Goal: Task Accomplishment & Management: Complete application form

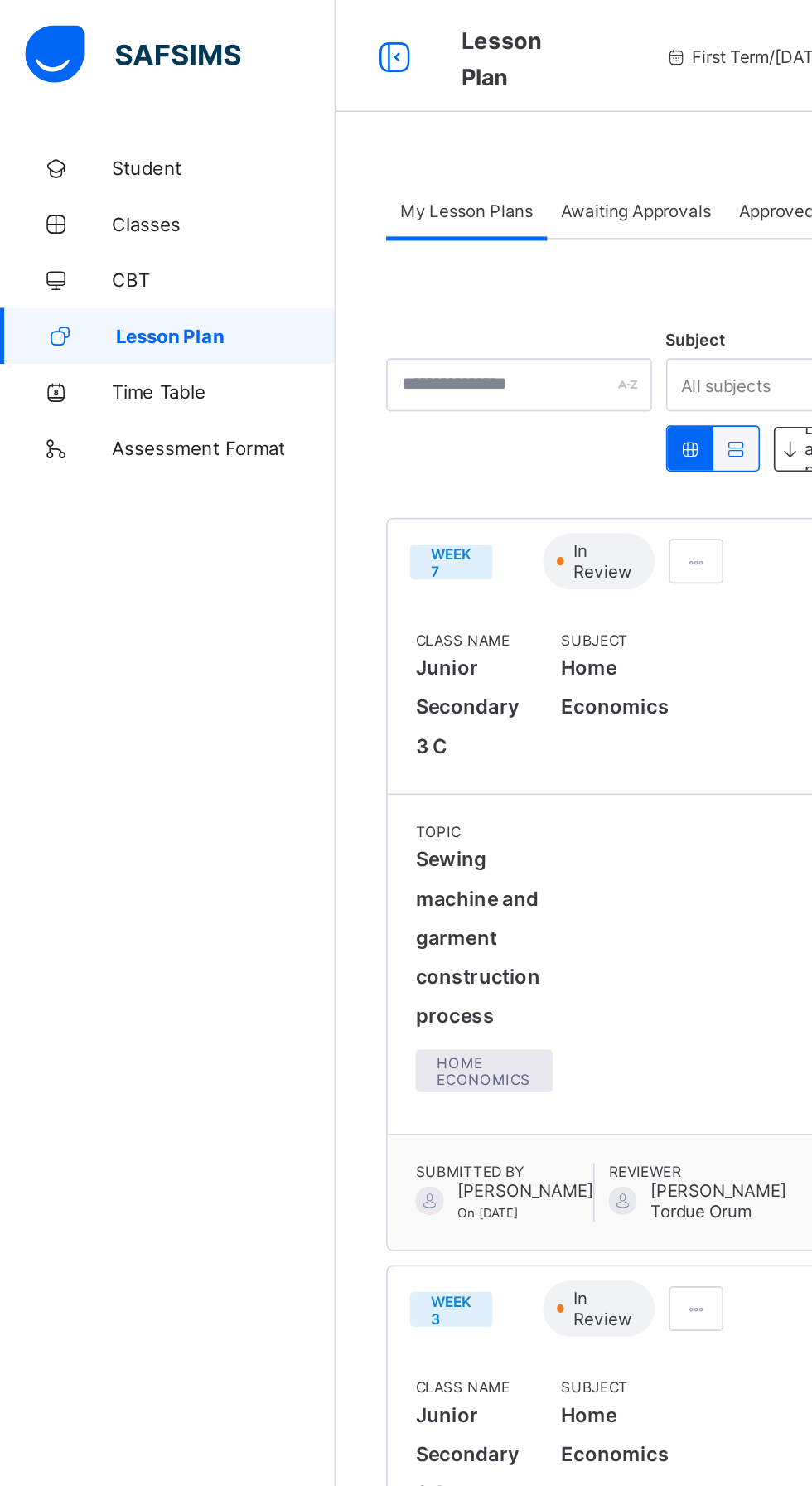
click at [144, 204] on span "Lesson Plan" at bounding box center [134, 199] width 130 height 13
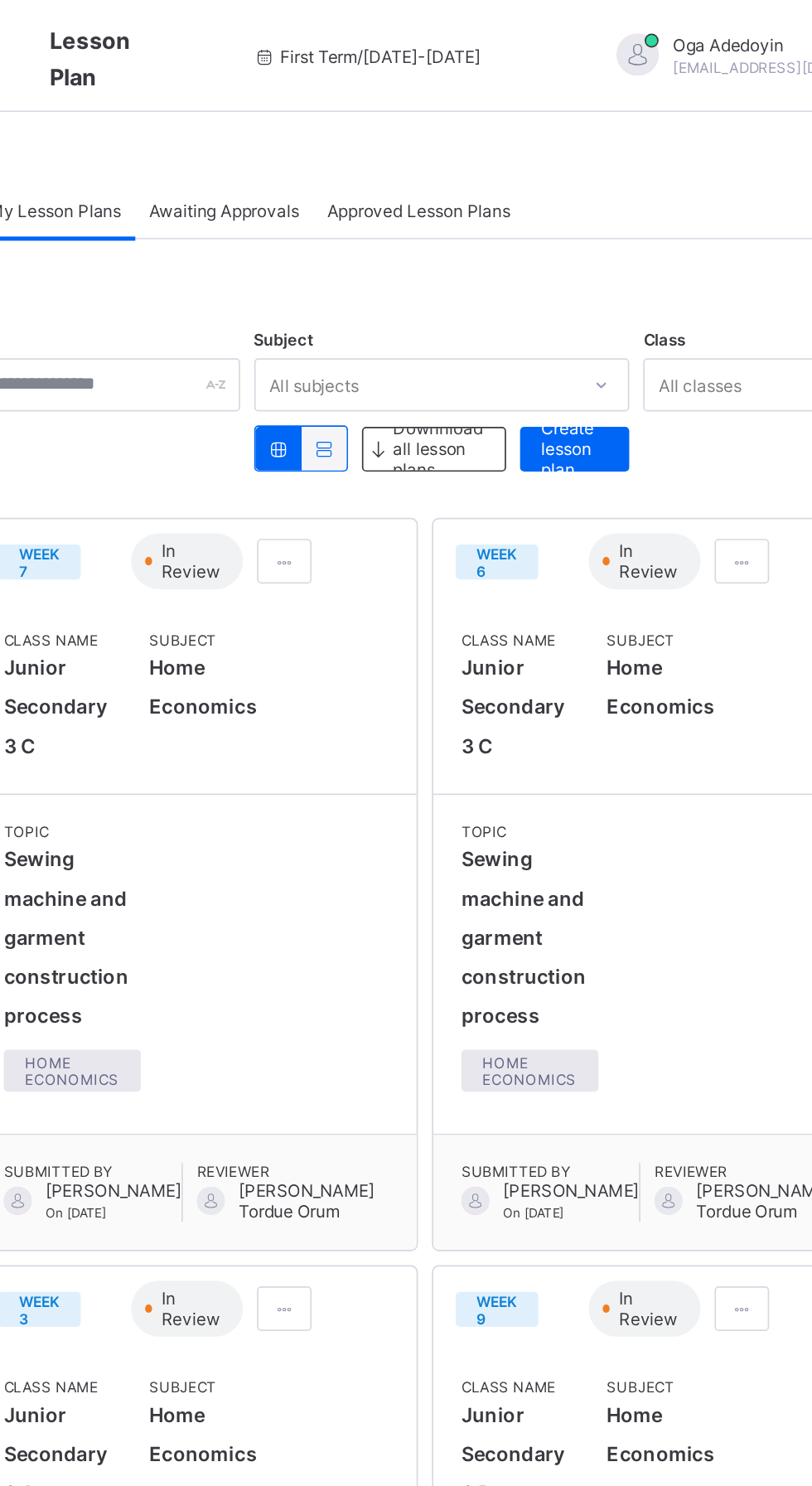
click at [604, 264] on div "Create lesson plan" at bounding box center [584, 266] width 65 height 27
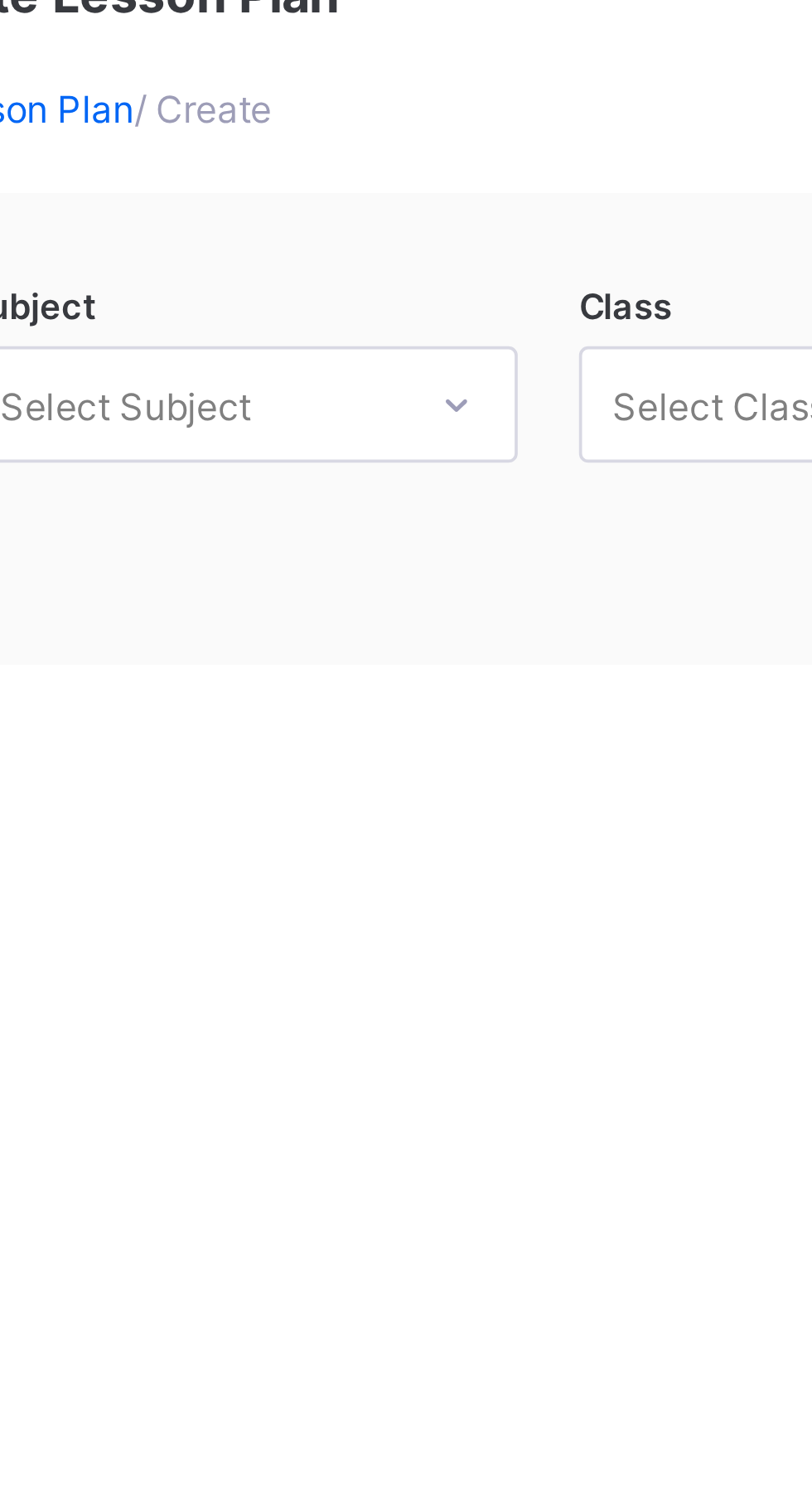
click at [328, 149] on span "/ Create" at bounding box center [317, 147] width 37 height 12
click at [346, 163] on div "Create Lesson Plan Lesson Plan / Create Subject Select Subject Class Select Cla…" at bounding box center [505, 202] width 613 height 239
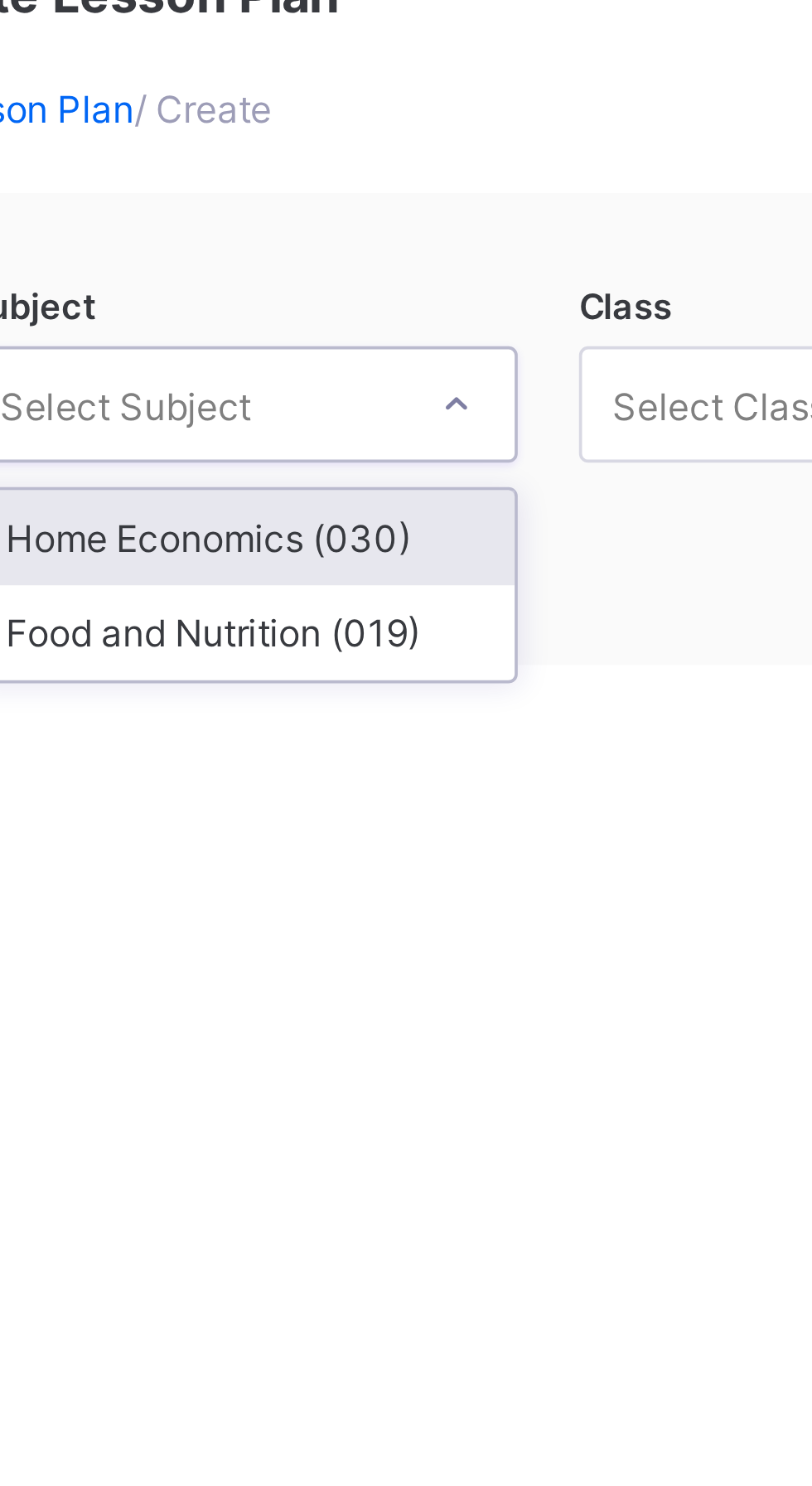
click at [360, 266] on div "Home Economics (030)" at bounding box center [328, 264] width 148 height 26
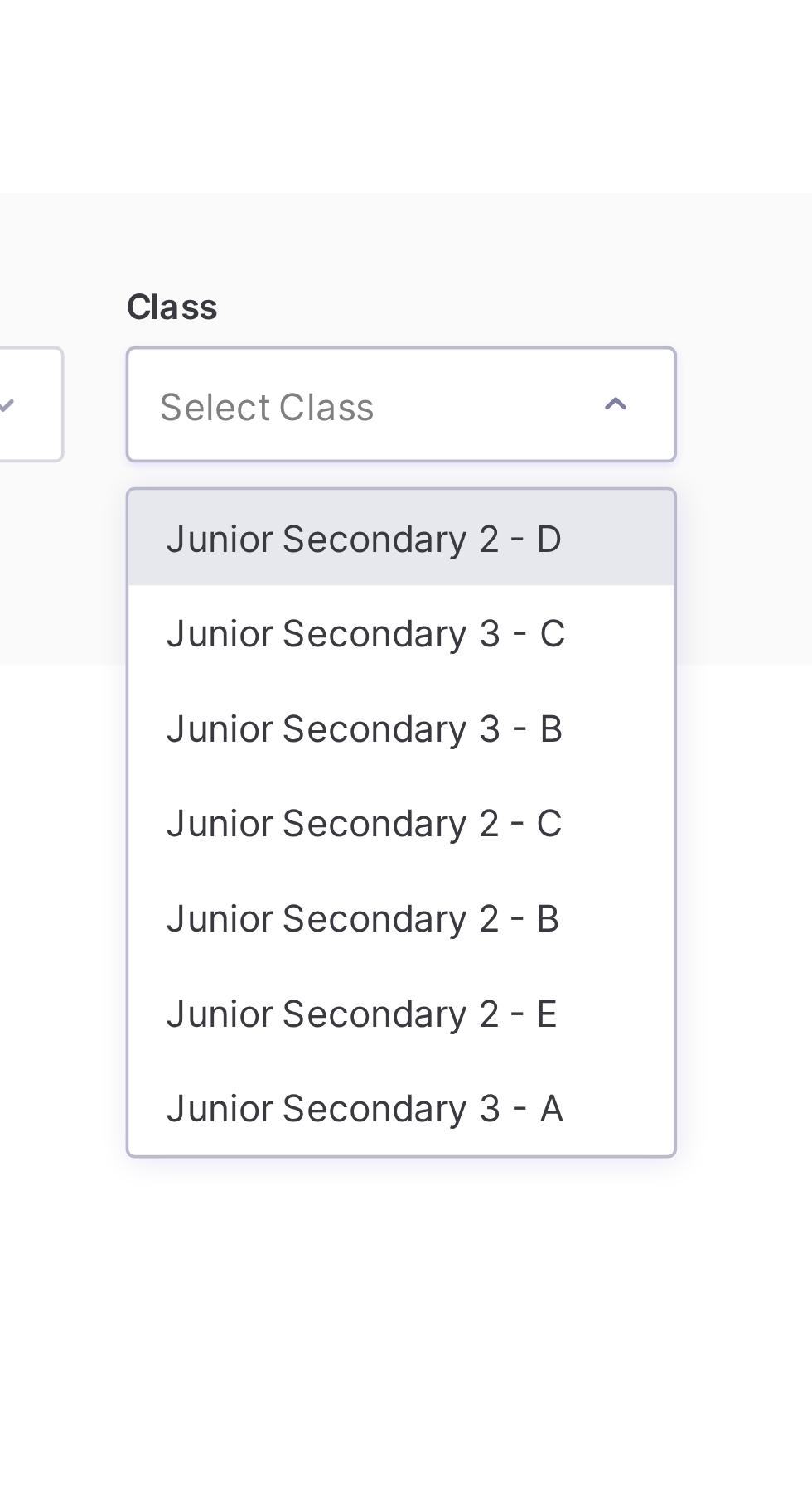
click at [517, 289] on div "Junior Secondary 3 - C" at bounding box center [493, 289] width 148 height 26
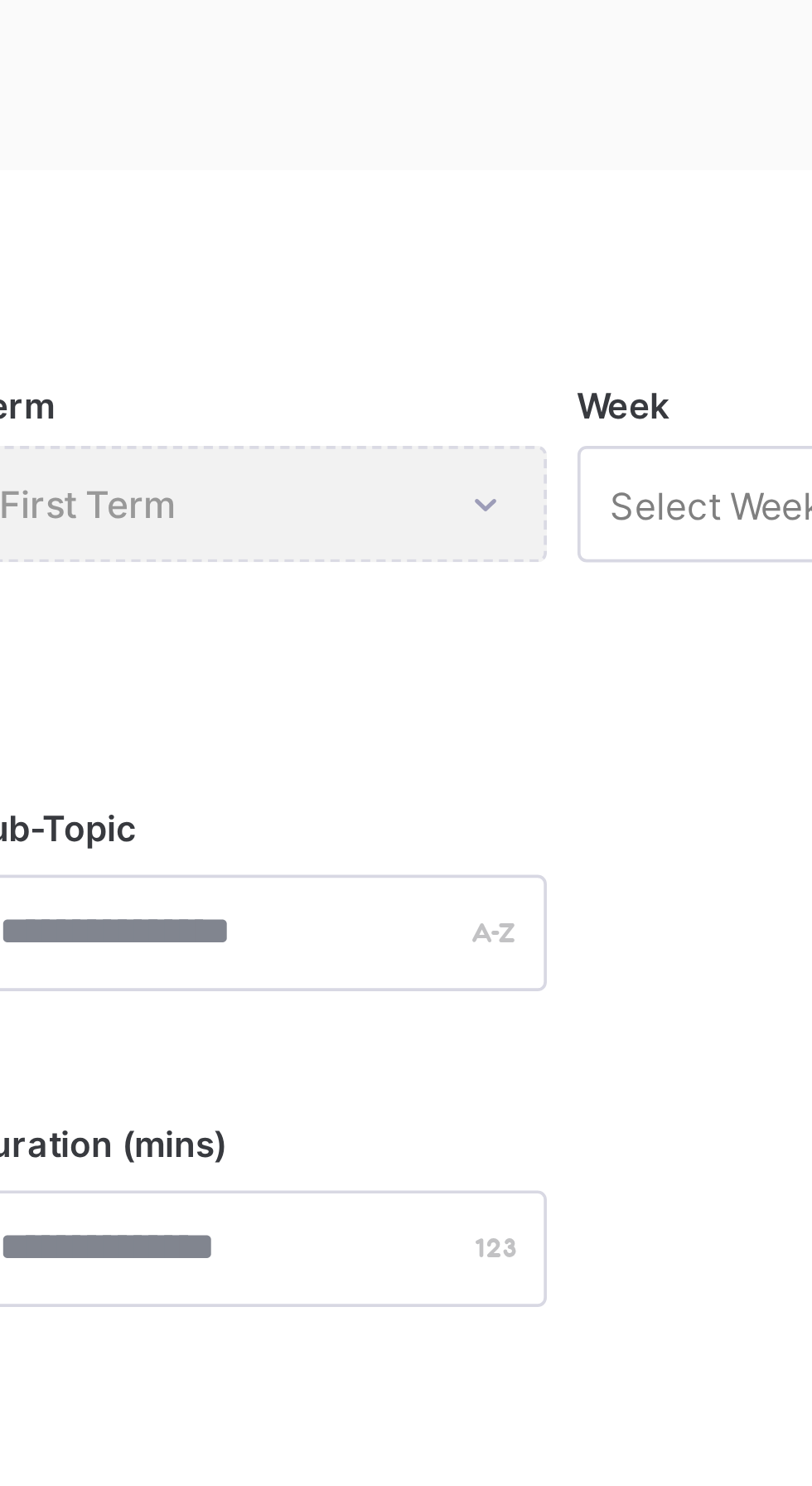
click at [569, 388] on div "Term First Term" at bounding box center [504, 388] width 156 height 31
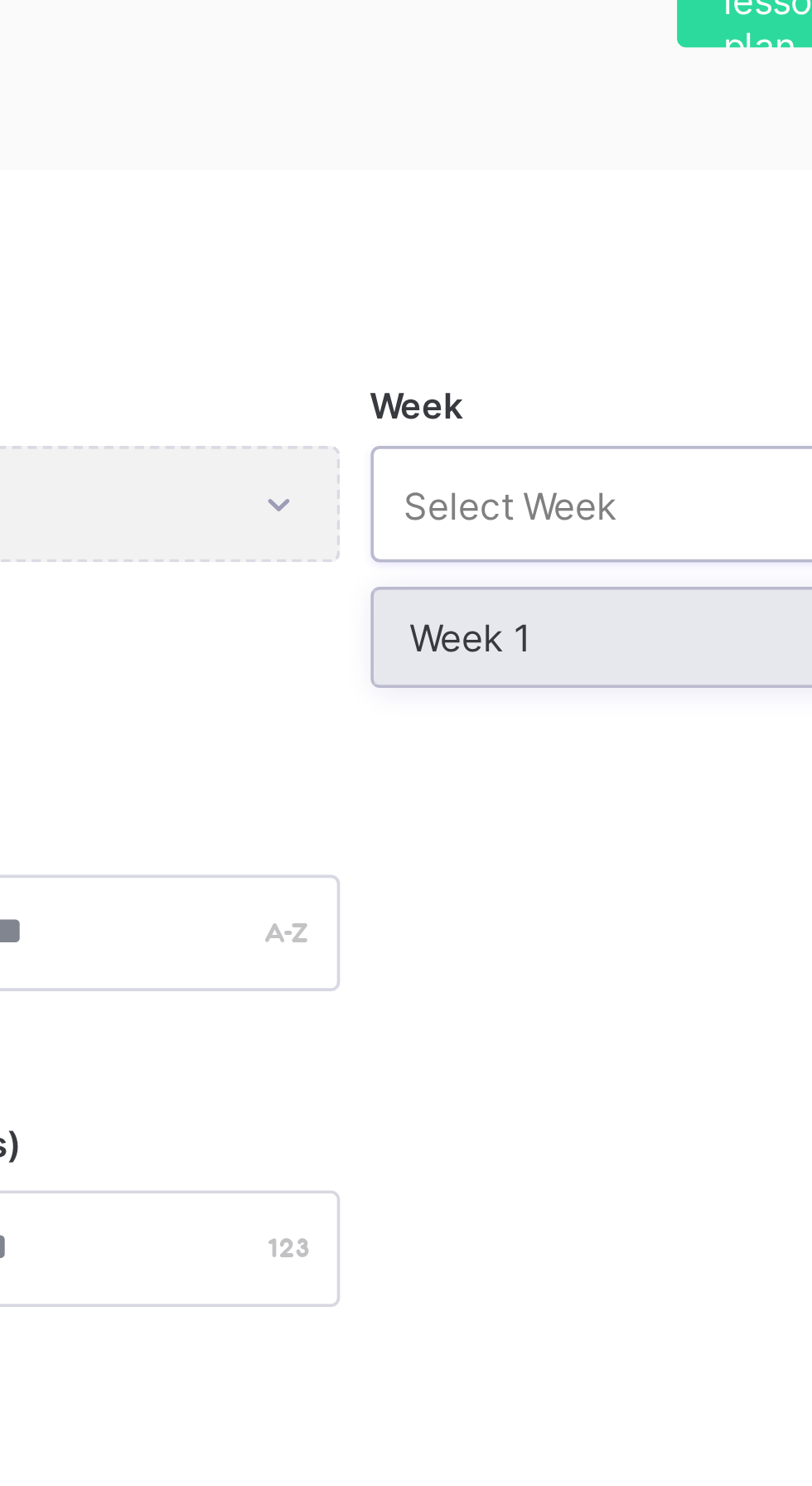
click at [634, 427] on div "Week 1" at bounding box center [670, 424] width 155 height 26
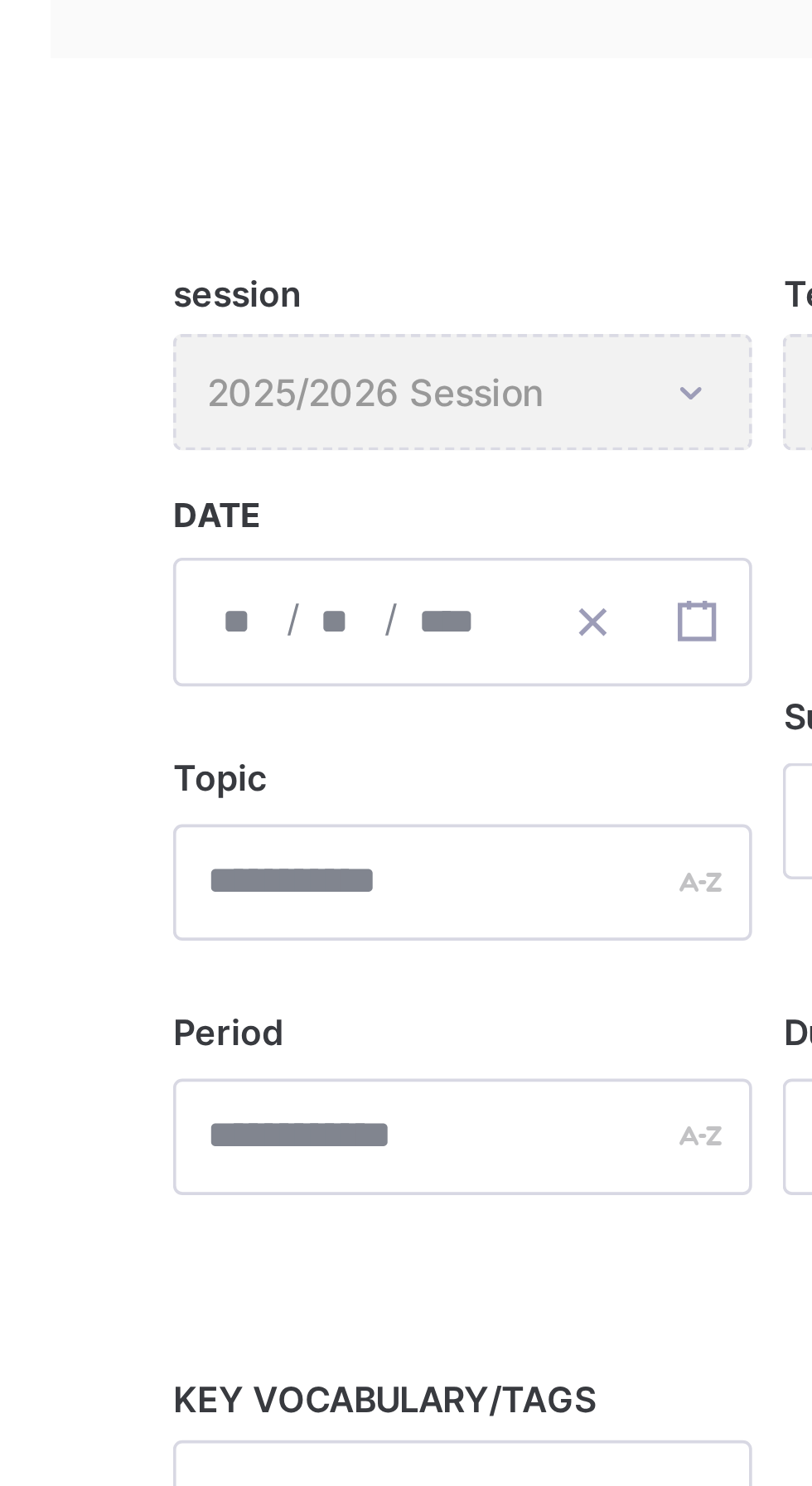
click at [277, 447] on div "/ /" at bounding box center [339, 450] width 156 height 35
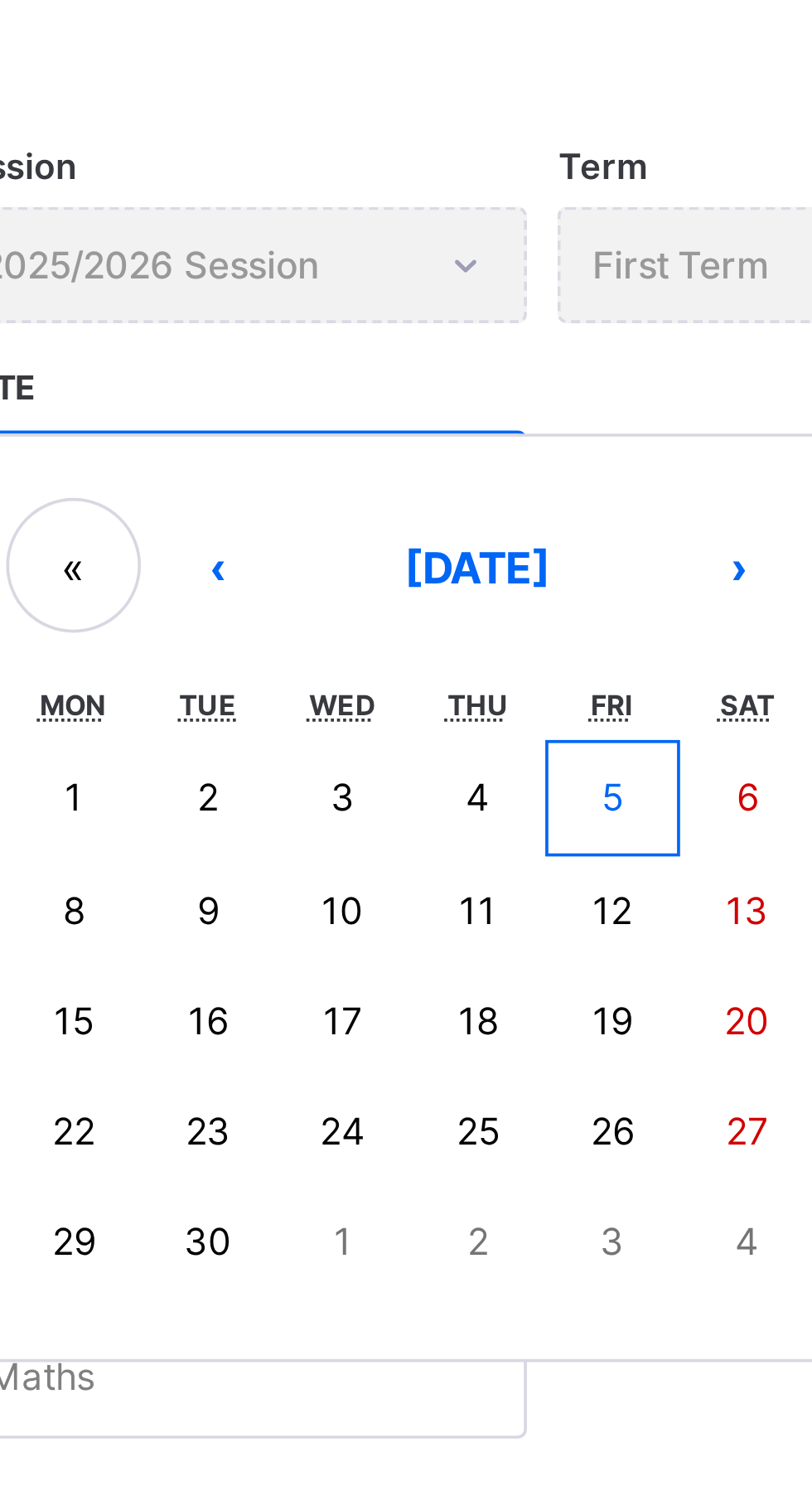
click at [444, 533] on abbr "5" at bounding box center [441, 531] width 6 height 12
type input "**********"
type input "*"
type input "****"
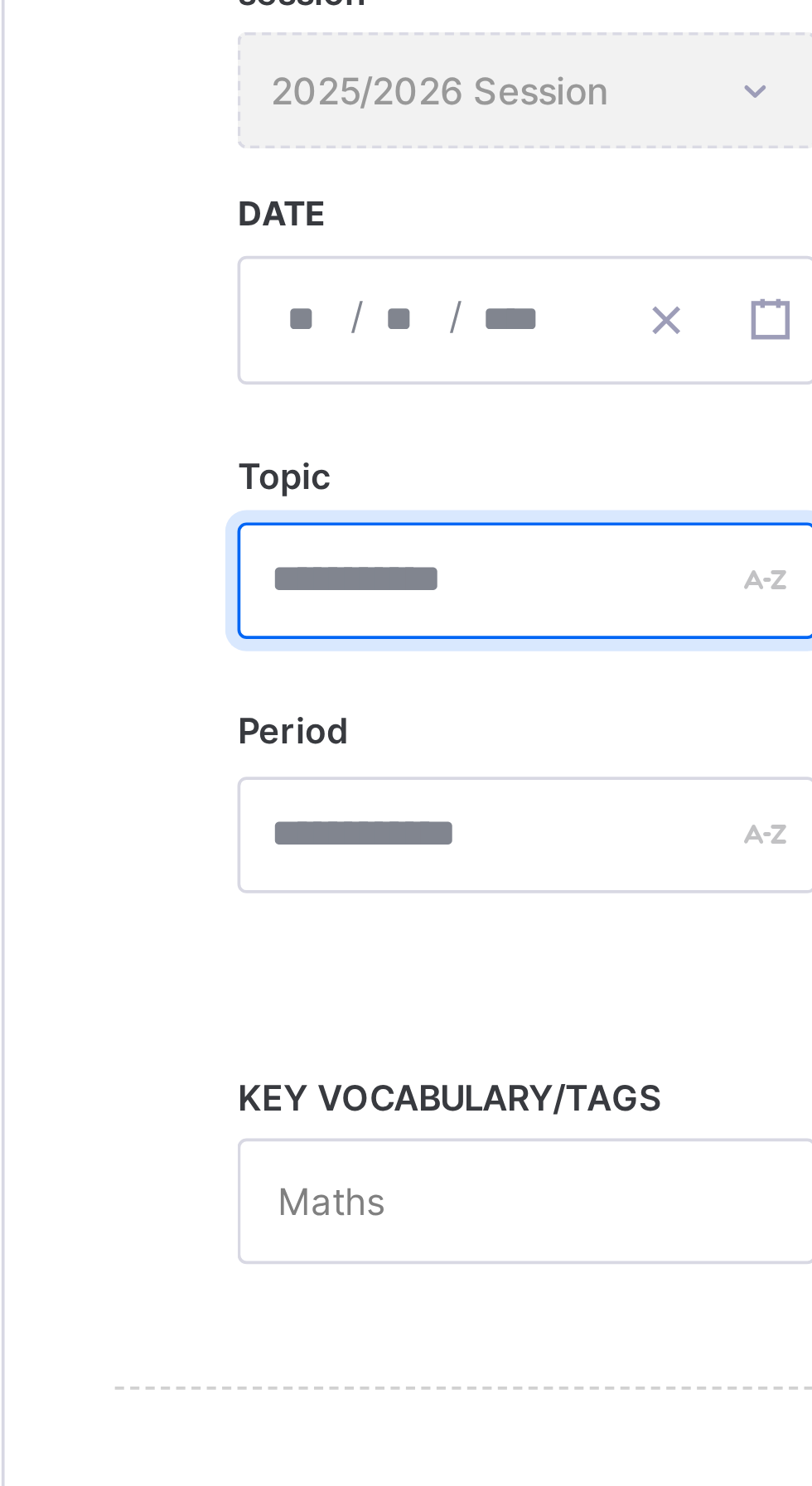
click at [312, 521] on input "text" at bounding box center [339, 520] width 156 height 31
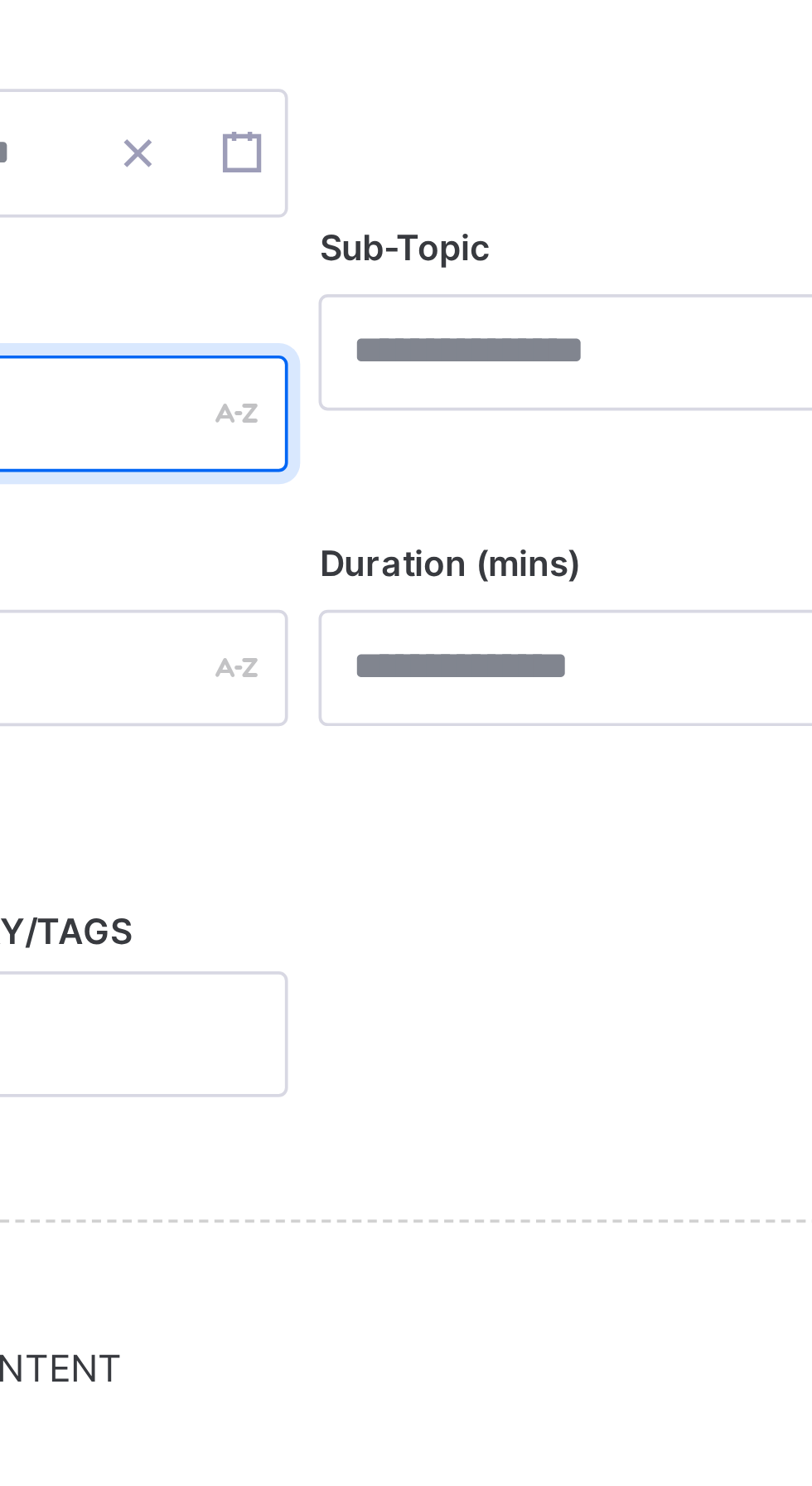
type input "**********"
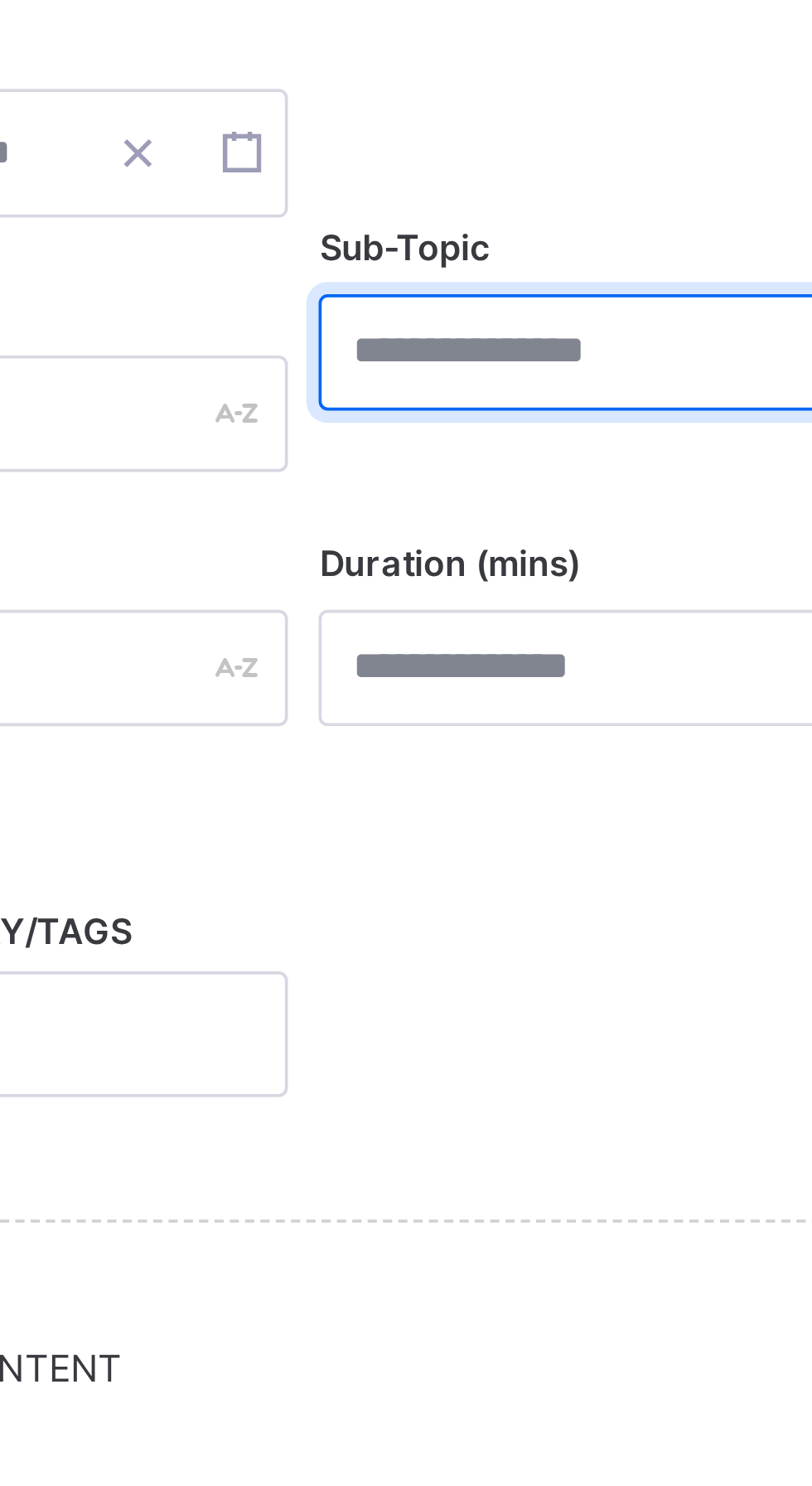
click at [482, 500] on input "text" at bounding box center [504, 504] width 156 height 31
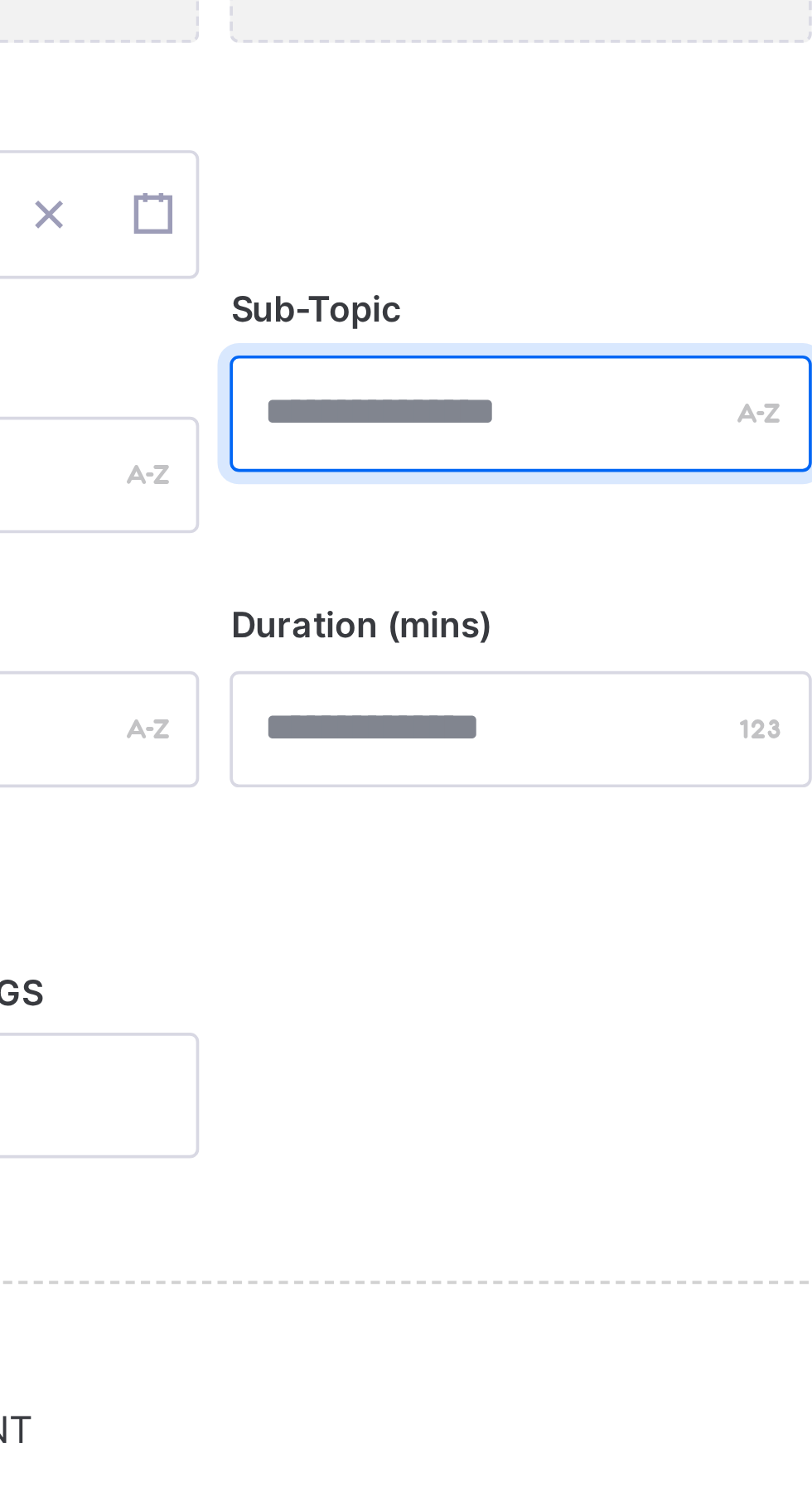
type input "*"
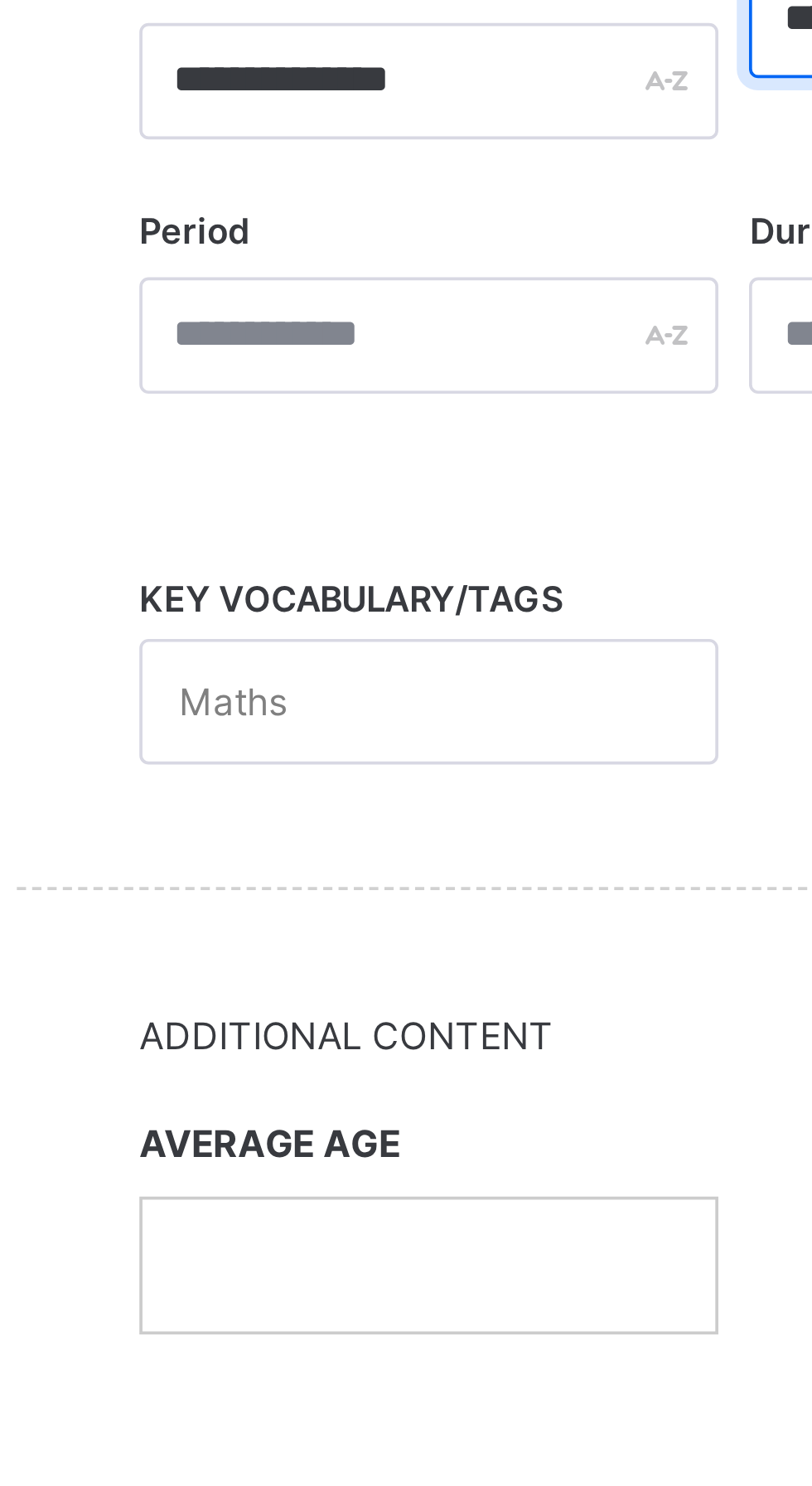
type input "**********"
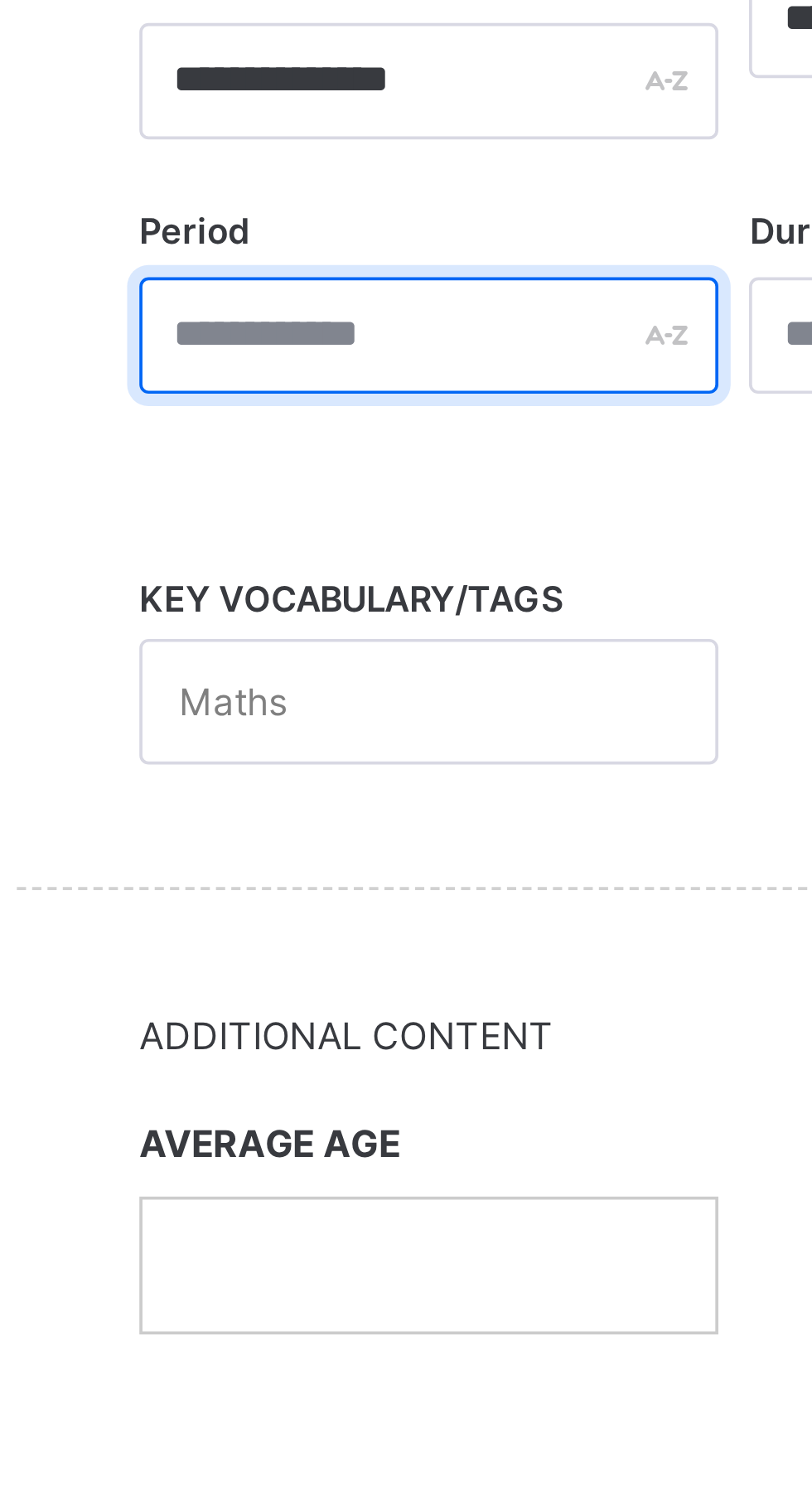
click at [351, 591] on input "text" at bounding box center [339, 589] width 156 height 31
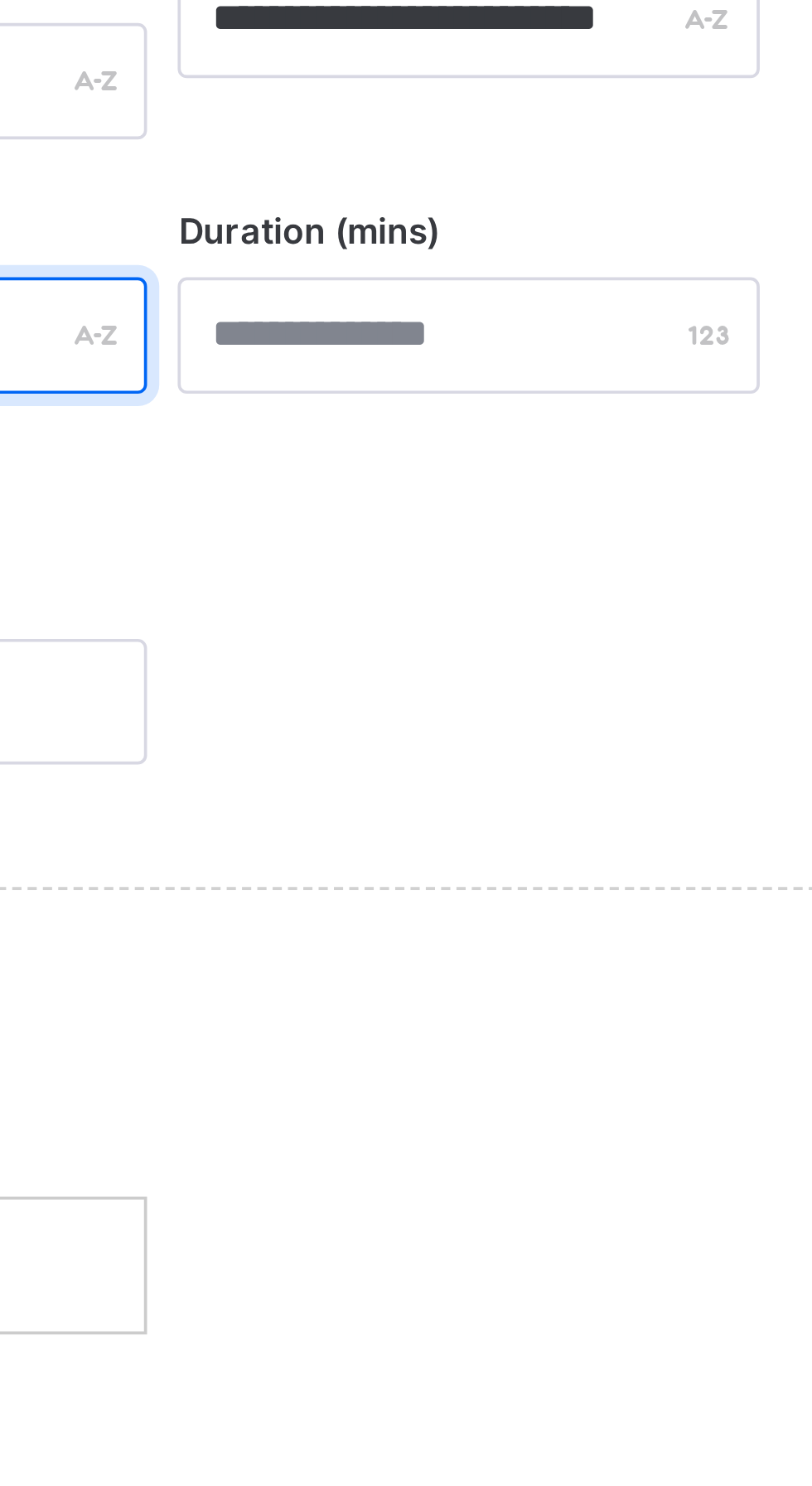
type input "*"
click at [566, 590] on div at bounding box center [504, 589] width 156 height 31
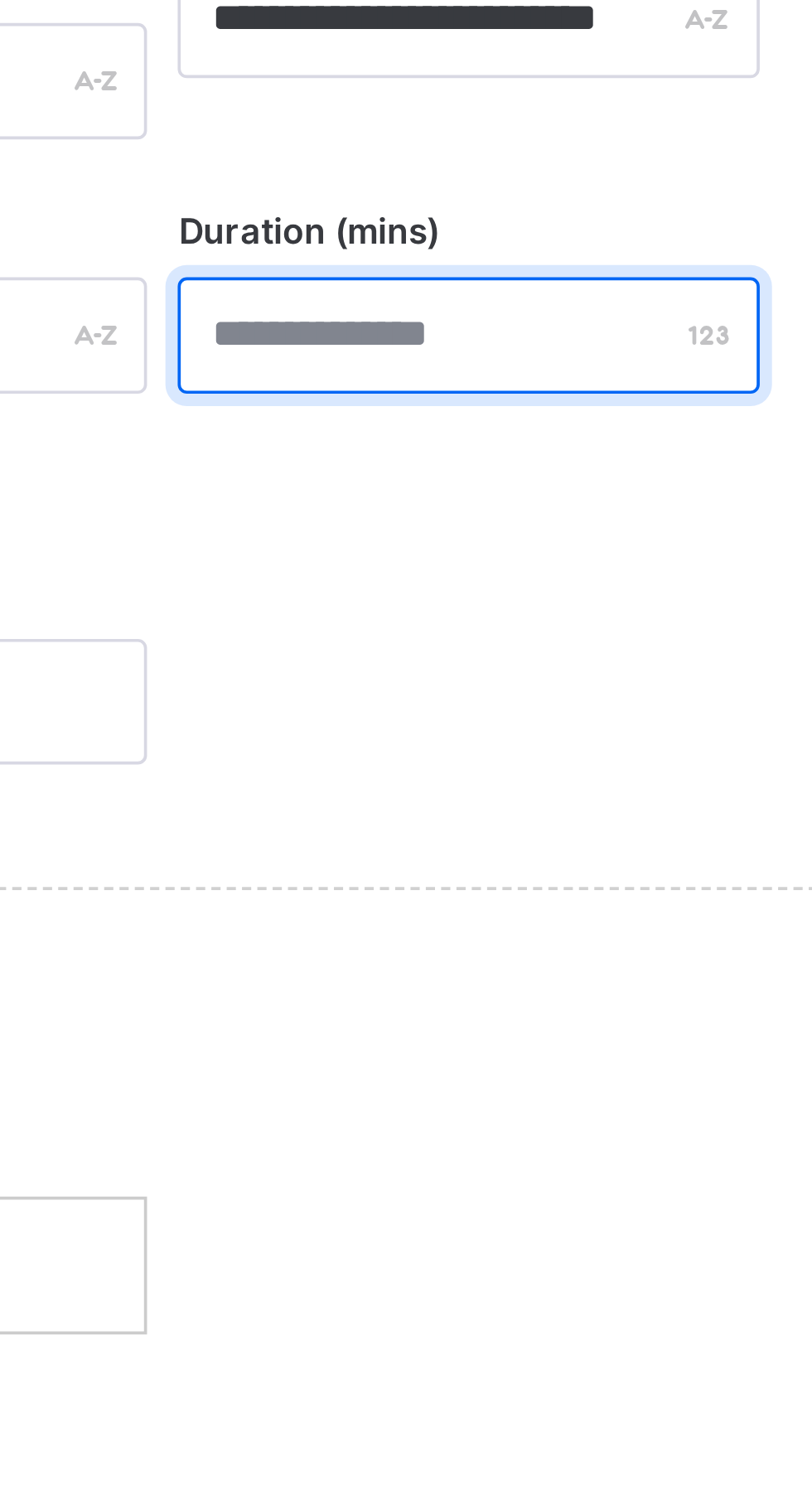
click at [486, 587] on input "number" at bounding box center [504, 589] width 156 height 31
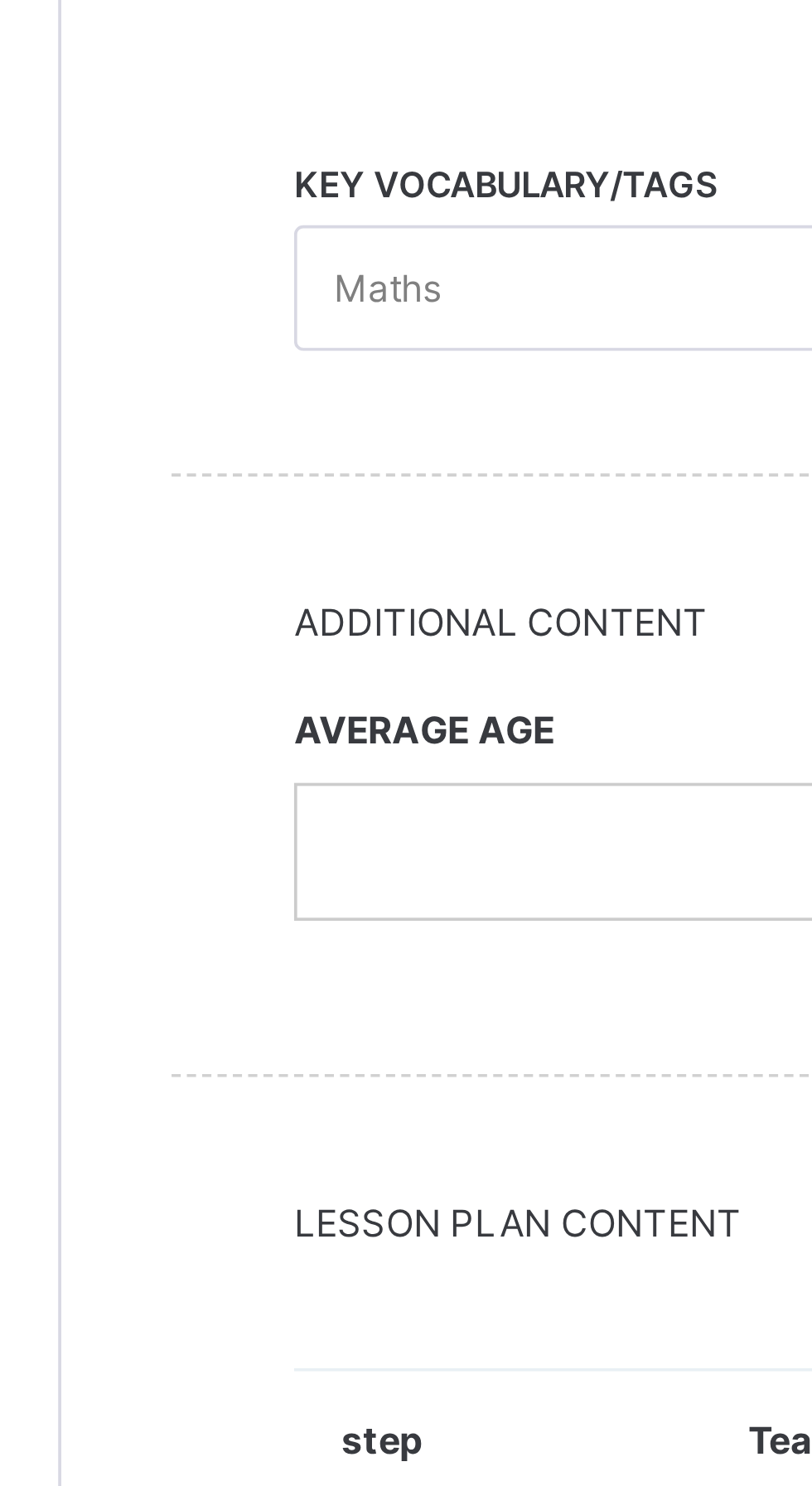
type input "**"
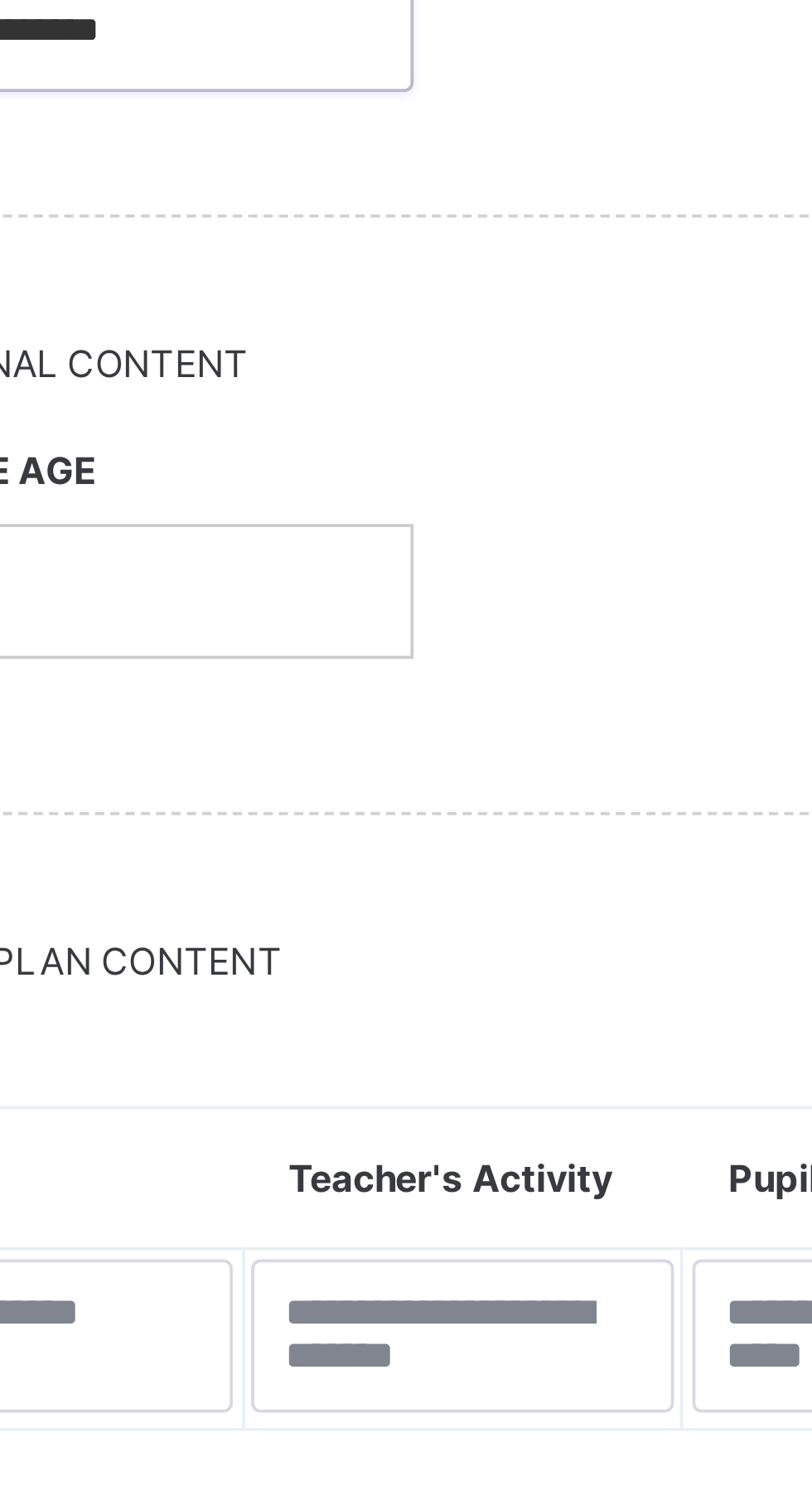
type input "**********"
click at [339, 844] on div at bounding box center [339, 841] width 155 height 35
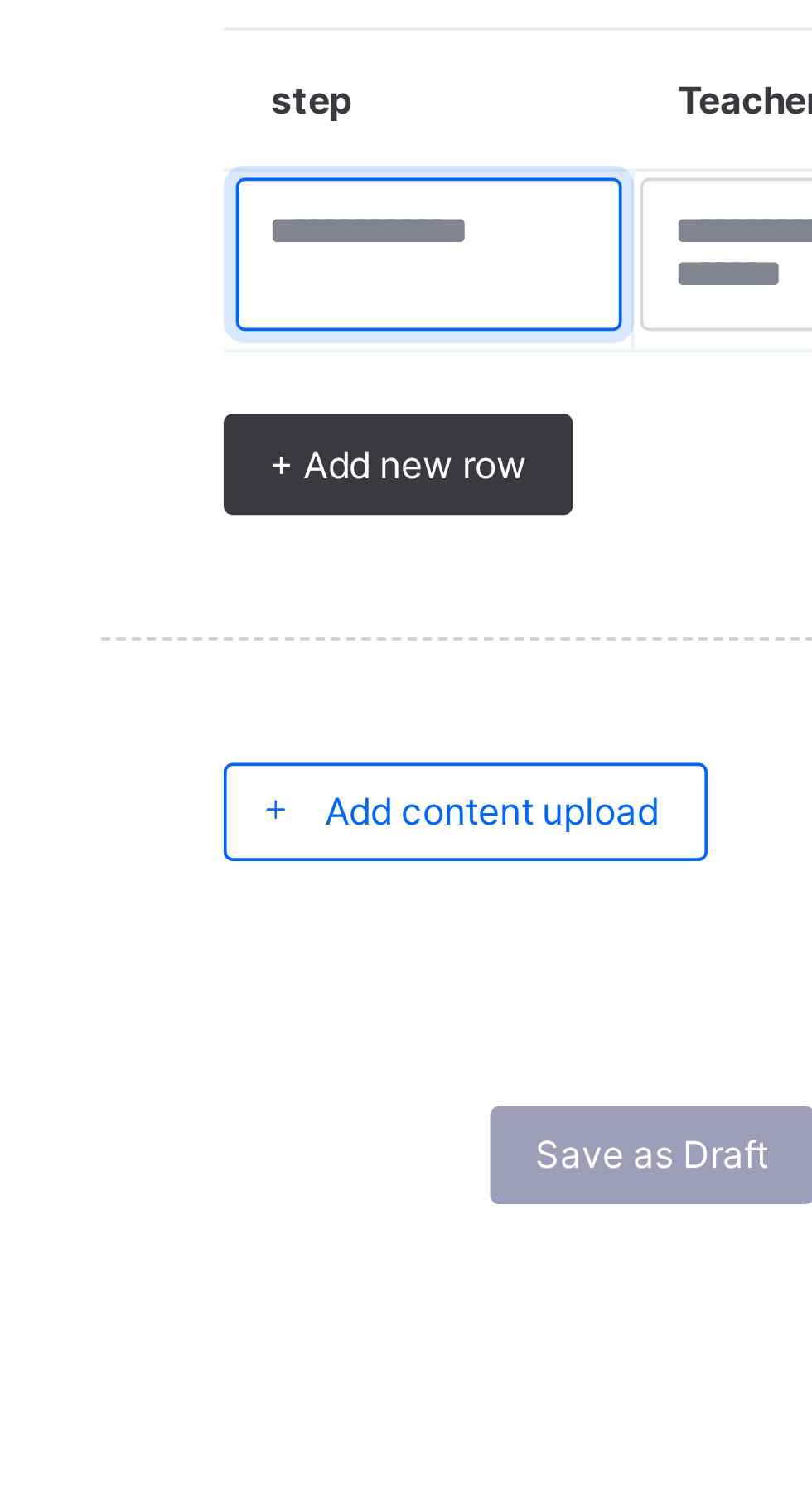
click at [310, 1059] on textarea at bounding box center [318, 1064] width 105 height 41
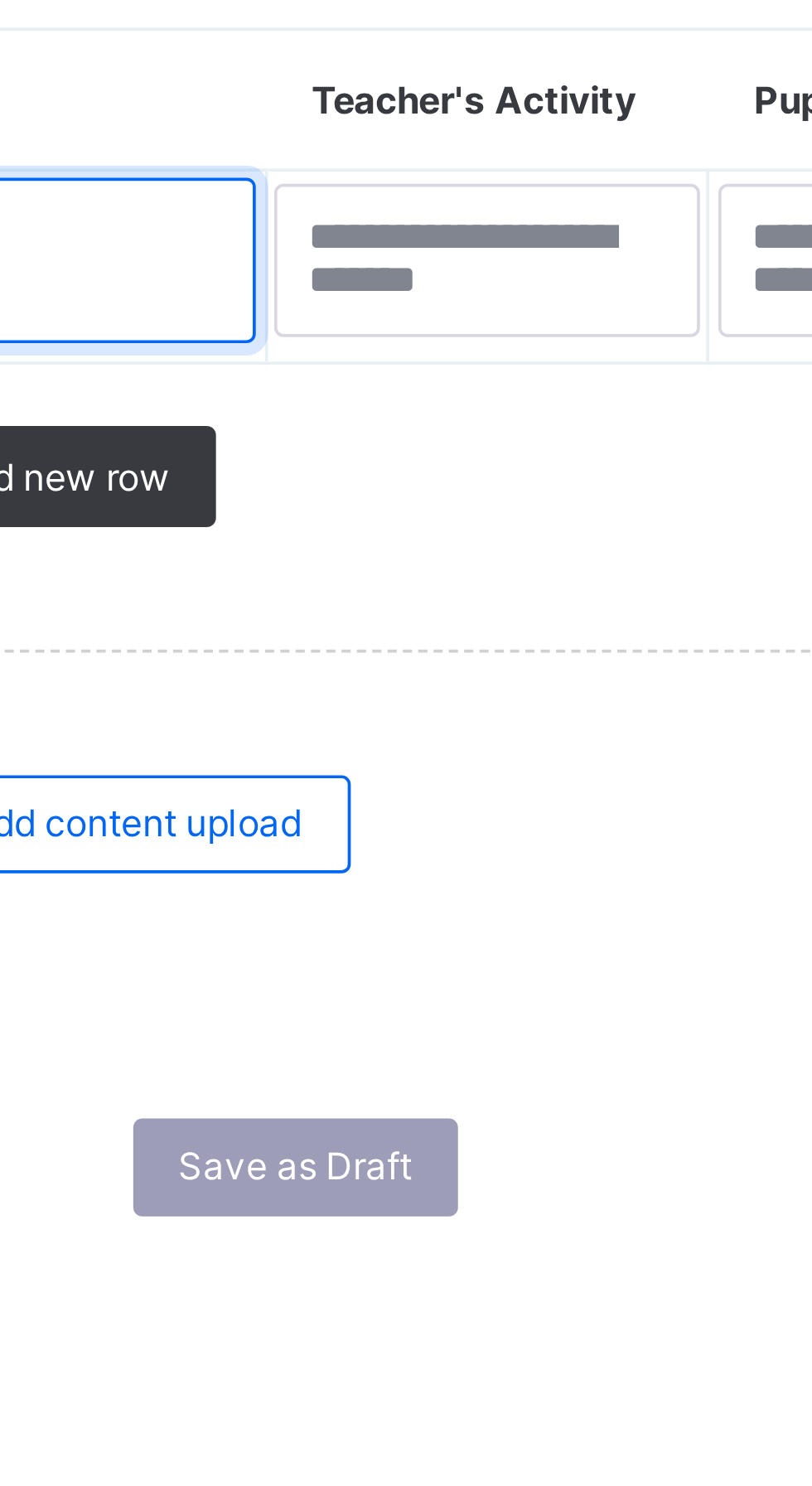
type textarea "*"
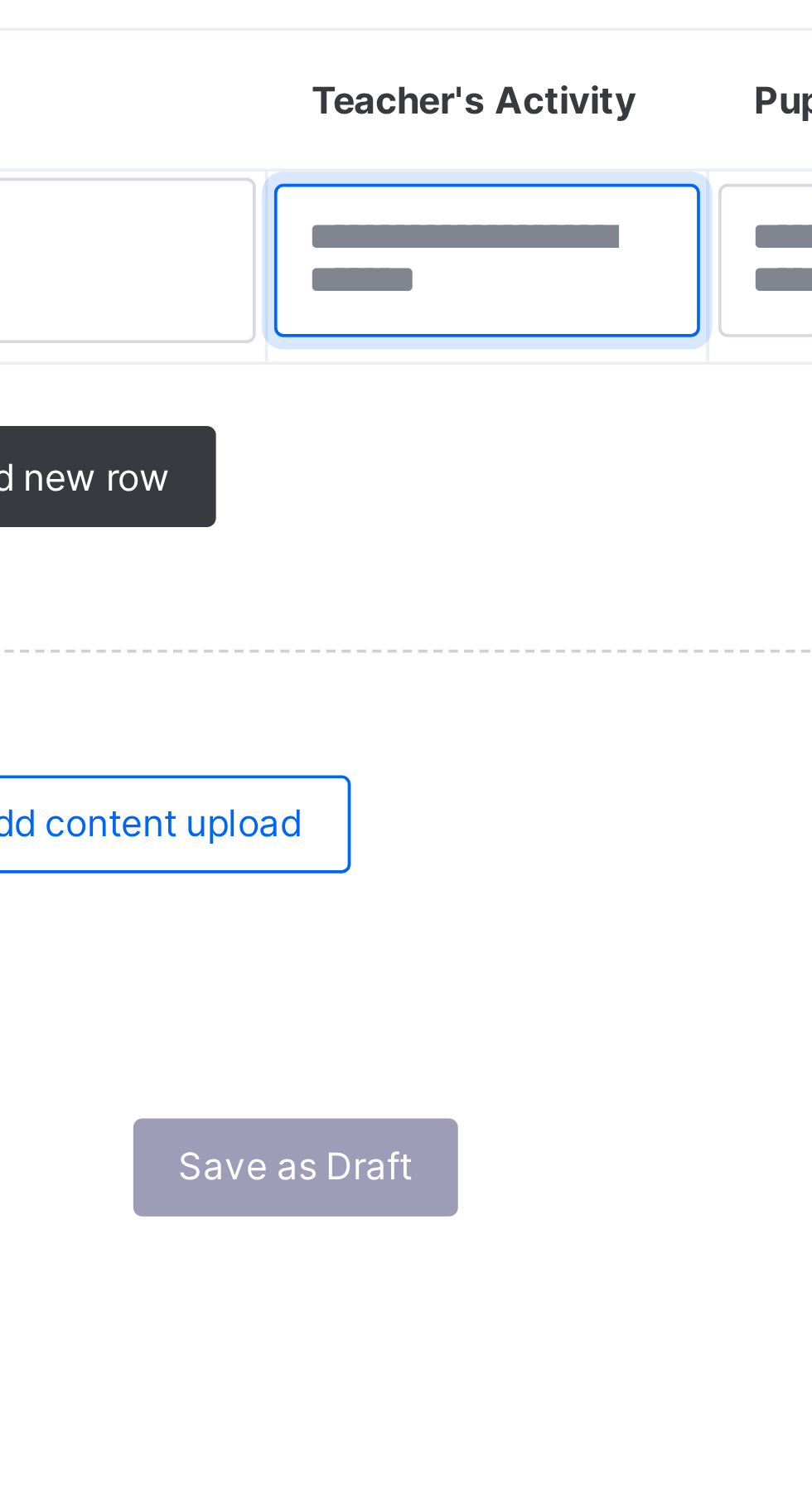
click at [440, 1055] on textarea at bounding box center [429, 1066] width 115 height 41
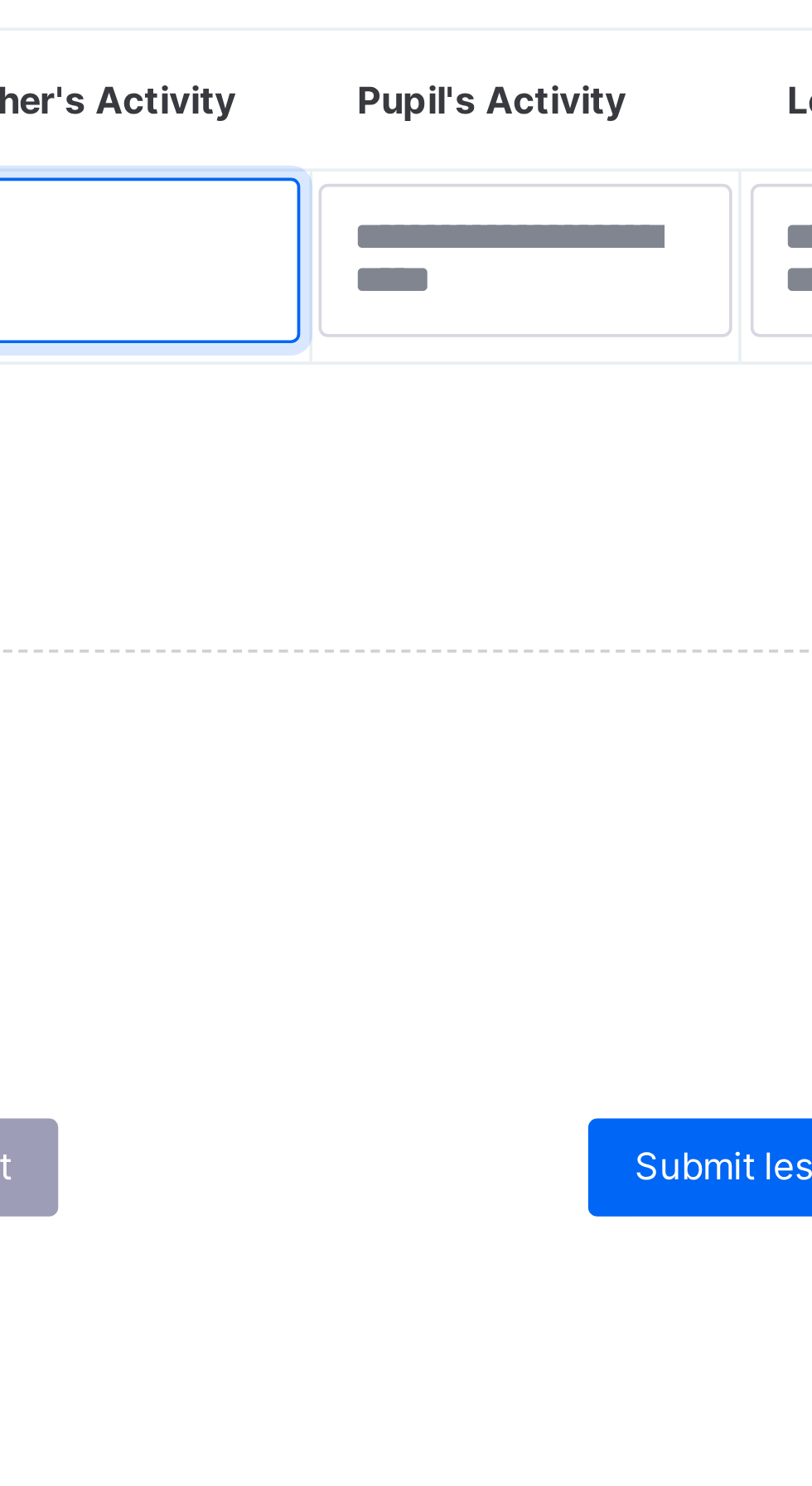
type textarea "*"
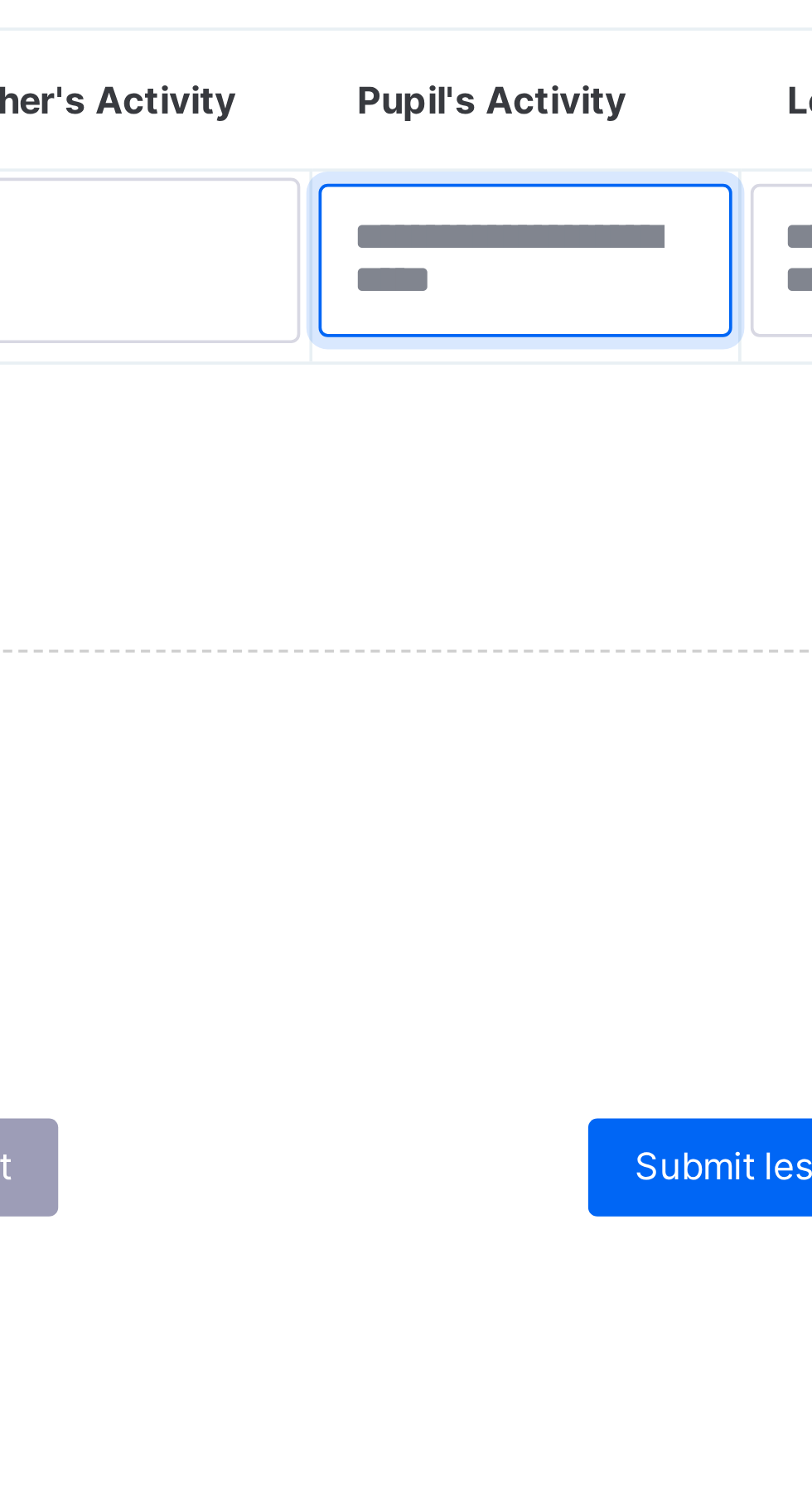
click at [562, 1054] on textarea at bounding box center [548, 1066] width 111 height 41
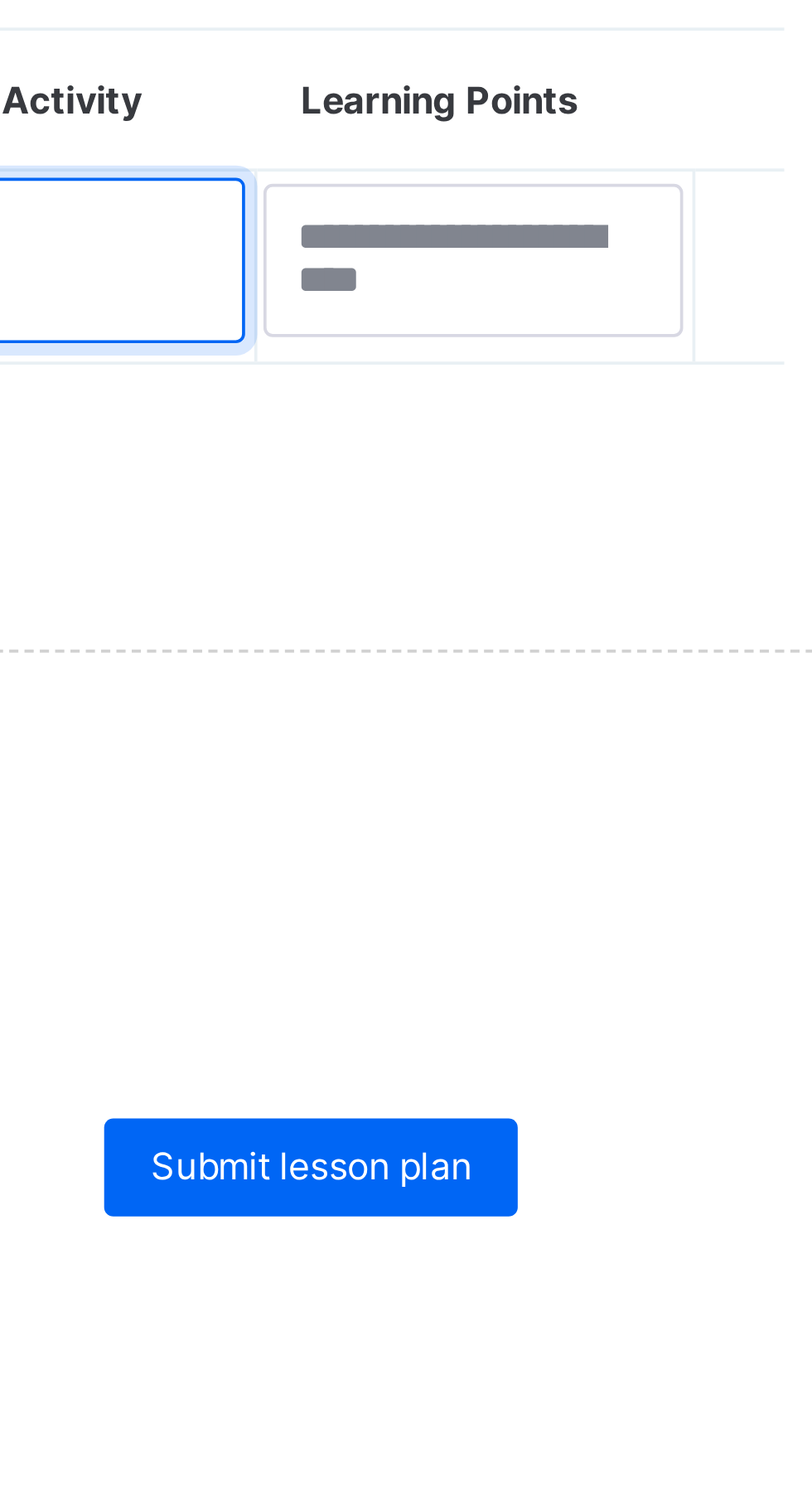
type textarea "*"
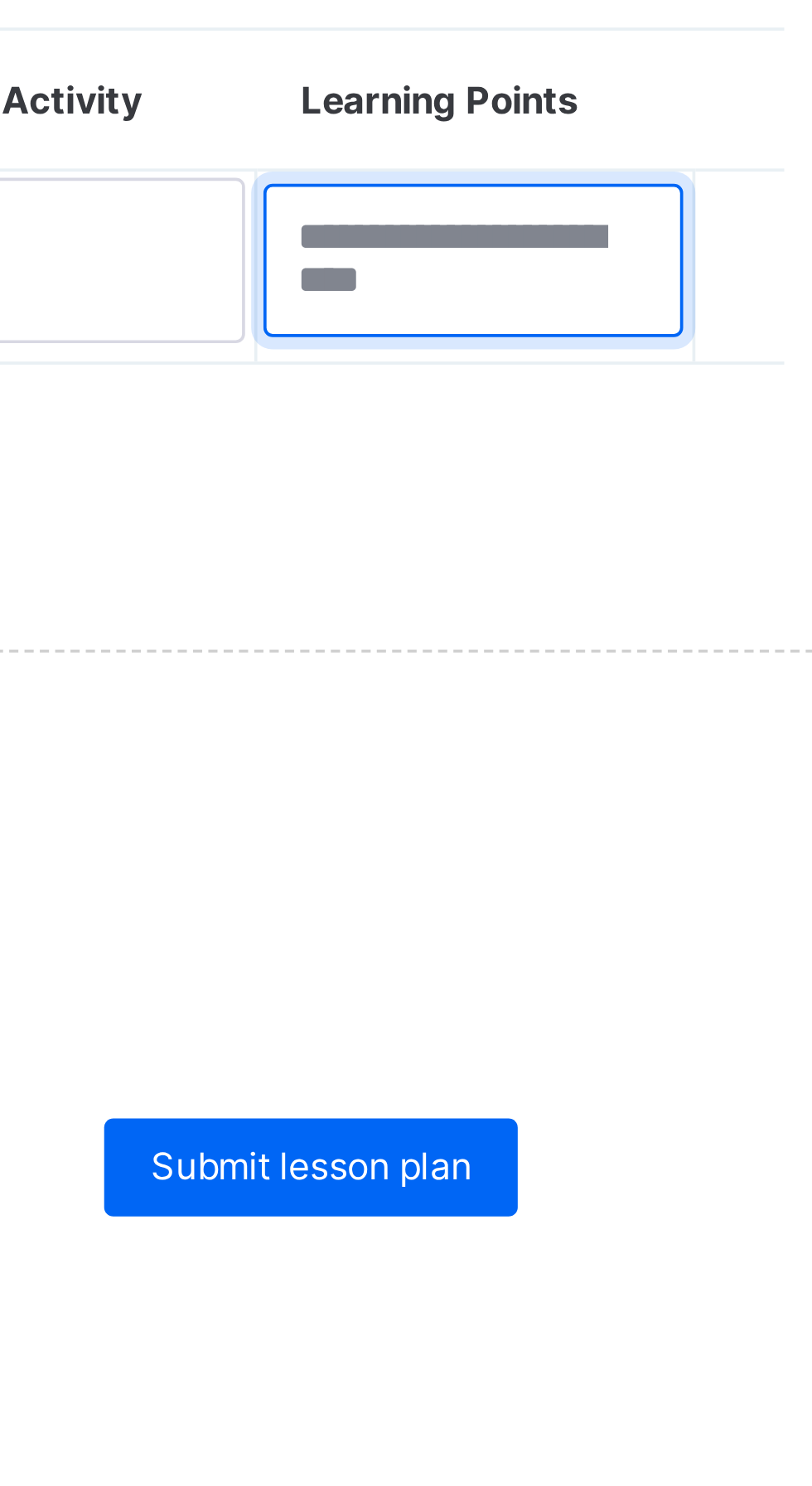
click at [659, 1059] on textarea at bounding box center [664, 1066] width 113 height 41
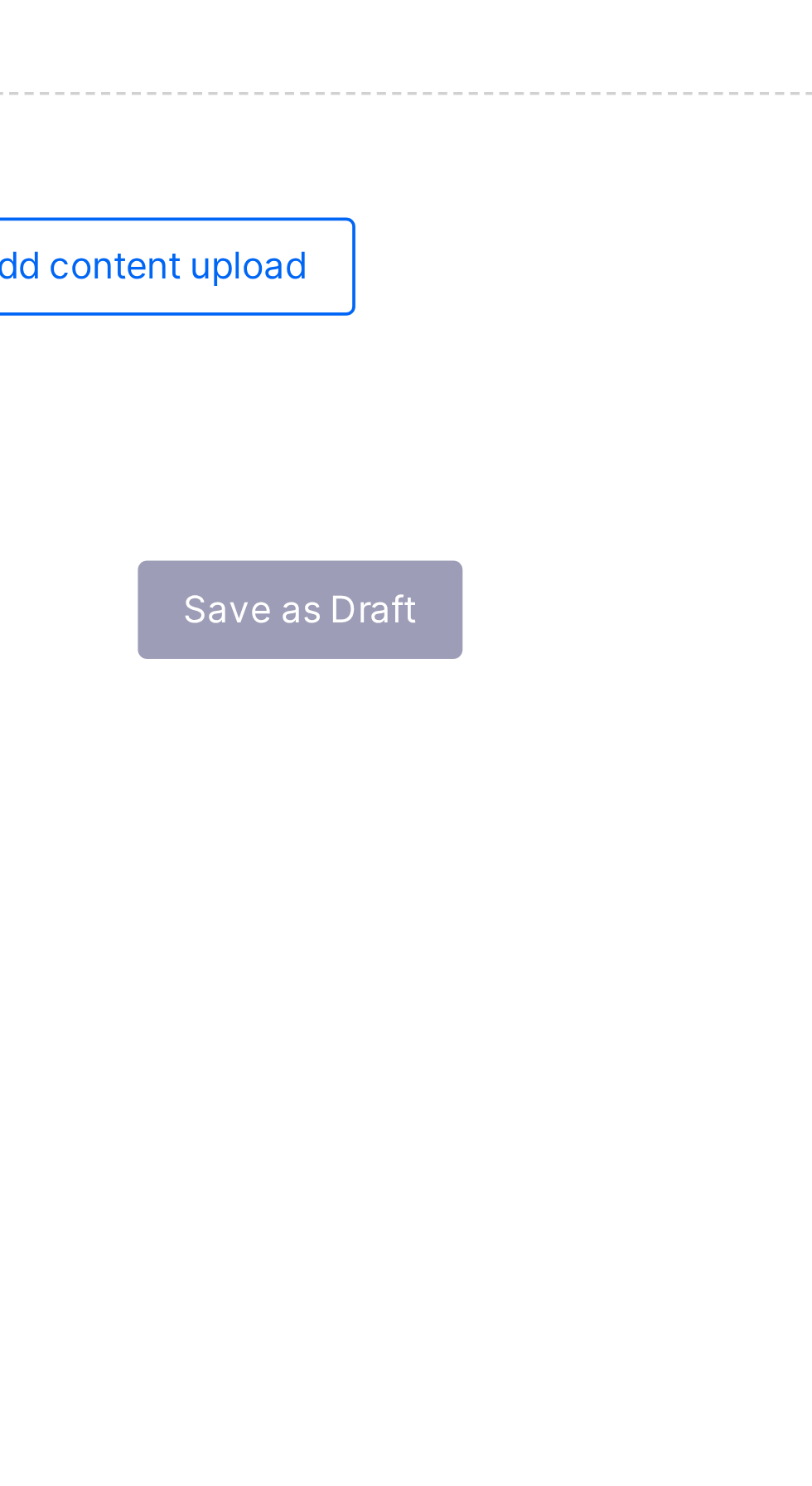
type textarea "*"
click at [356, 1215] on span "Add content upload" at bounding box center [334, 1217] width 91 height 12
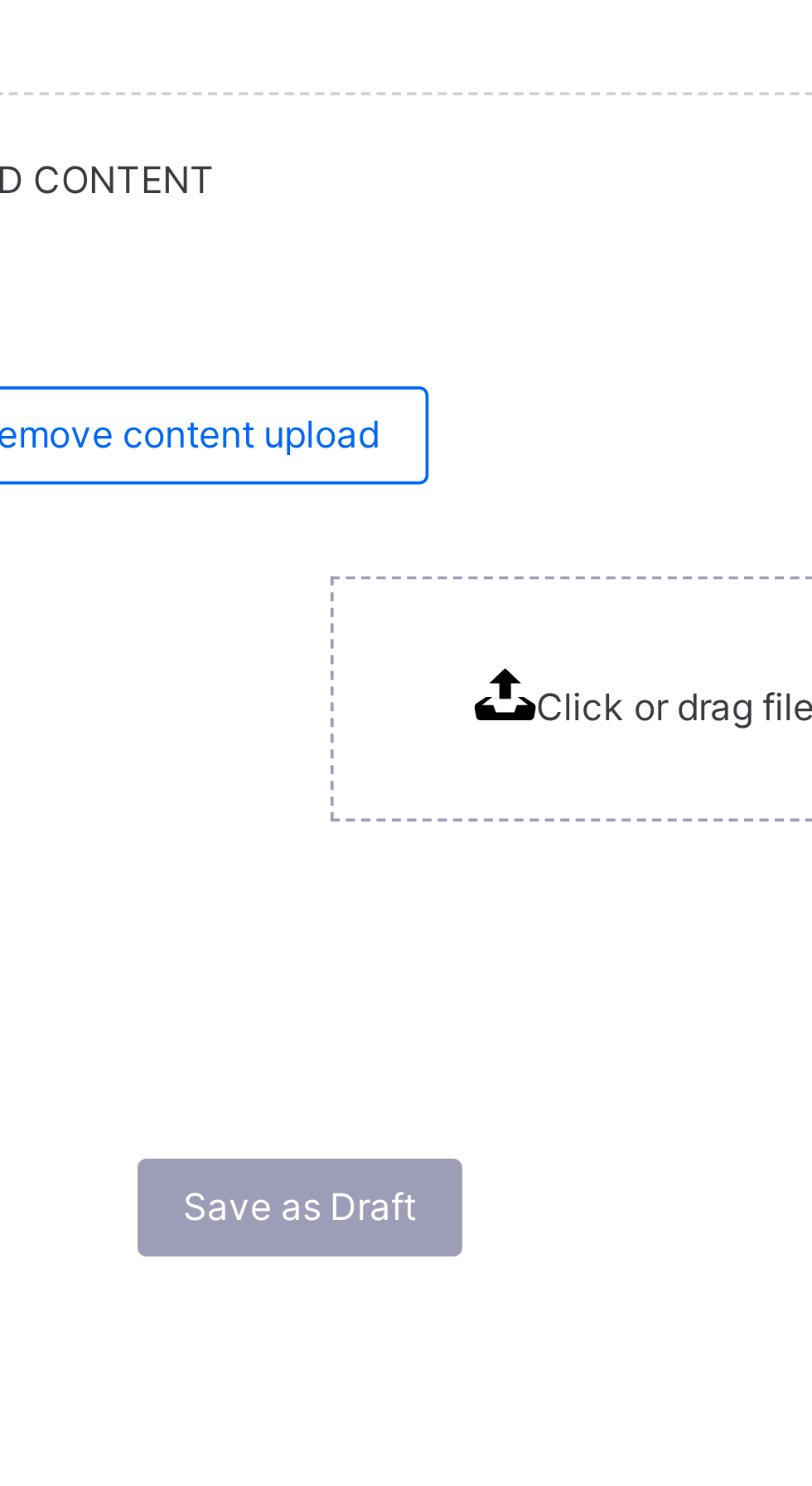
click at [438, 1332] on icon at bounding box center [433, 1334] width 16 height 14
click at [454, 1321] on div "Click or drag file here to upload" at bounding box center [505, 1335] width 238 height 67
click at [451, 1333] on span "Click or drag file here to upload" at bounding box center [513, 1337] width 144 height 12
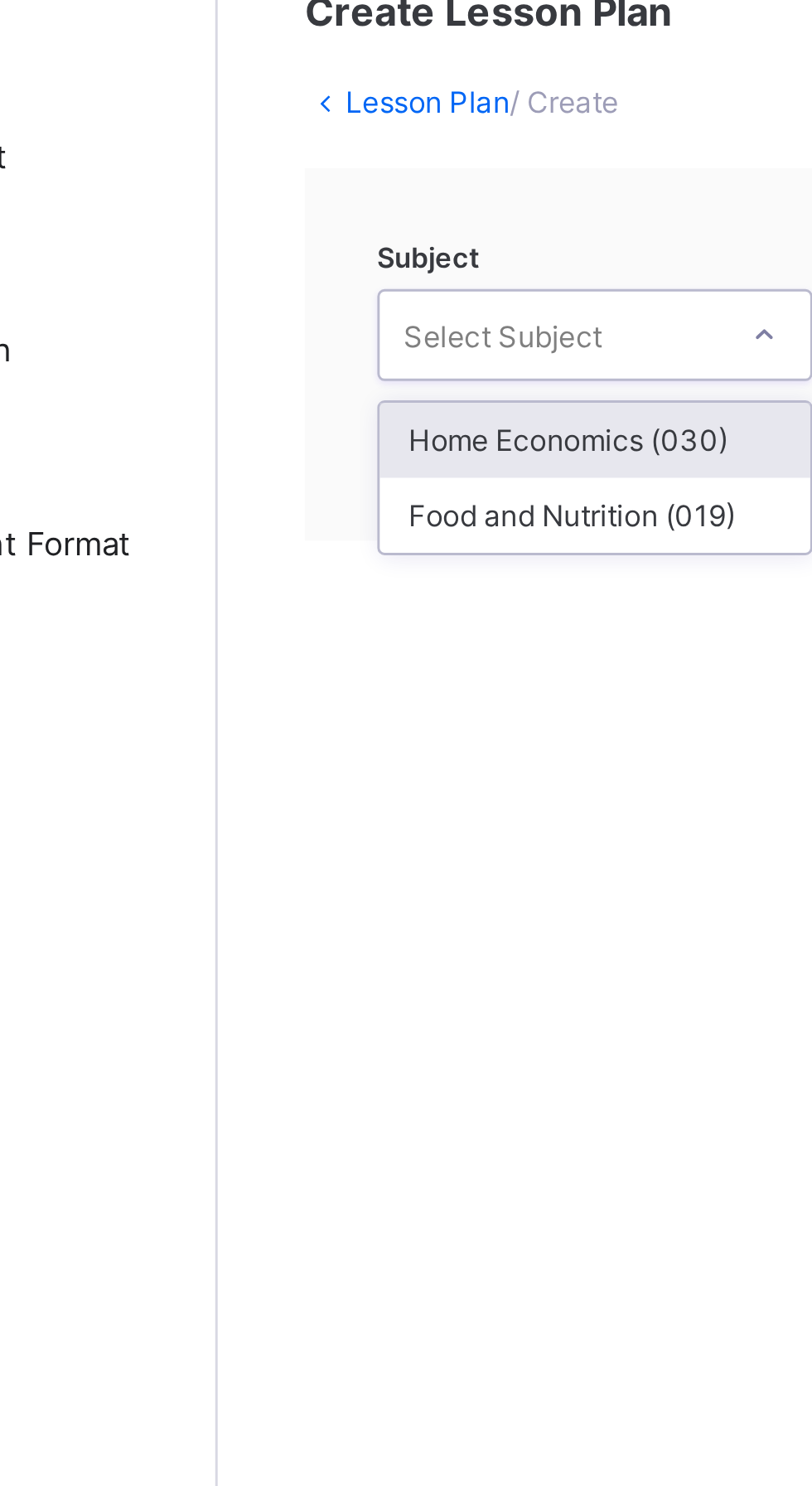
click at [340, 258] on div "Home Economics (030)" at bounding box center [328, 264] width 148 height 26
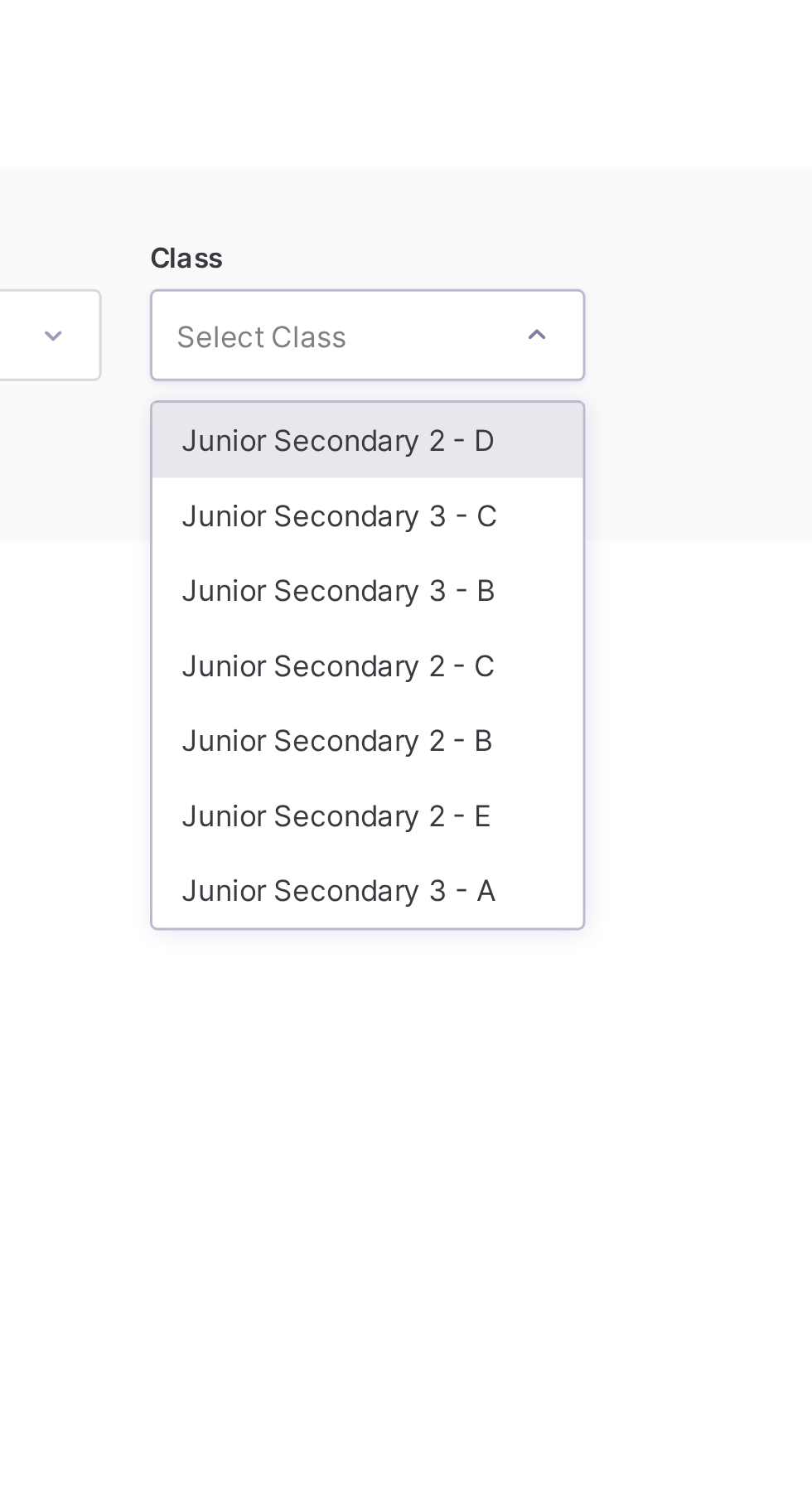
click at [523, 290] on div "Junior Secondary 3 - C" at bounding box center [493, 289] width 148 height 26
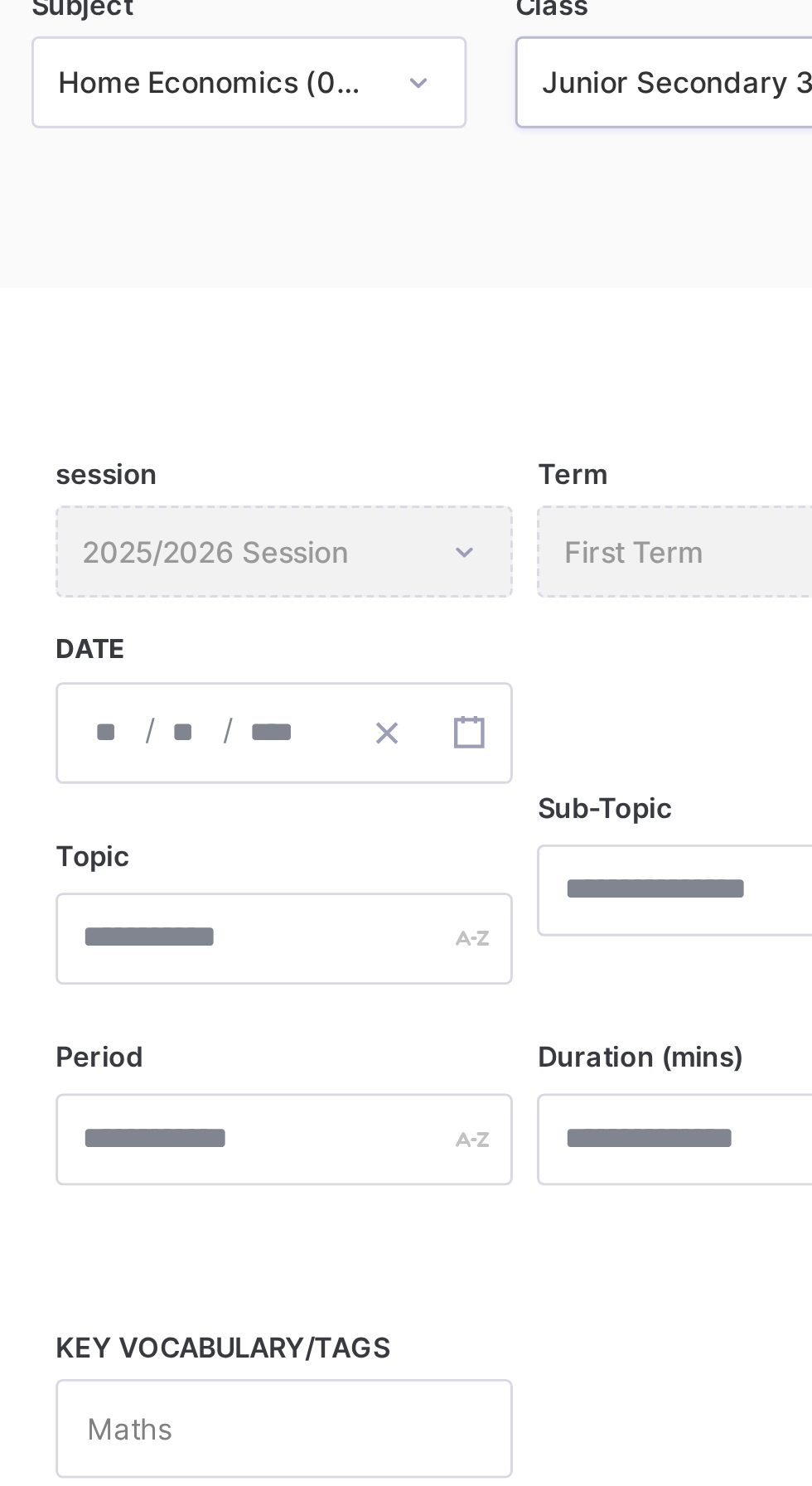
click at [283, 449] on div "/ /" at bounding box center [339, 450] width 156 height 35
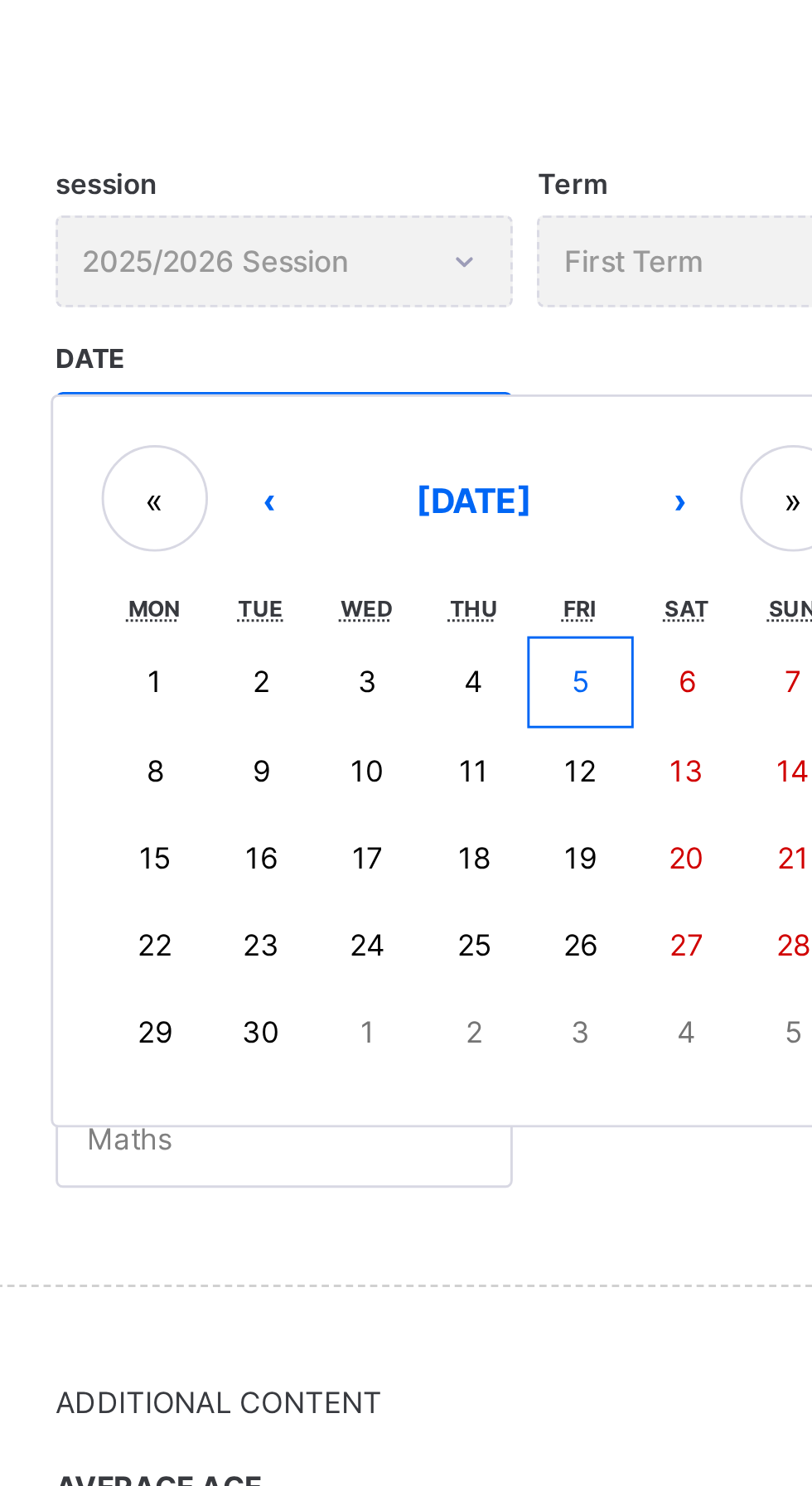
click at [445, 533] on button "5" at bounding box center [441, 532] width 36 height 31
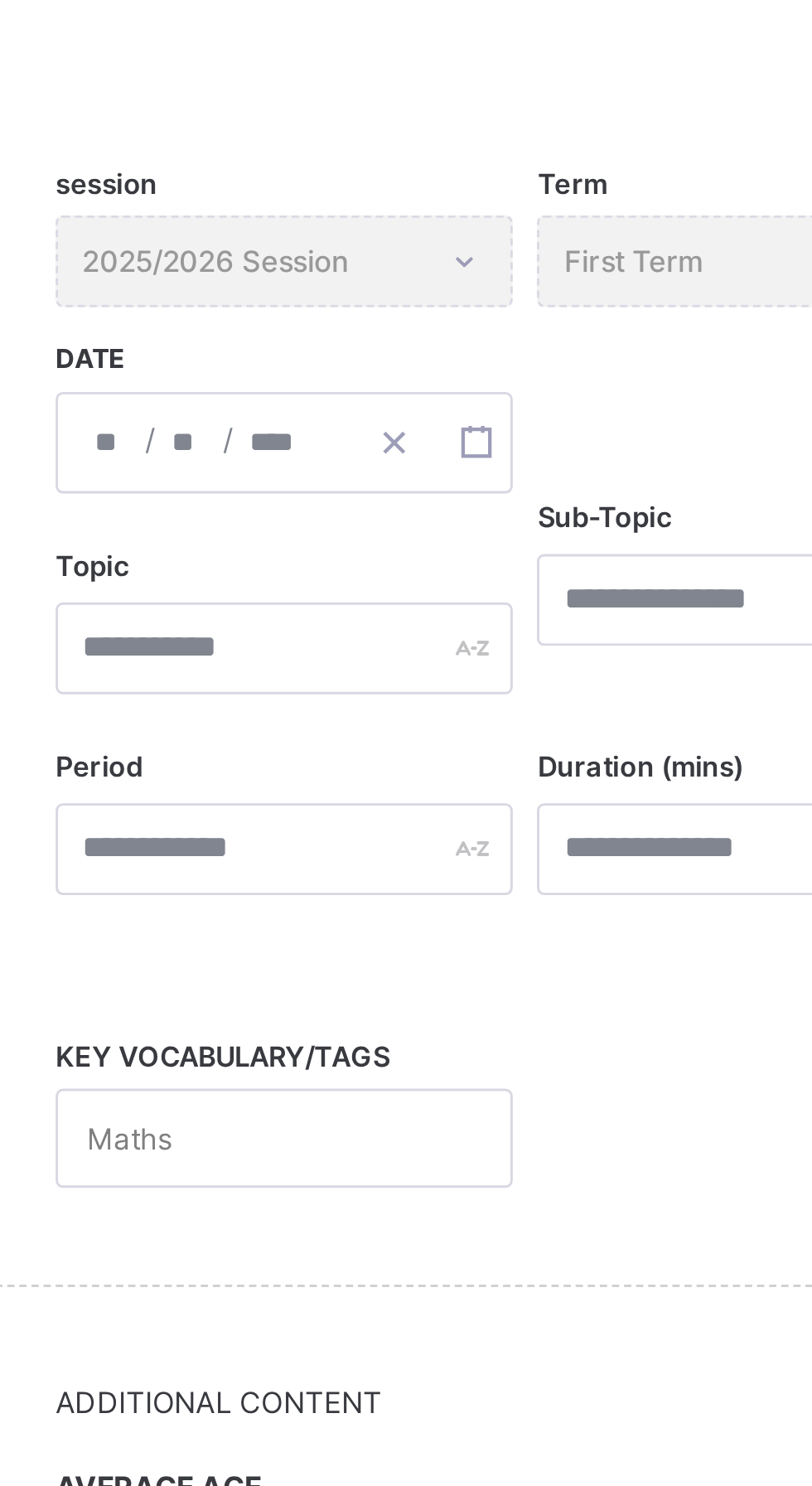
type input "**********"
type input "*"
type input "****"
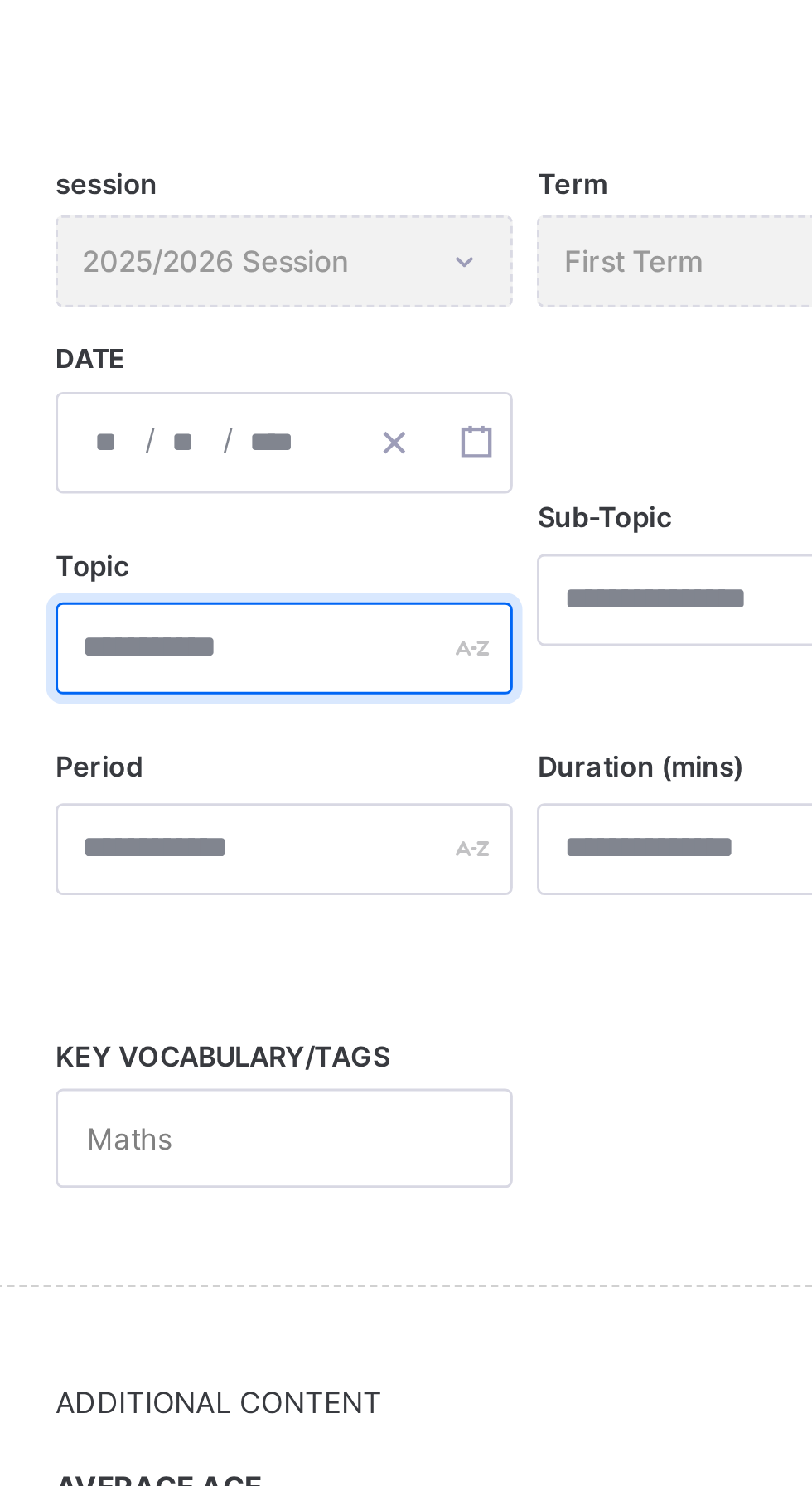
click at [305, 523] on input "text" at bounding box center [339, 520] width 156 height 31
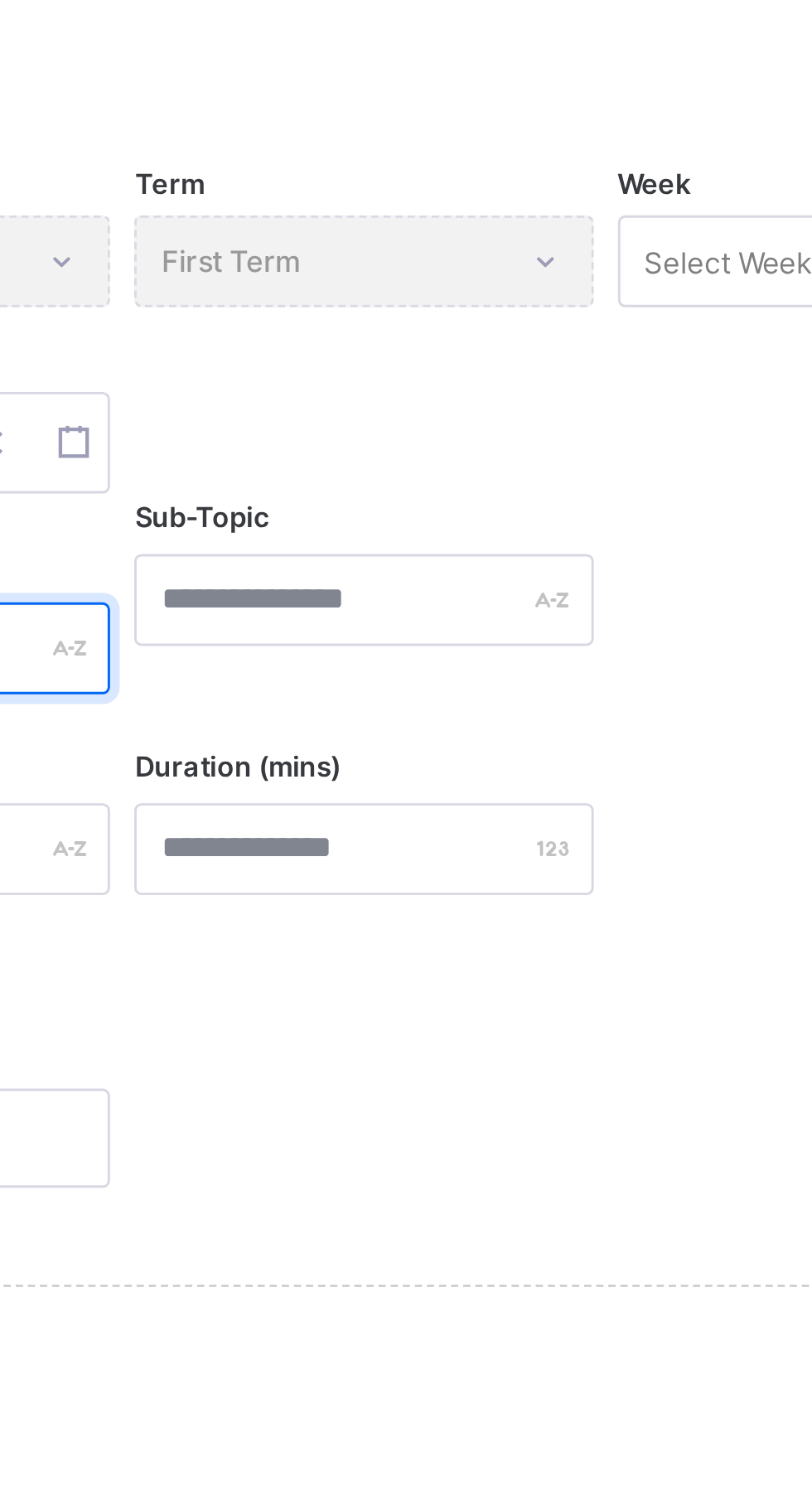
type input "**********"
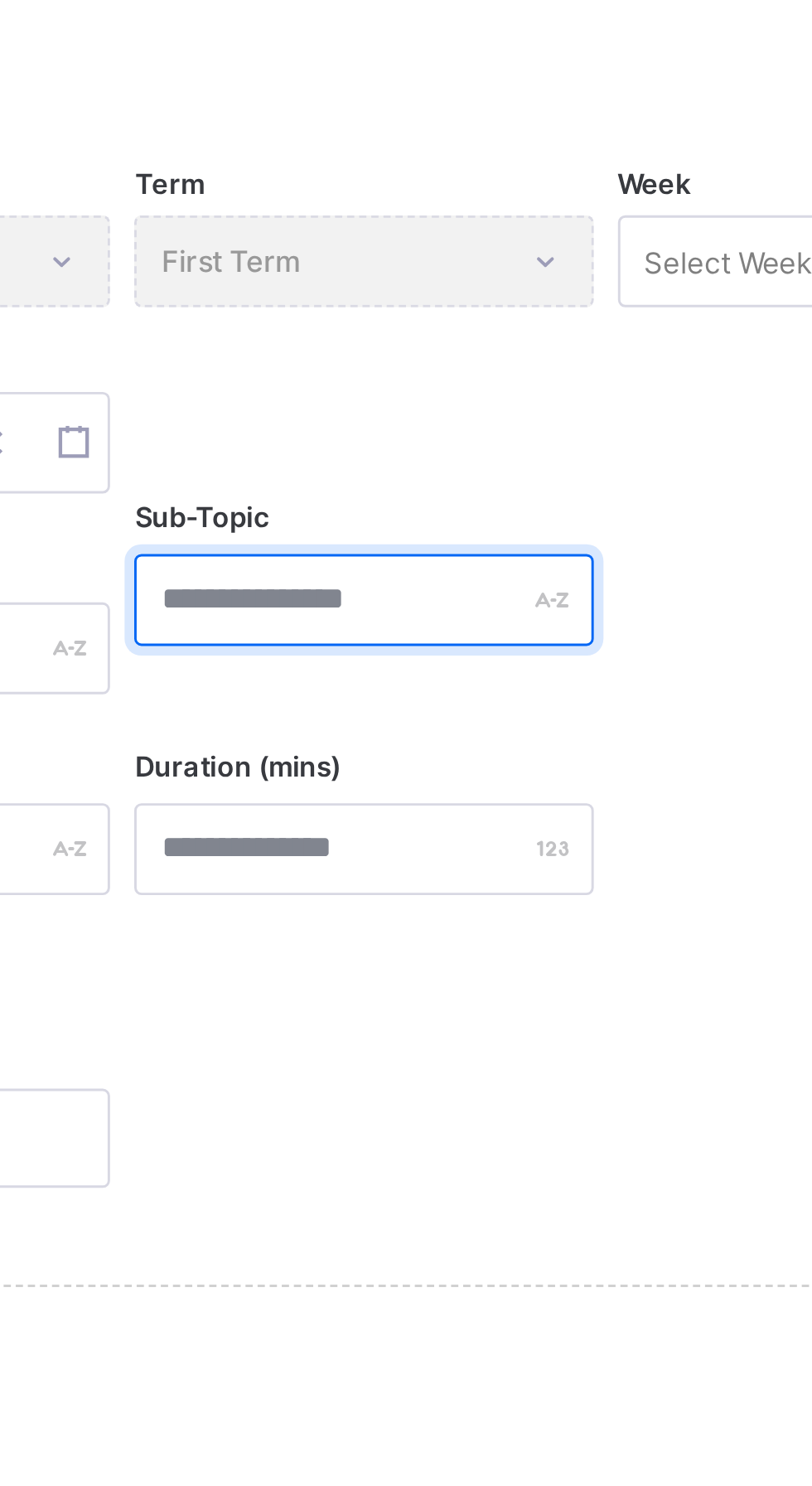
click at [504, 505] on input "text" at bounding box center [504, 504] width 156 height 31
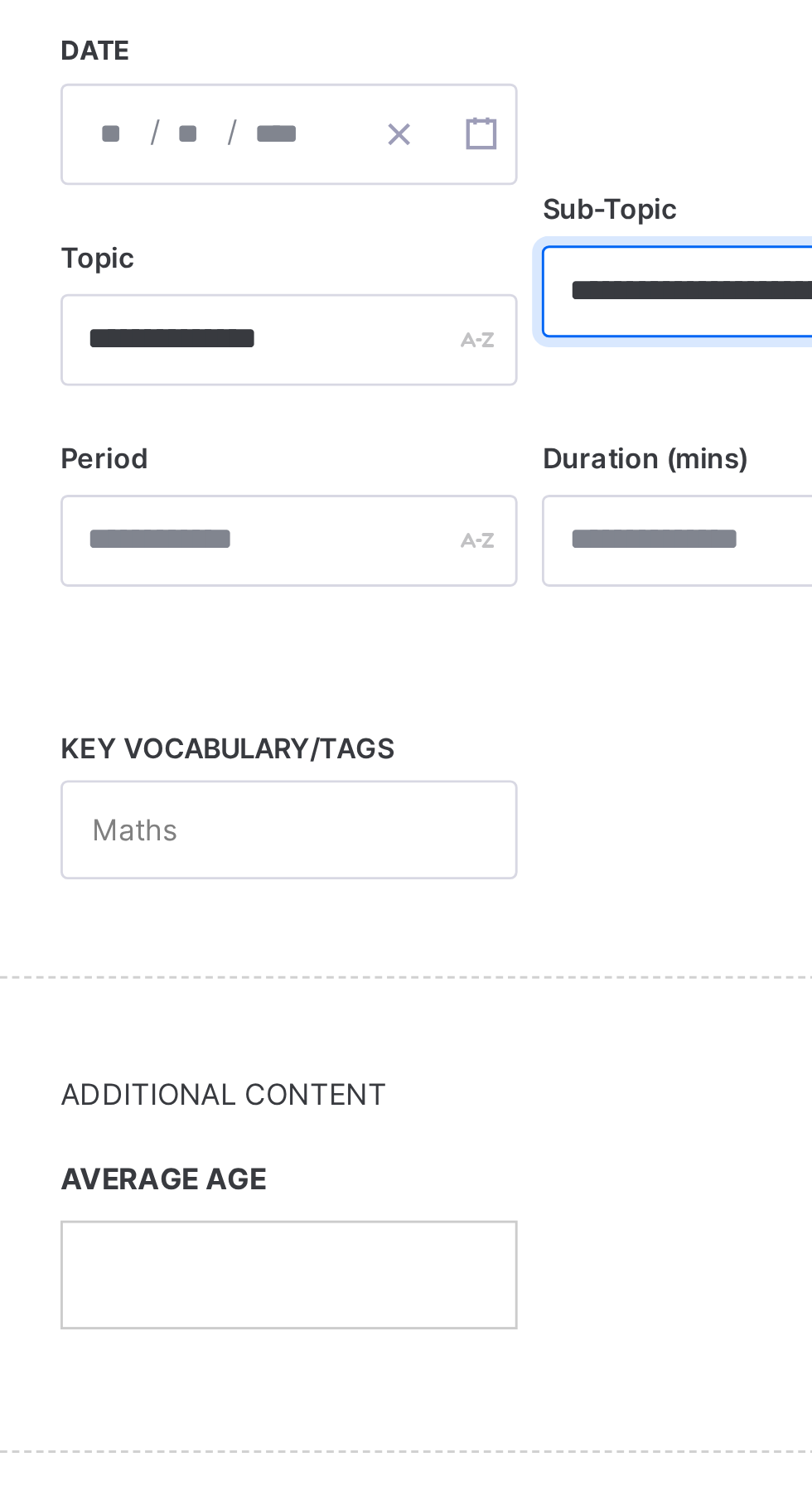
type input "**********"
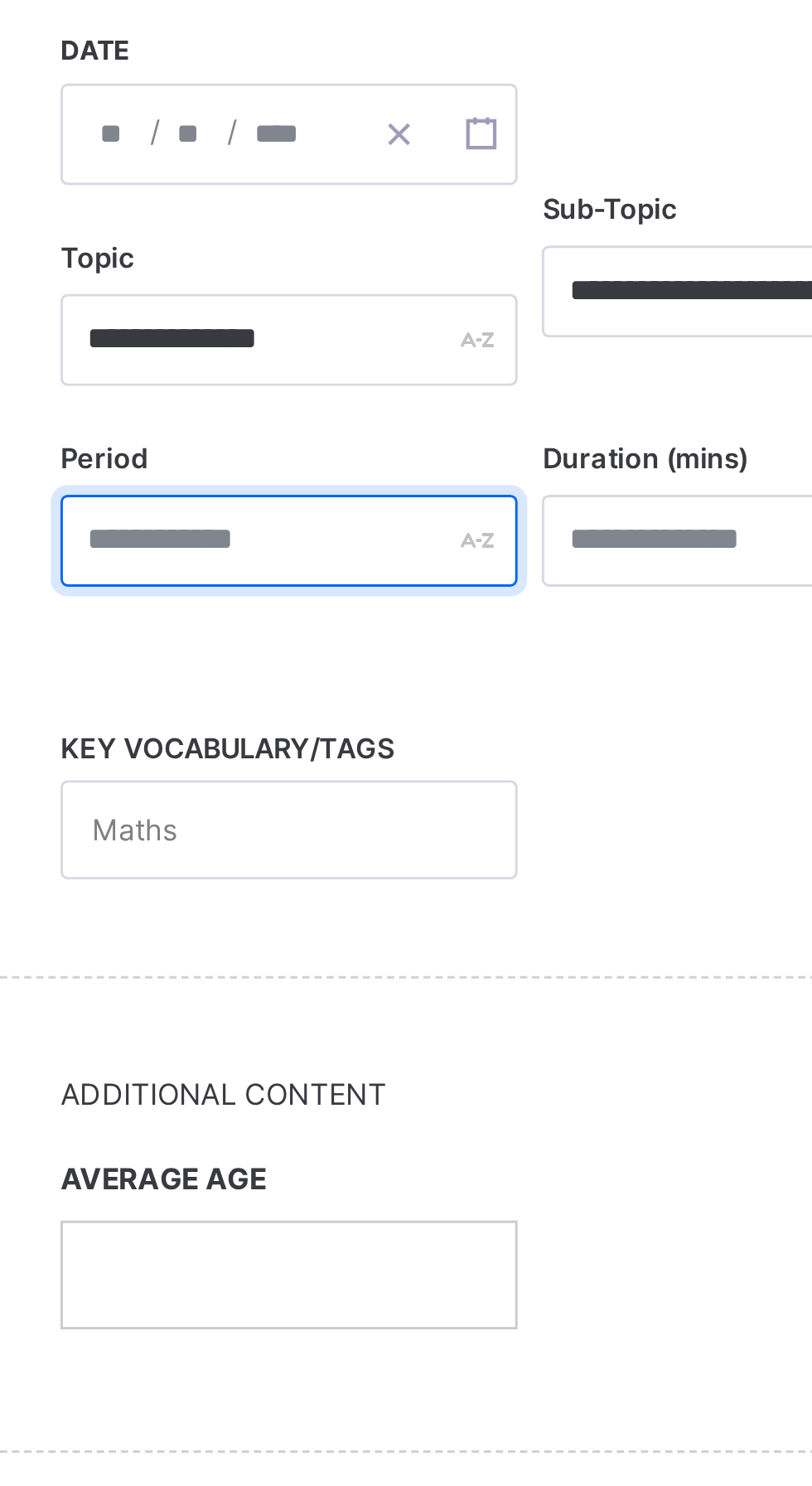
click at [303, 587] on input "text" at bounding box center [339, 589] width 156 height 31
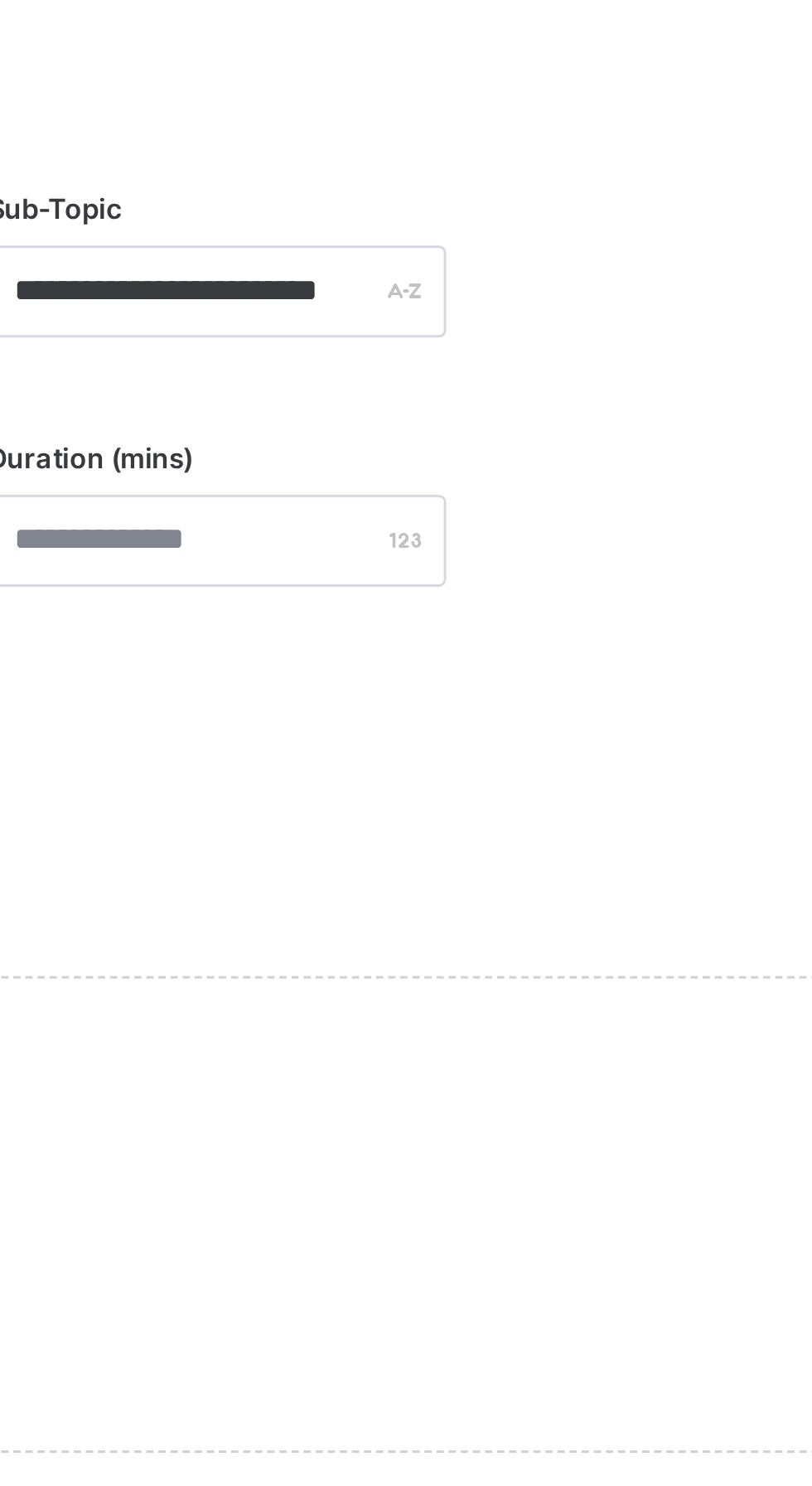
type input "*"
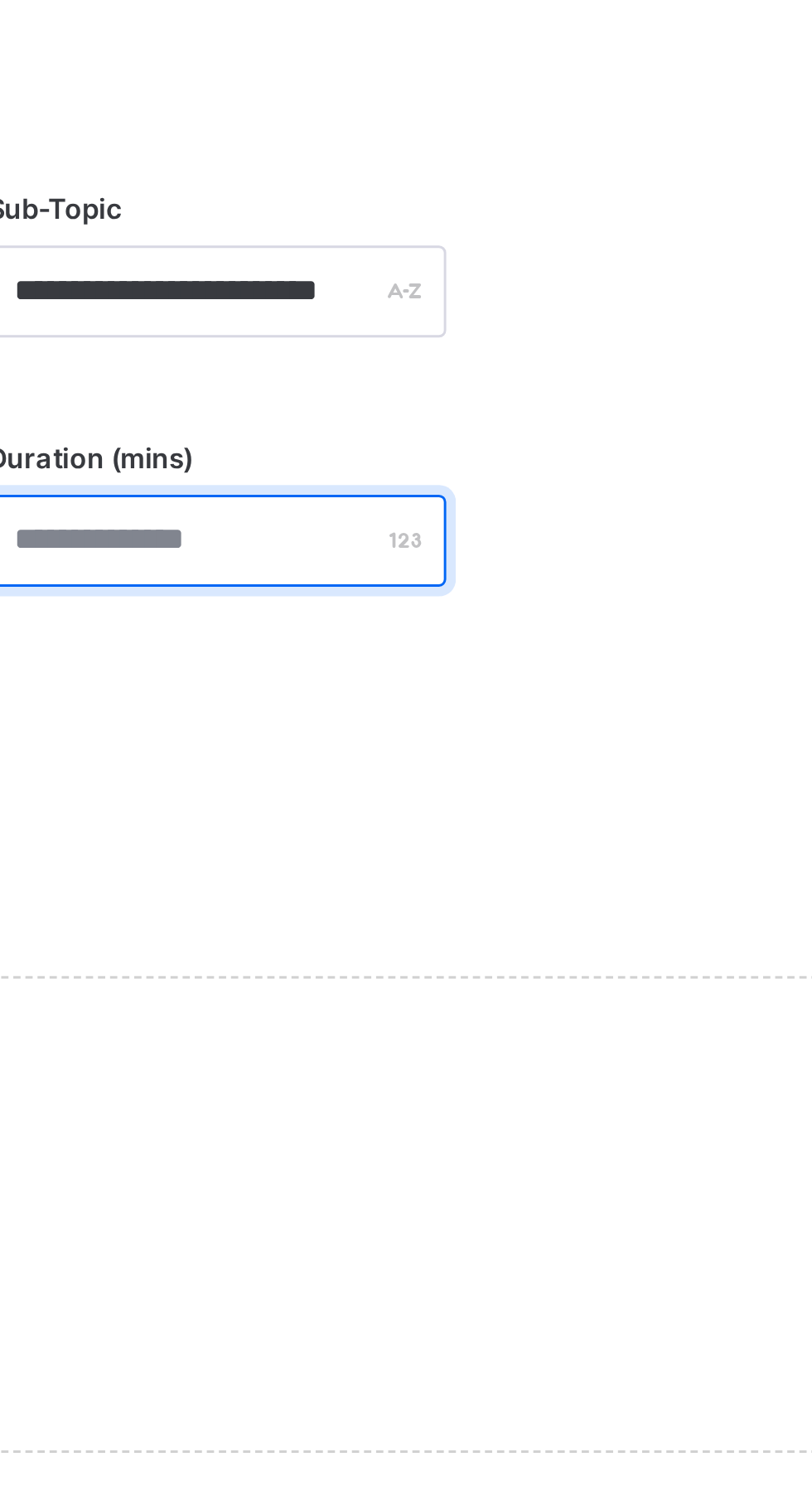
click at [528, 589] on input "number" at bounding box center [504, 589] width 156 height 31
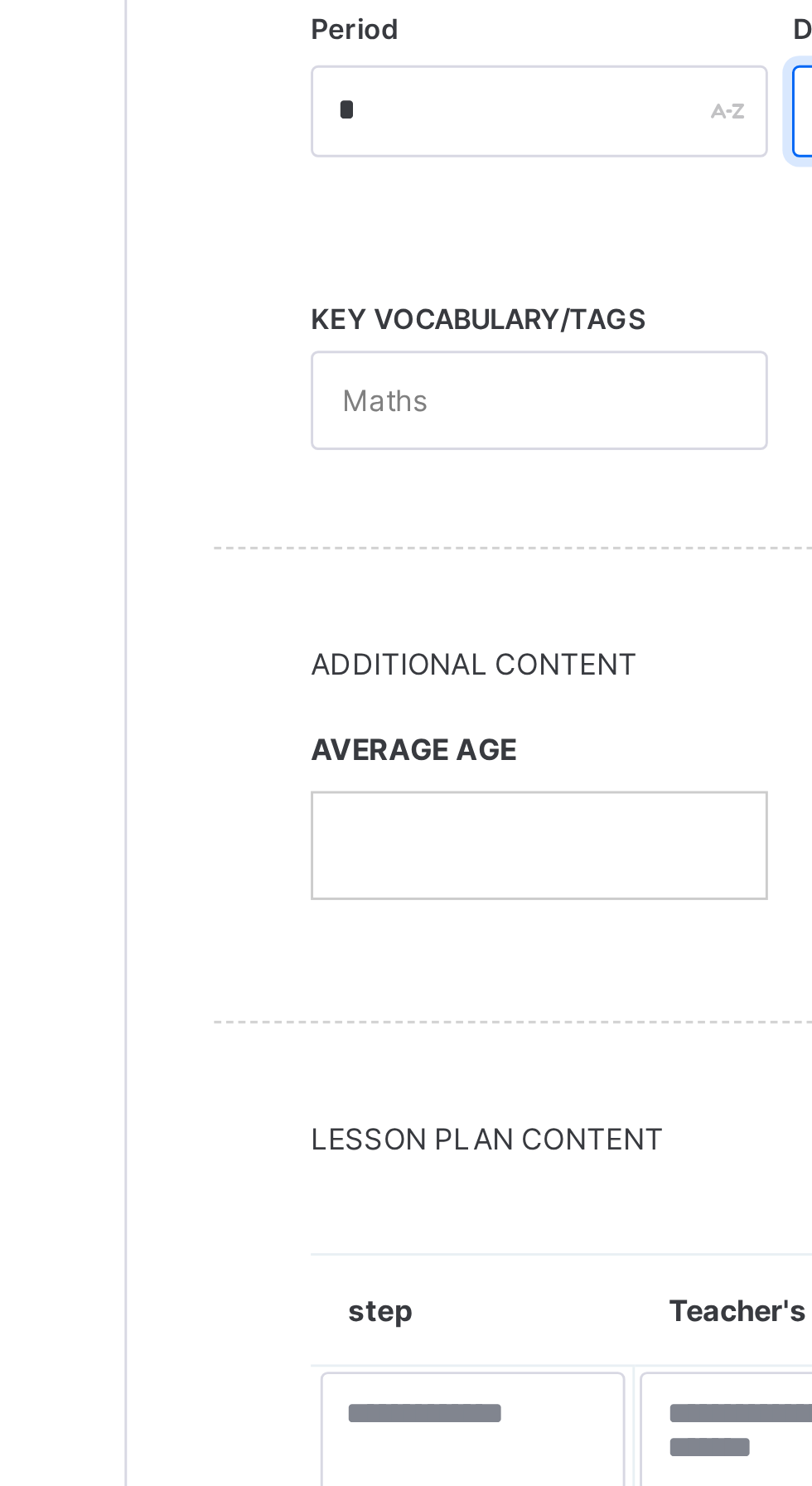
type input "**"
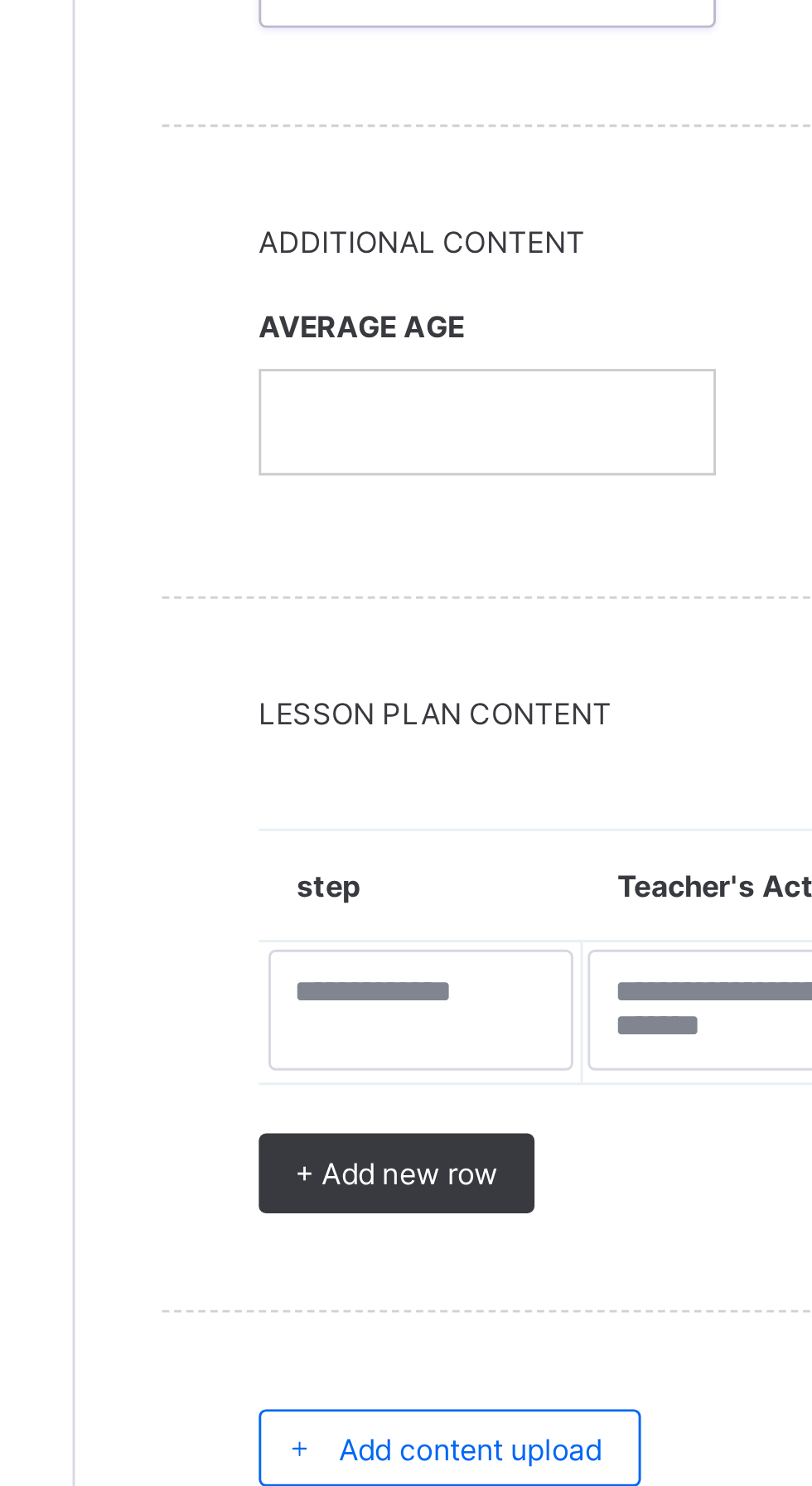
type input "**********"
click at [314, 826] on div "AVERAGE AGE" at bounding box center [339, 826] width 156 height 82
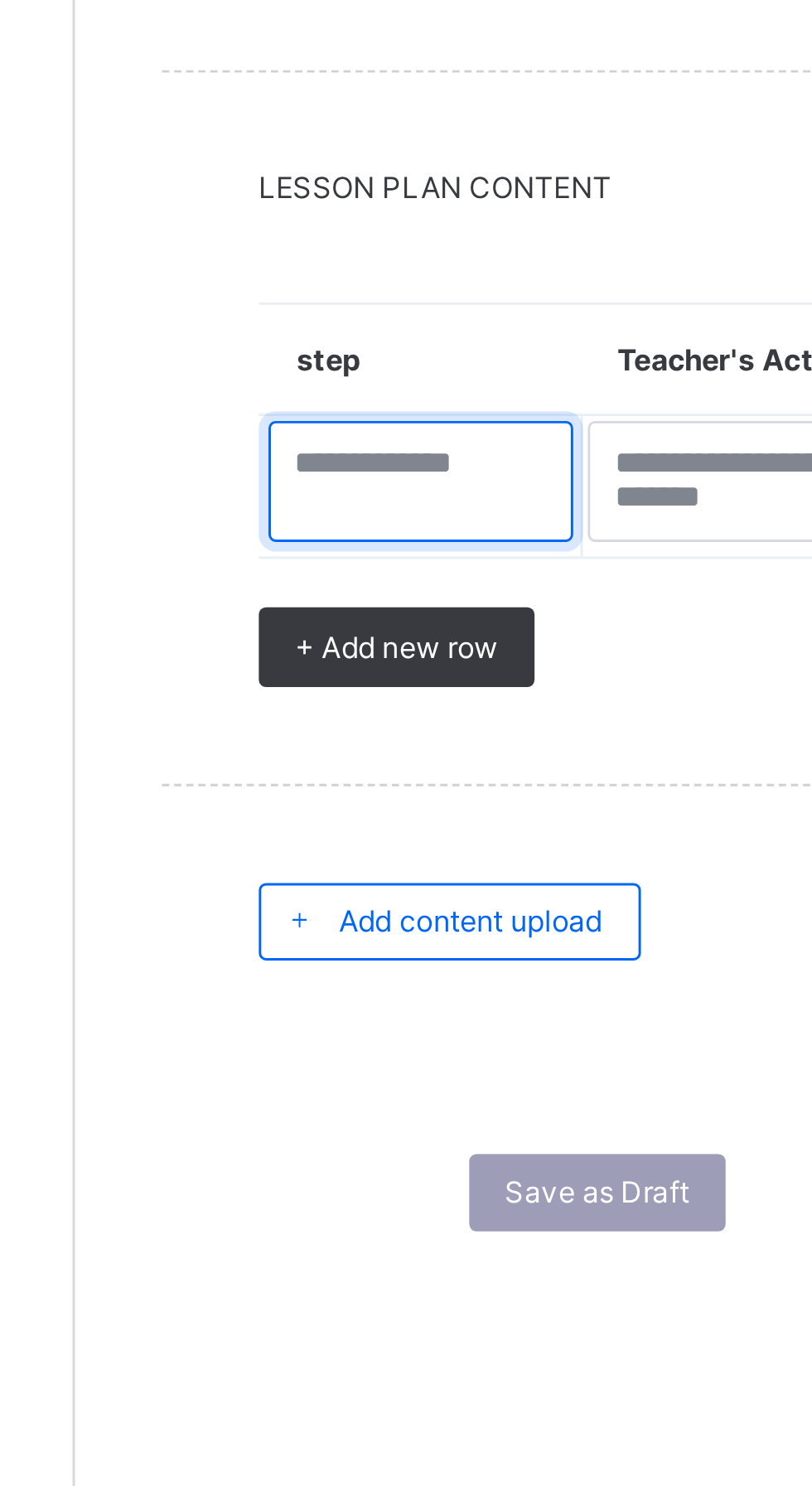
click at [308, 1061] on textarea at bounding box center [318, 1064] width 105 height 41
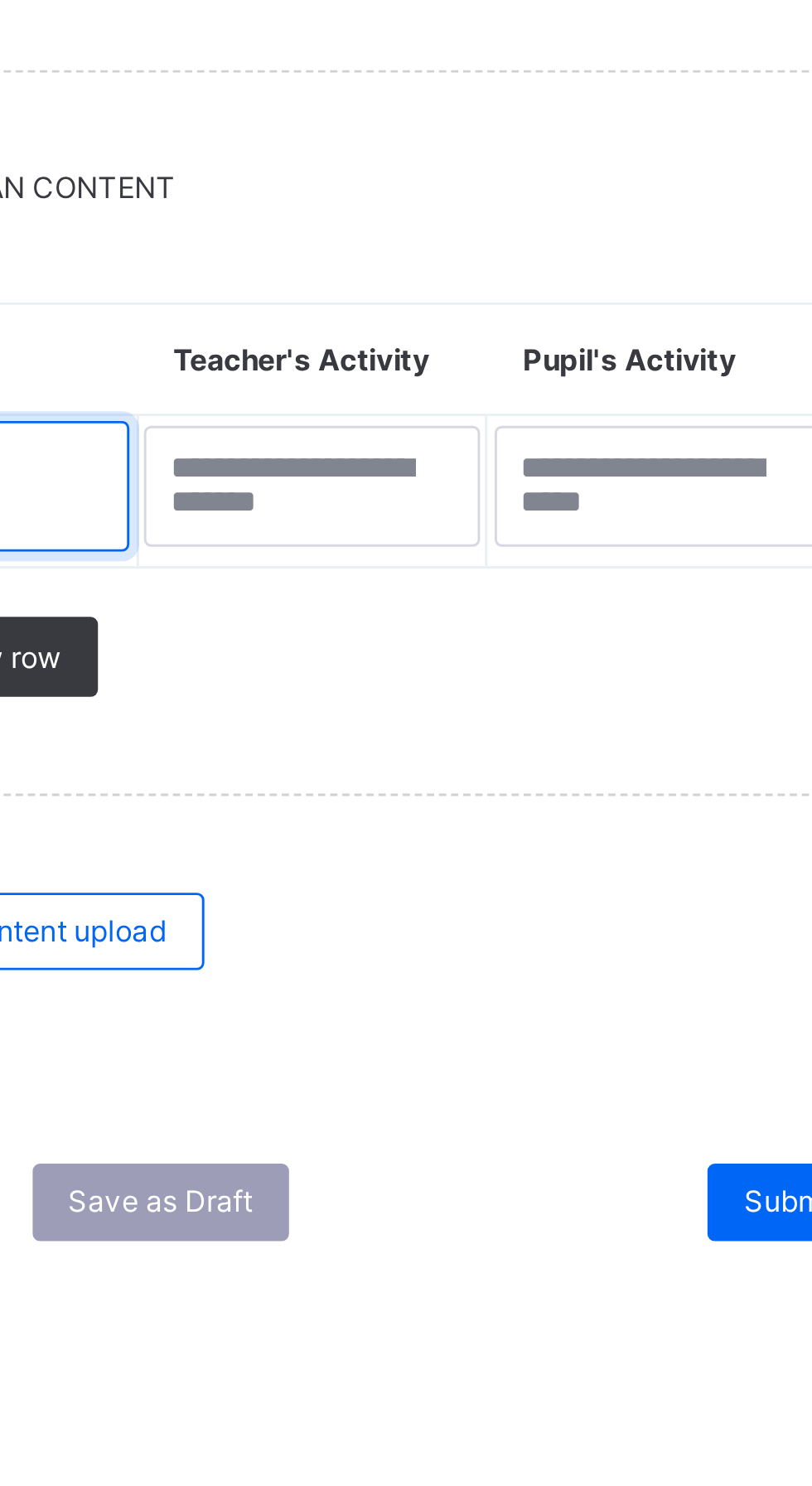
type textarea "*"
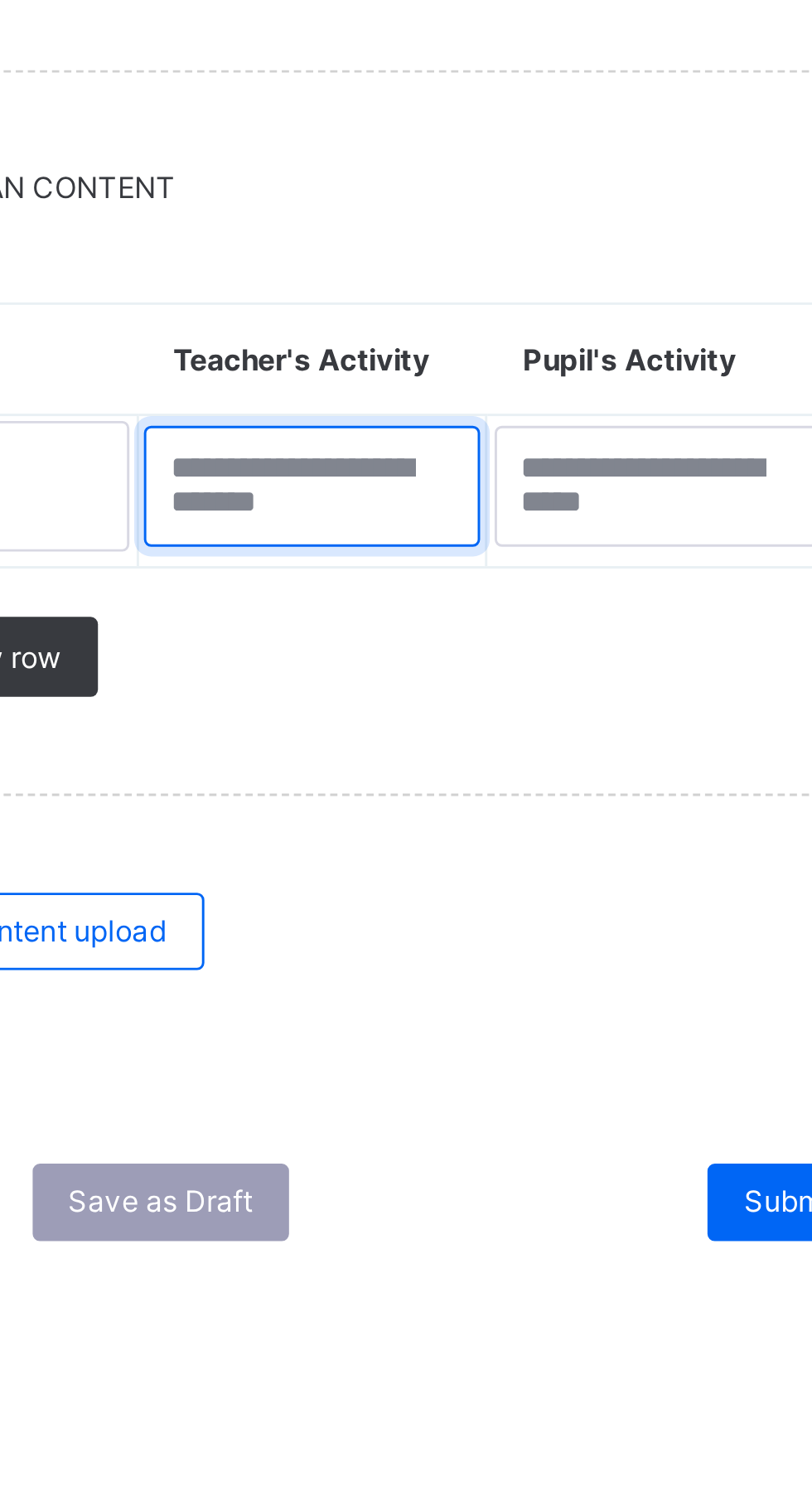
click at [429, 1060] on textarea at bounding box center [429, 1066] width 115 height 41
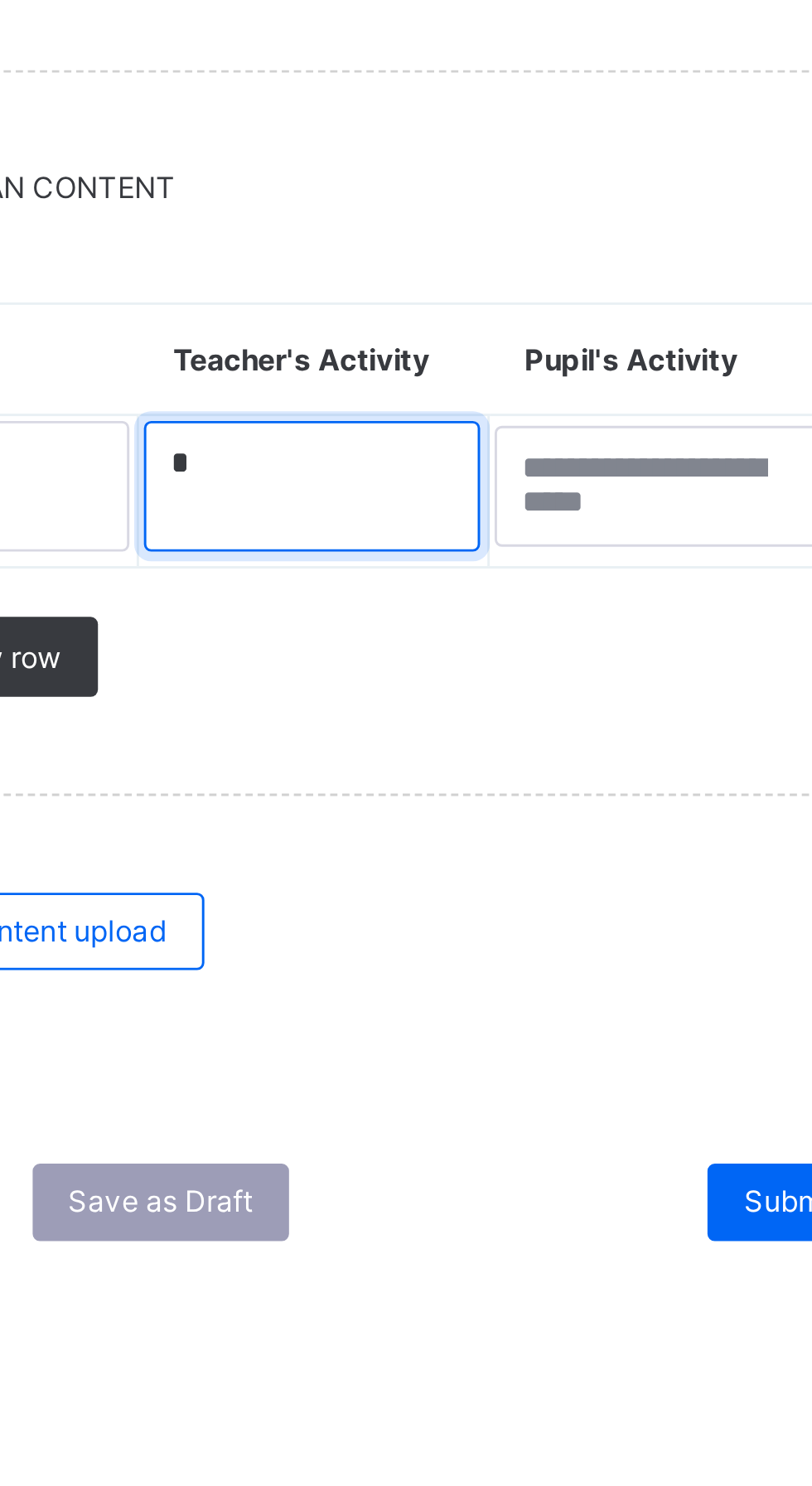
type textarea "*"
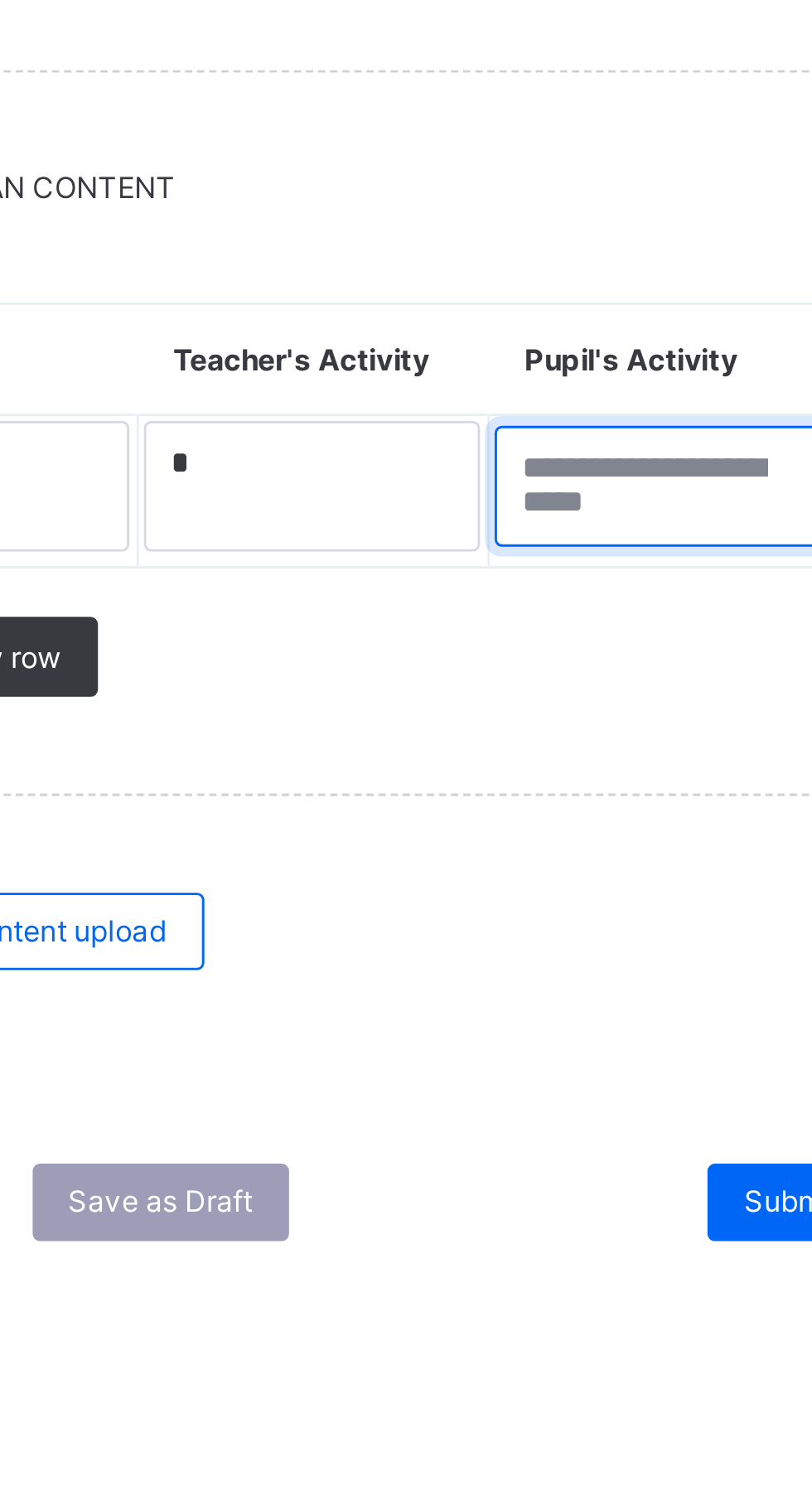
click at [555, 1054] on textarea at bounding box center [548, 1066] width 111 height 41
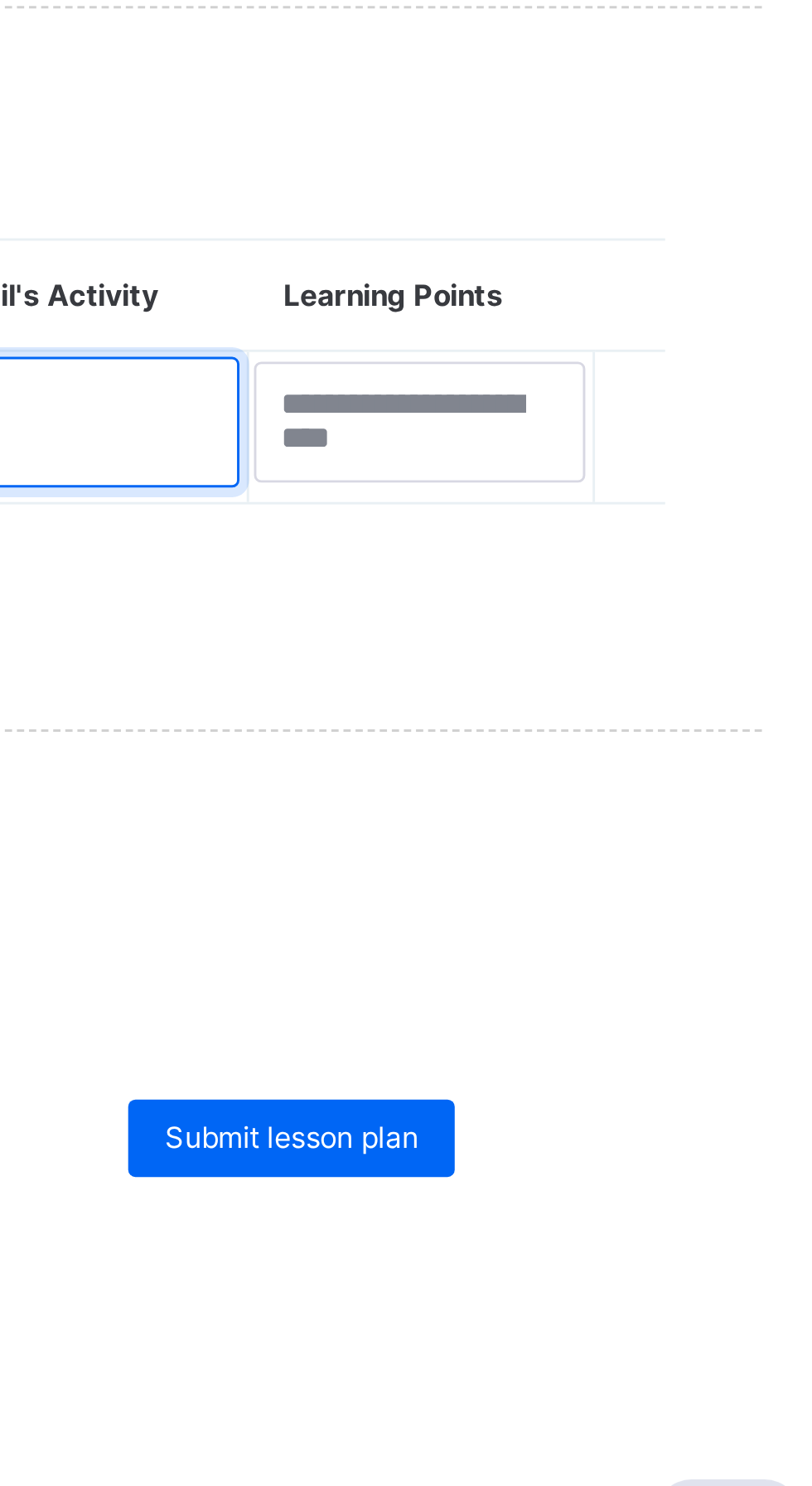
type textarea "*"
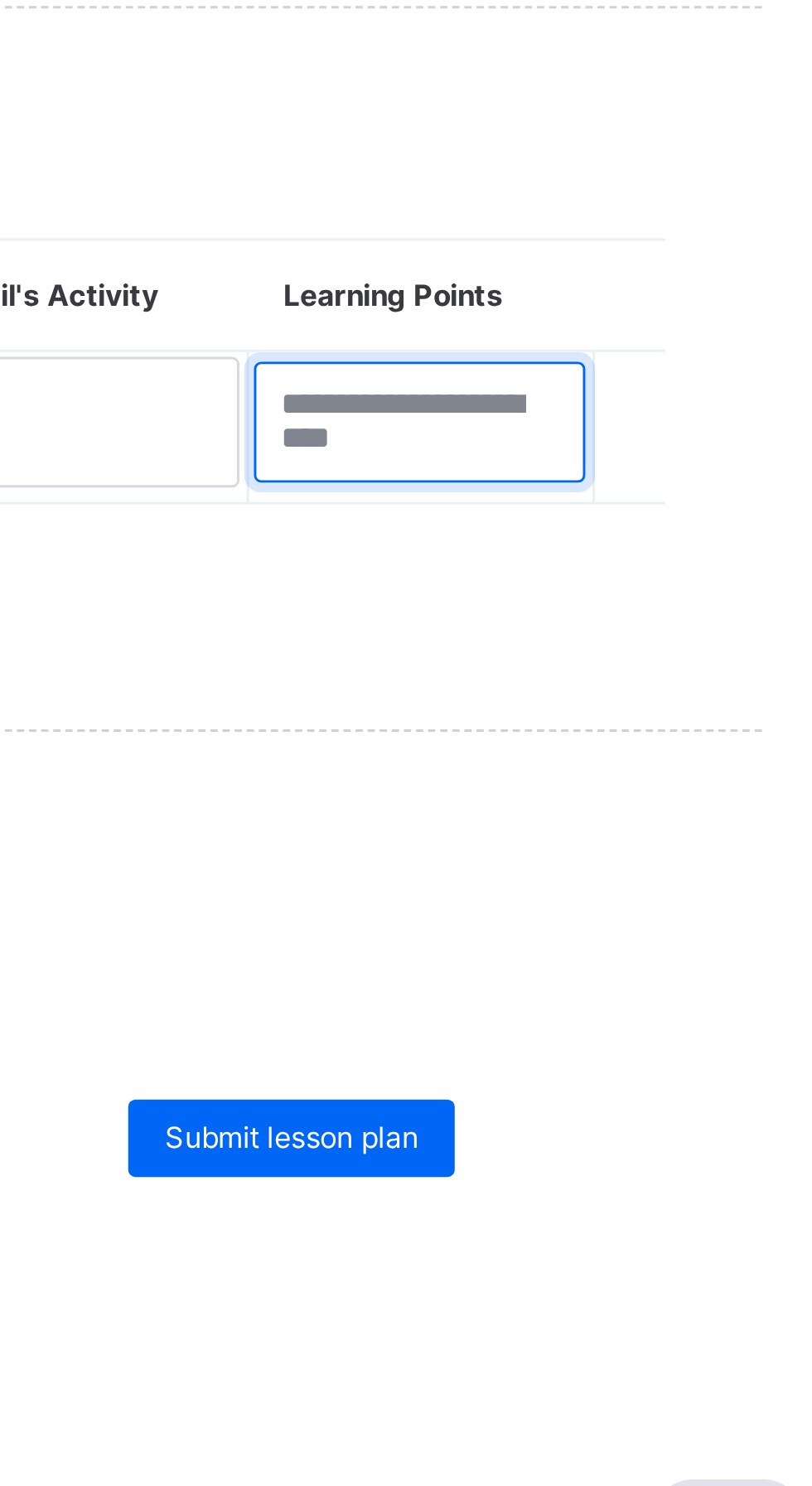
click at [663, 1058] on textarea at bounding box center [664, 1066] width 113 height 41
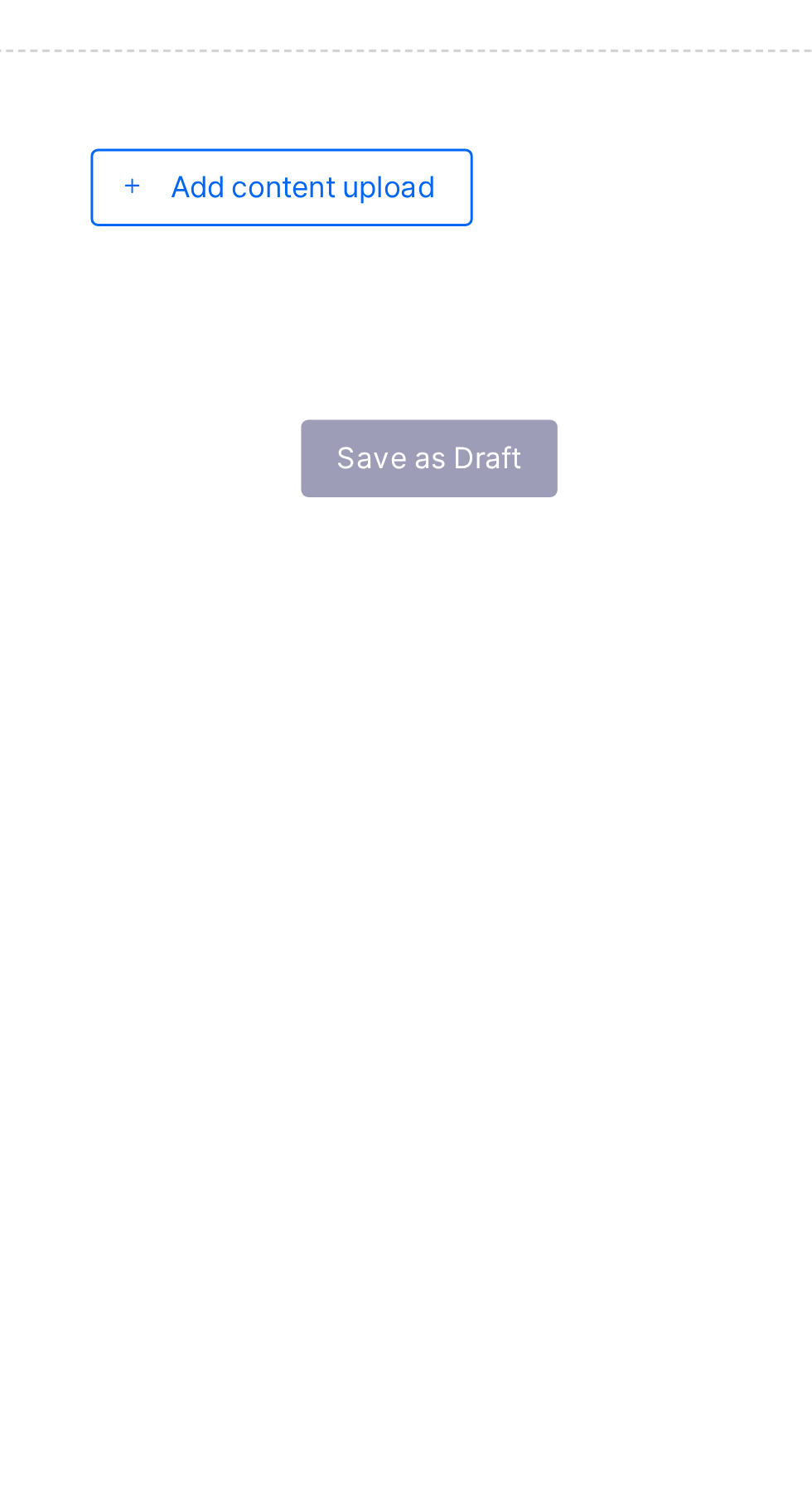
type textarea "*"
click at [344, 1215] on span "Add content upload" at bounding box center [334, 1217] width 91 height 12
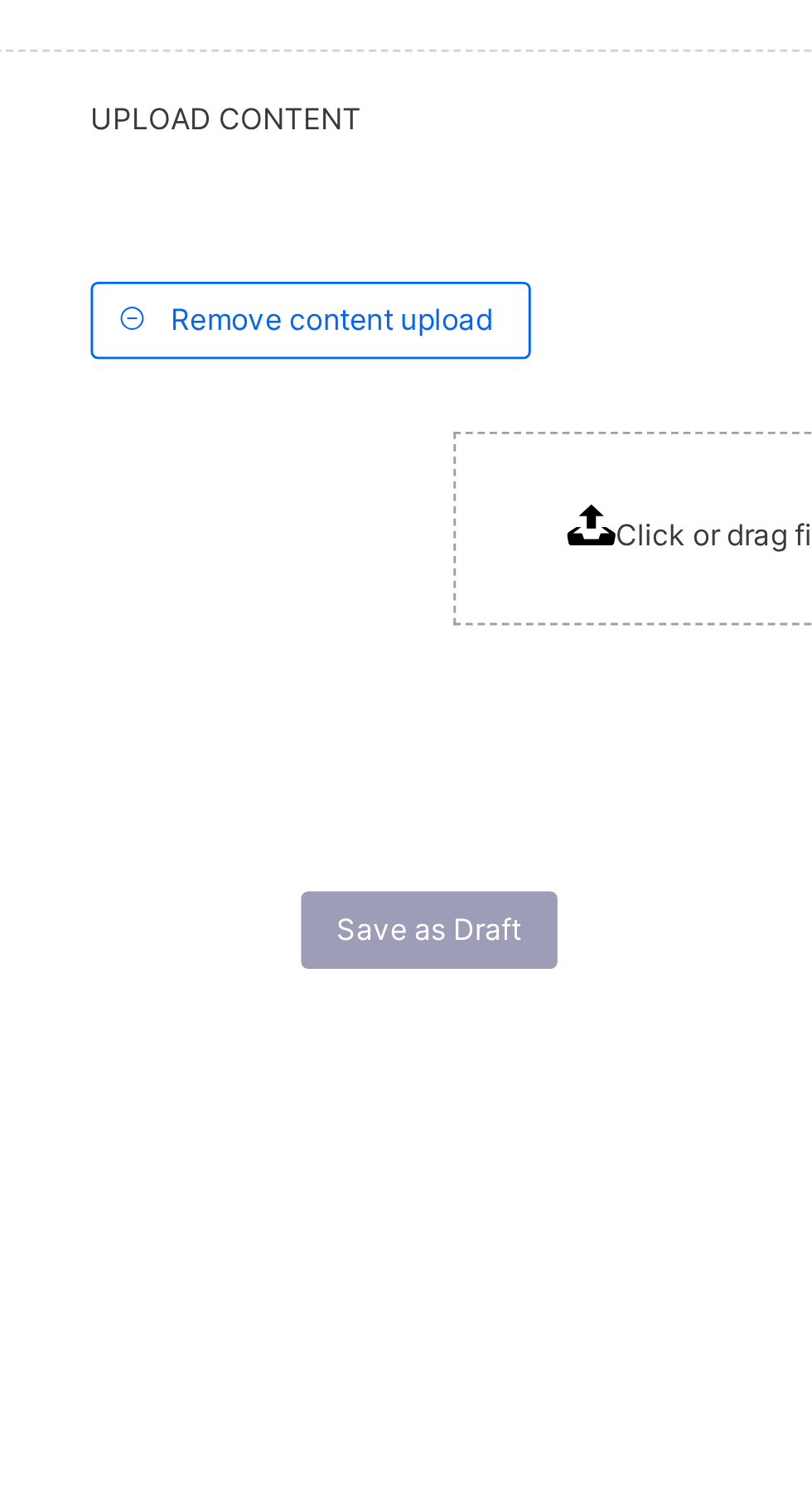
click at [441, 1336] on span "Click or drag file here to upload" at bounding box center [513, 1337] width 144 height 12
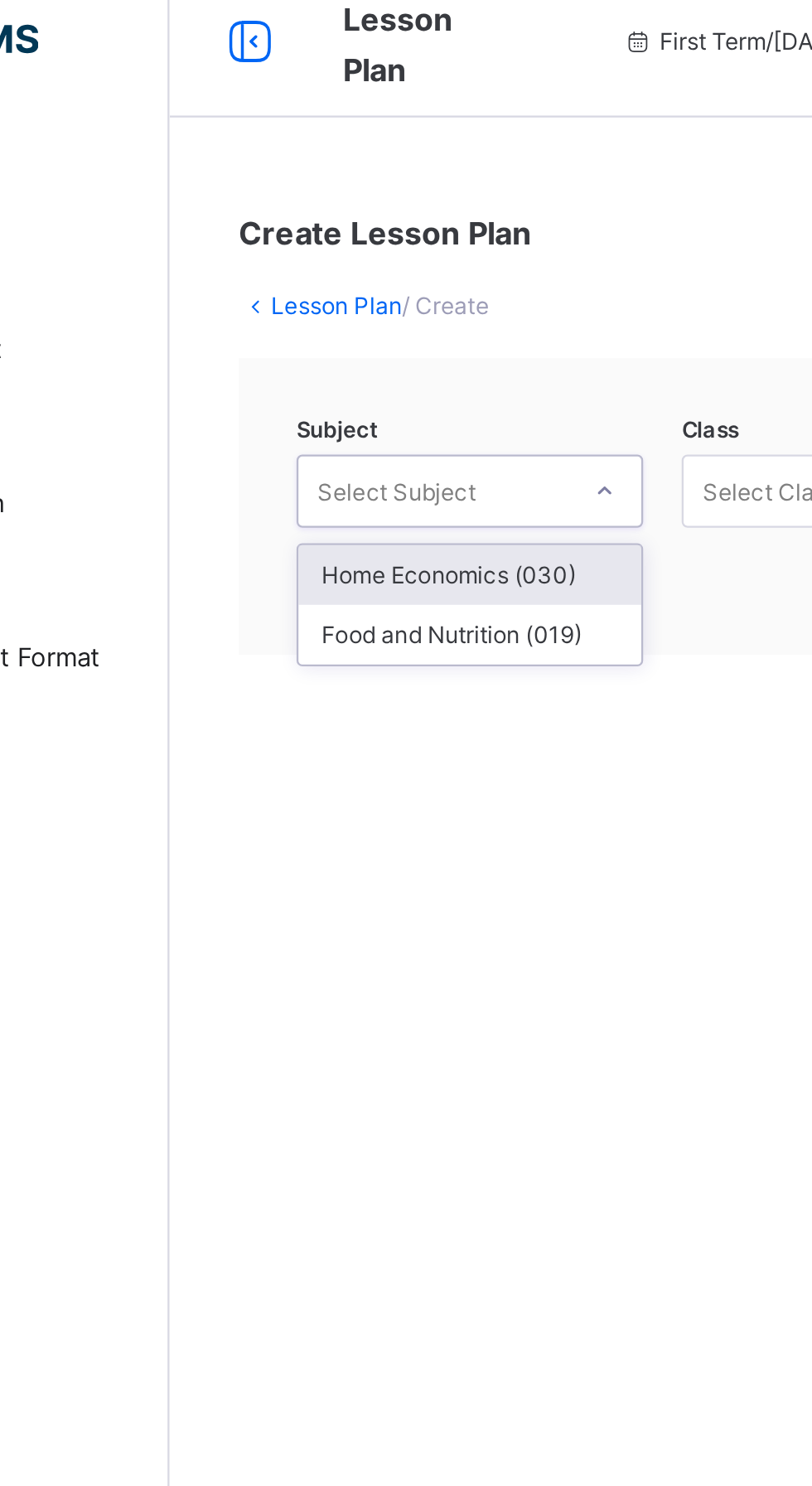
click at [330, 264] on div "Home Economics (030)" at bounding box center [328, 264] width 148 height 26
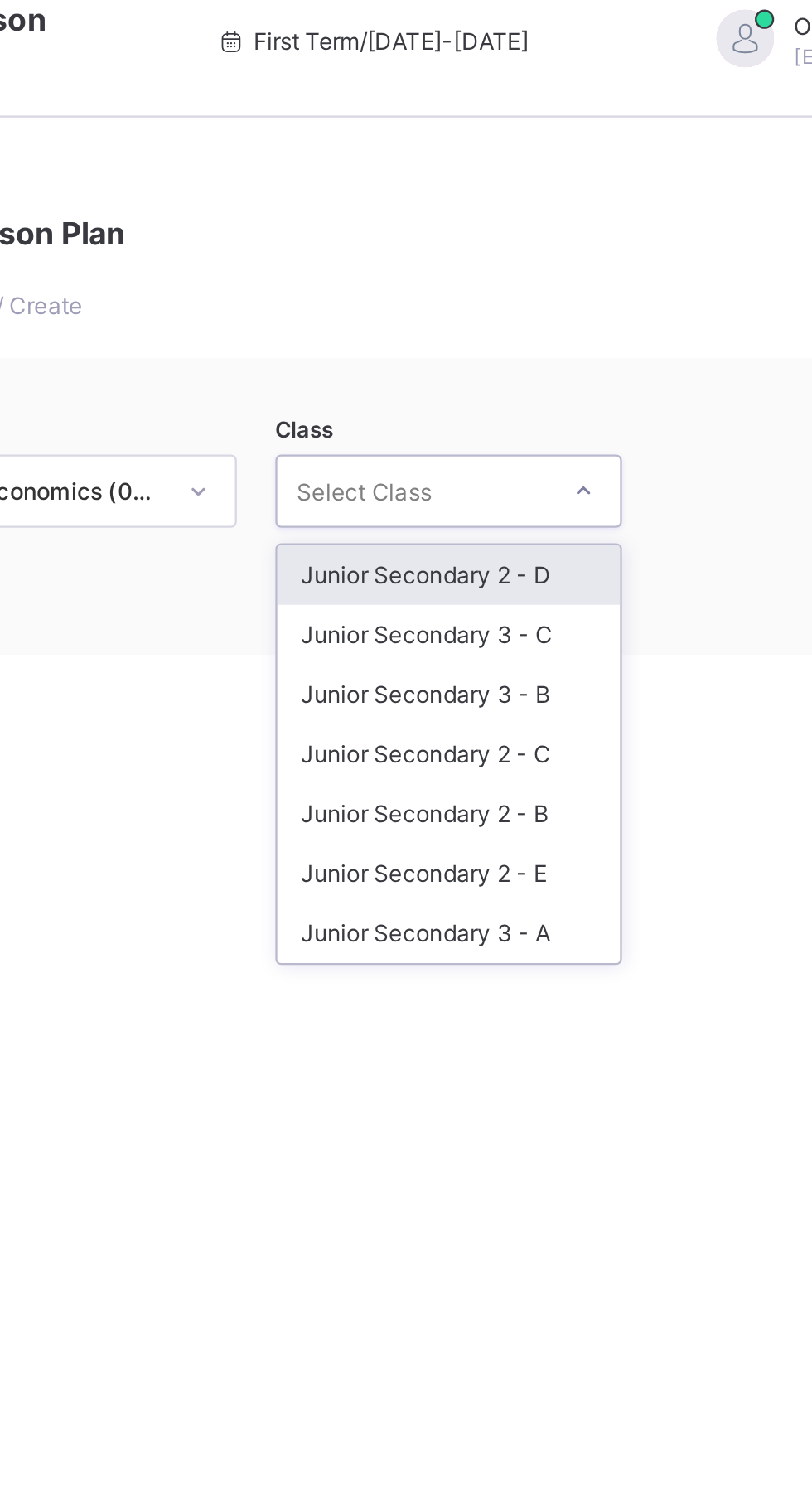
click at [510, 293] on div "Junior Secondary 3 - C" at bounding box center [493, 289] width 148 height 26
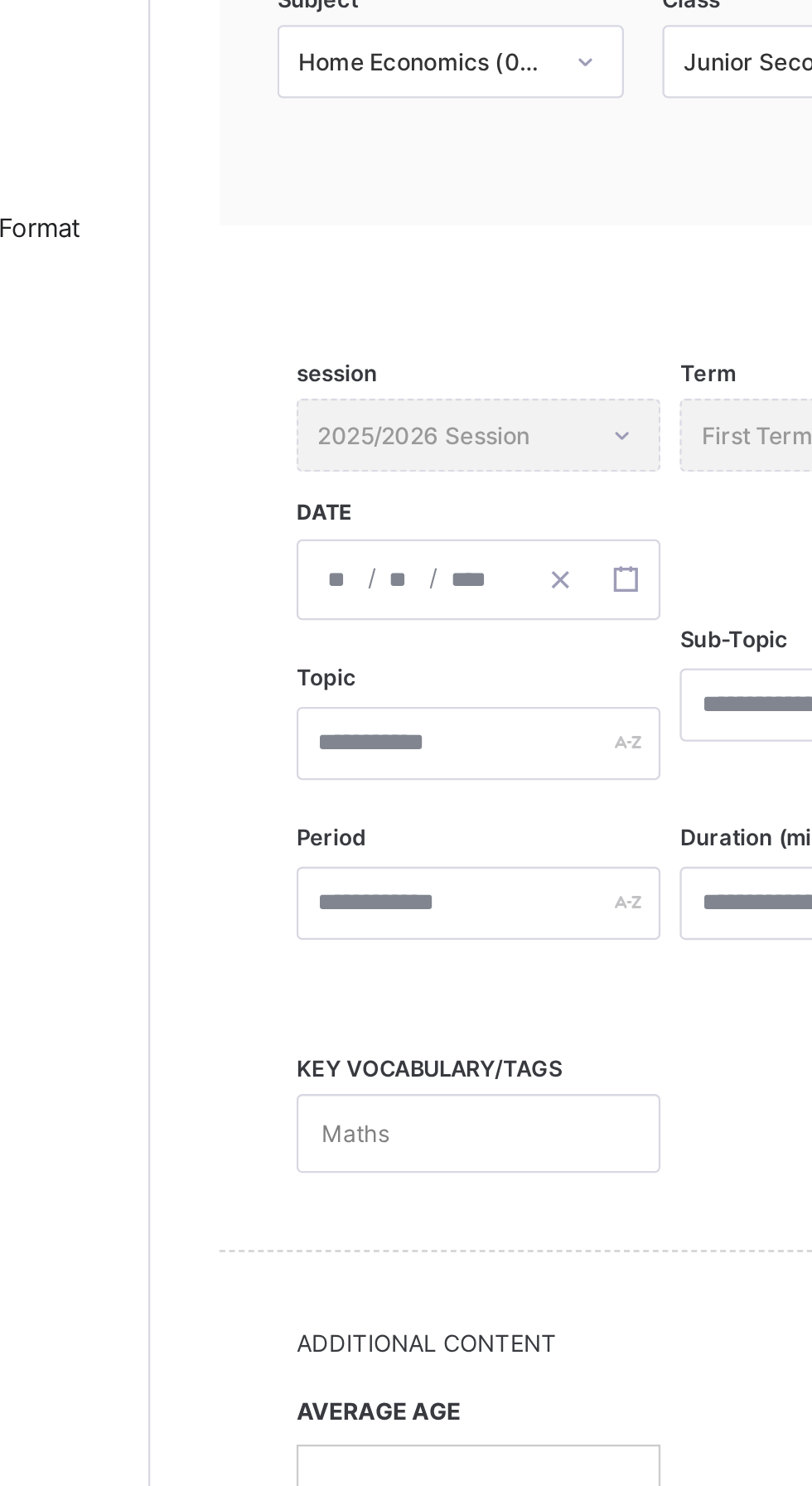
click at [302, 449] on div "/ /" at bounding box center [339, 450] width 156 height 35
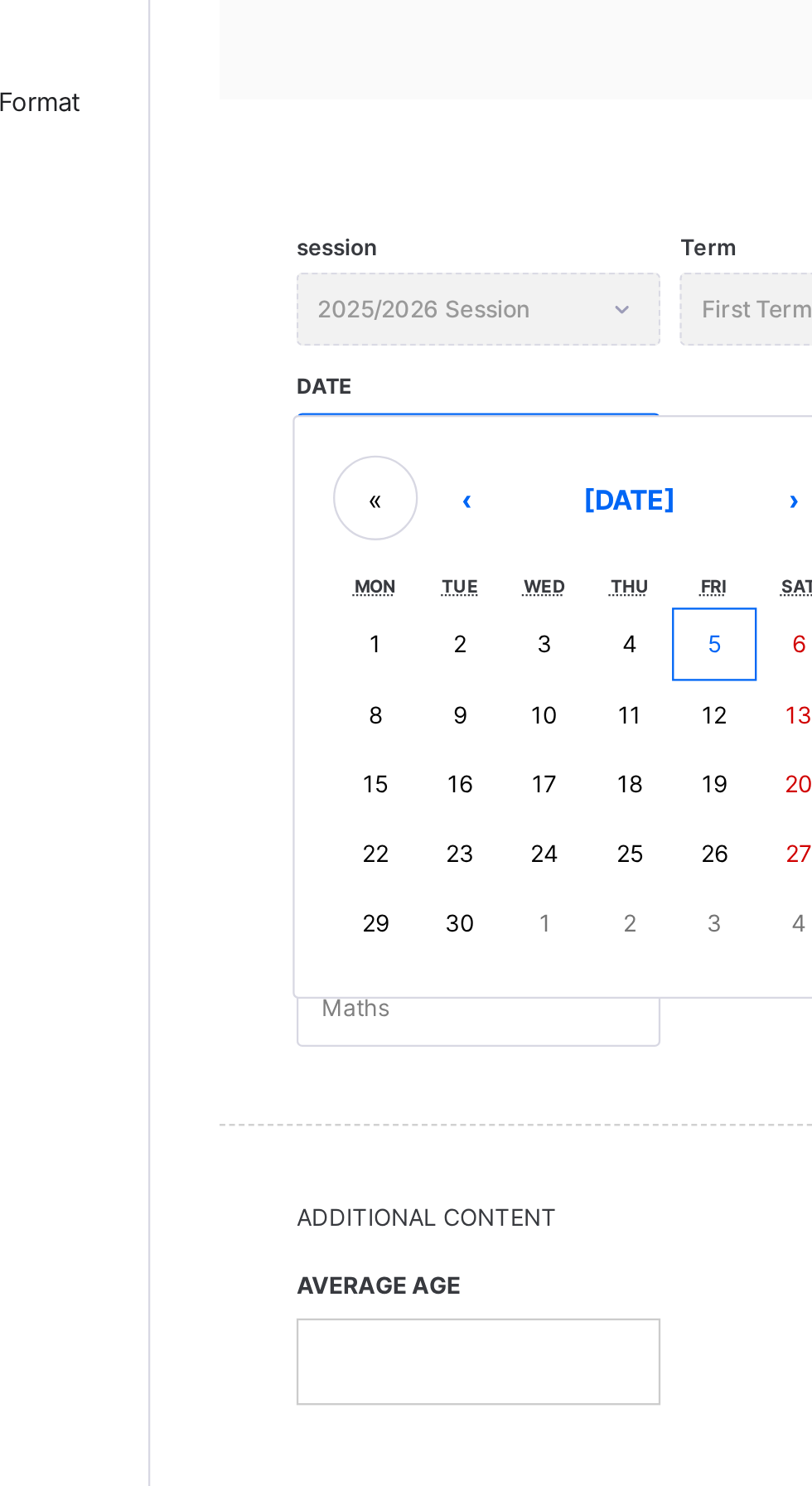
click at [440, 538] on button "5" at bounding box center [441, 532] width 36 height 31
type input "**********"
type input "*"
type input "****"
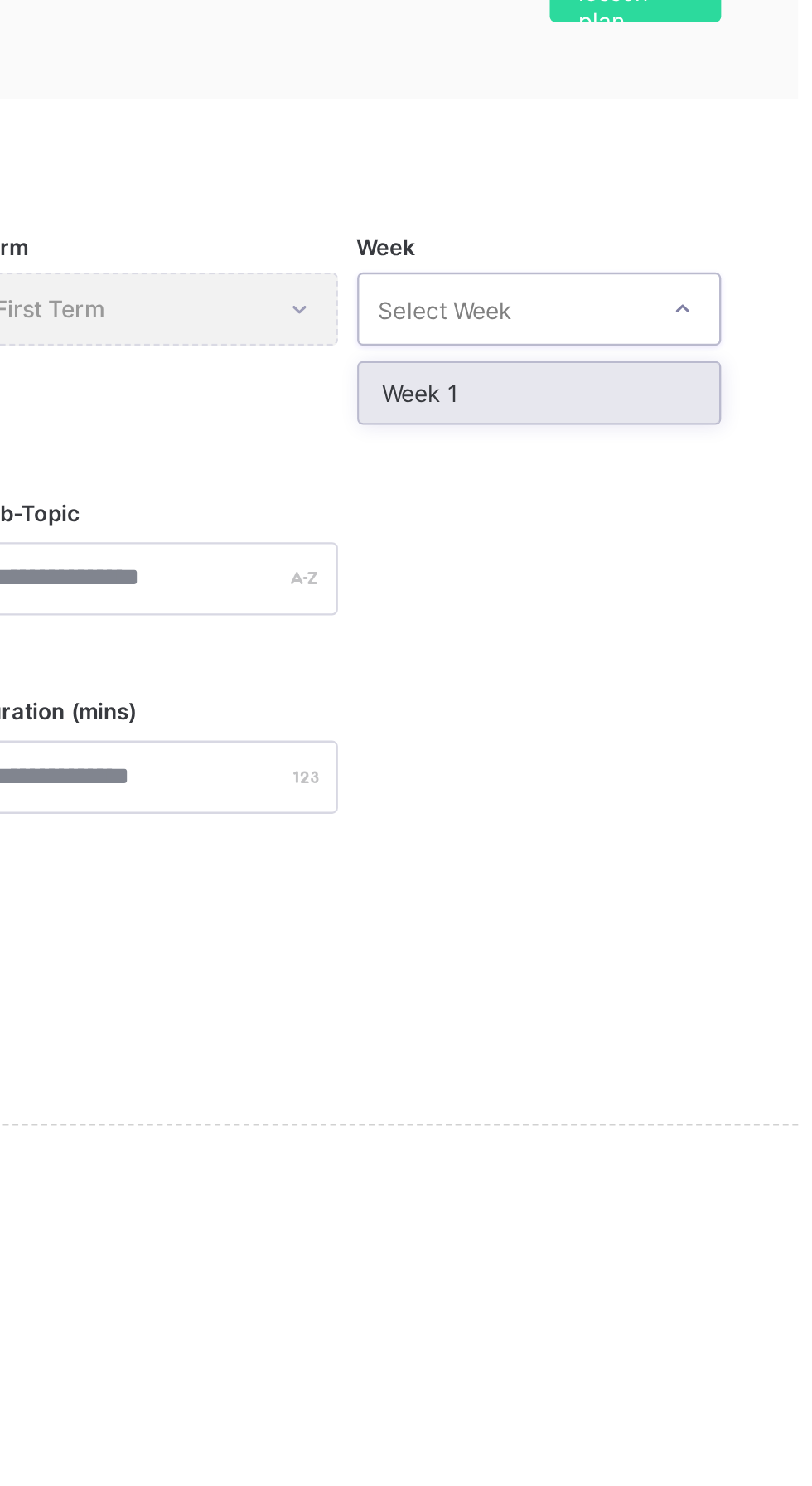
click at [643, 428] on div "Week 1" at bounding box center [670, 424] width 155 height 26
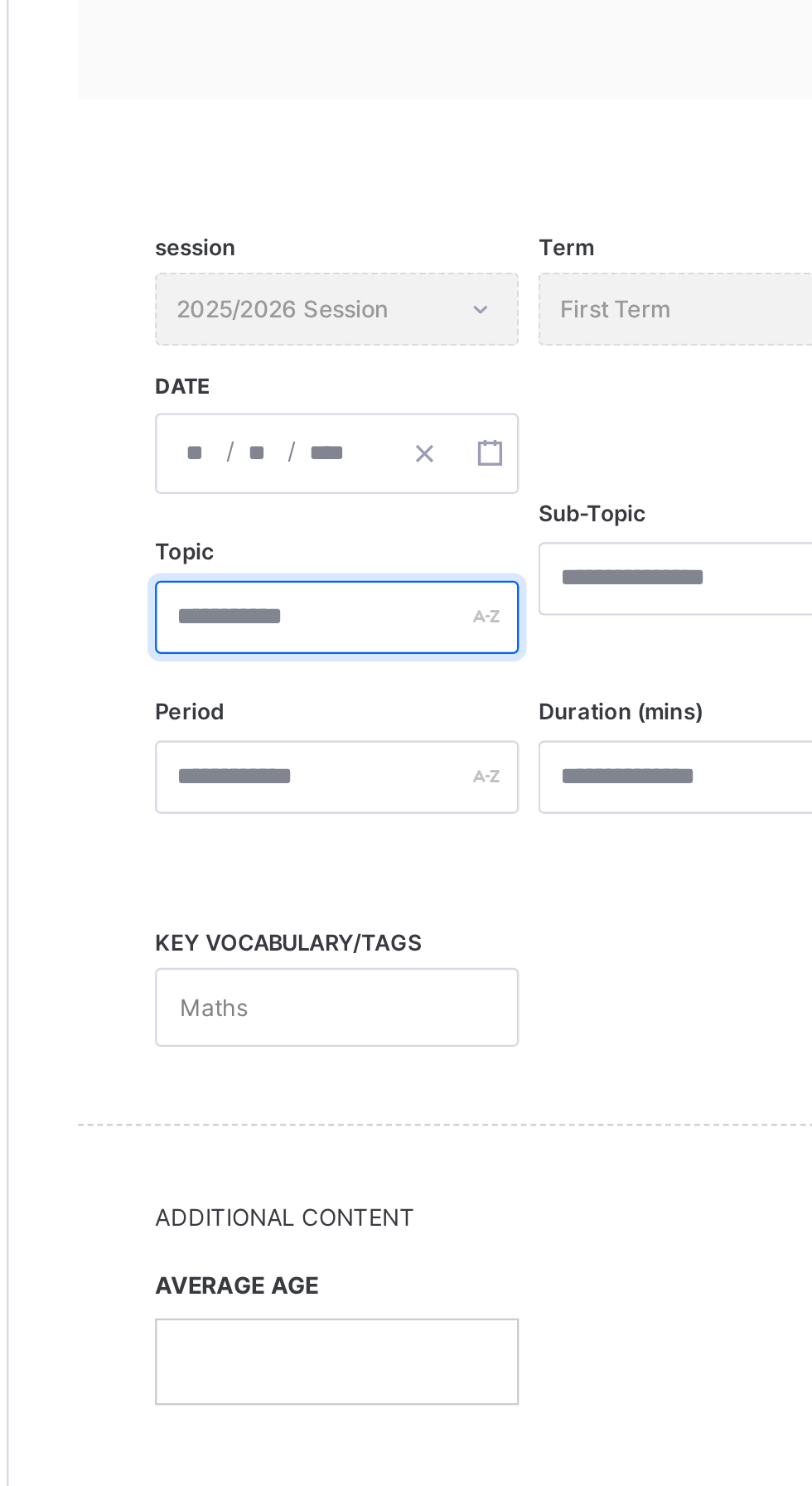
click at [307, 519] on input "text" at bounding box center [339, 520] width 156 height 31
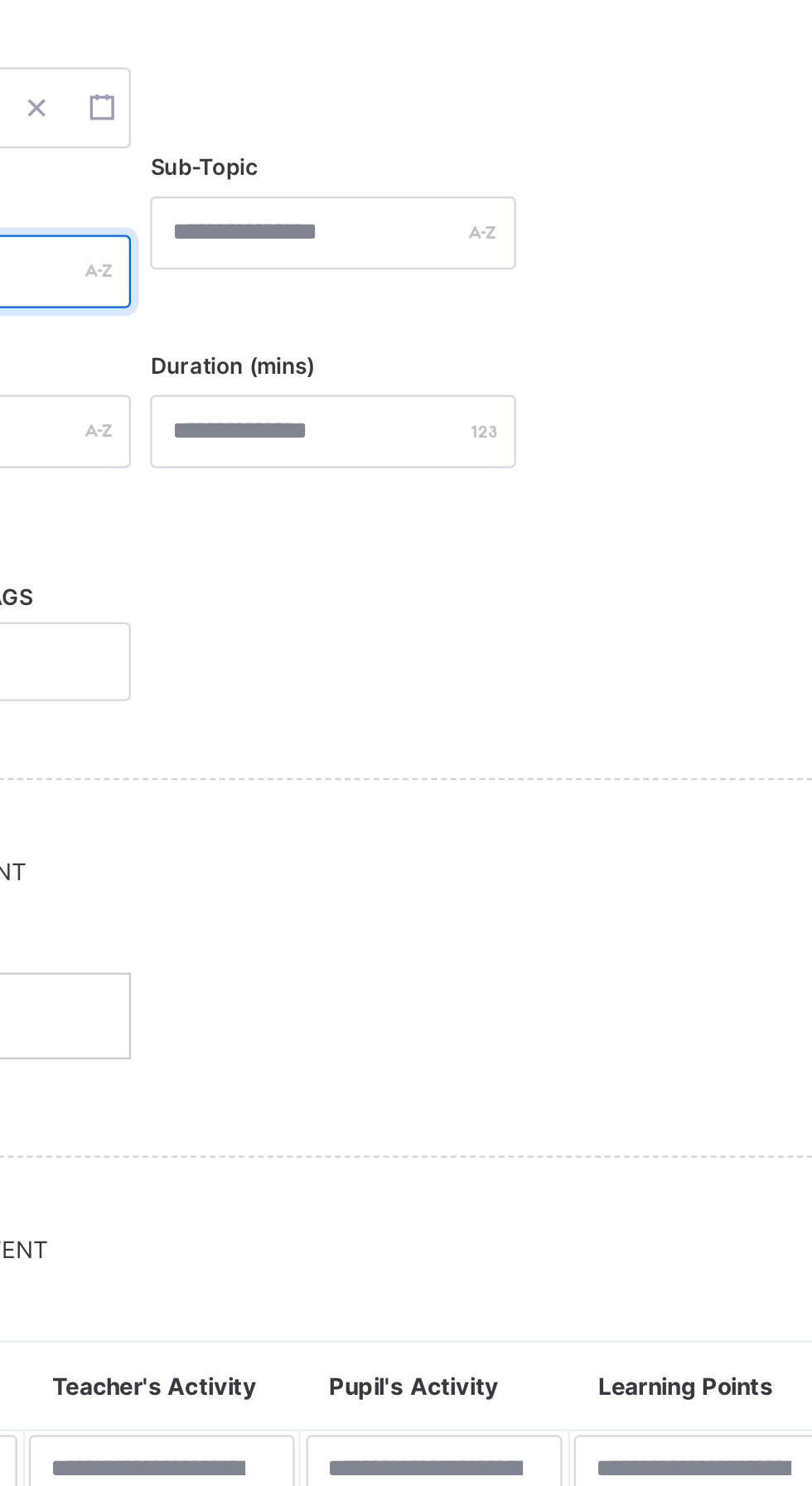
type input "**********"
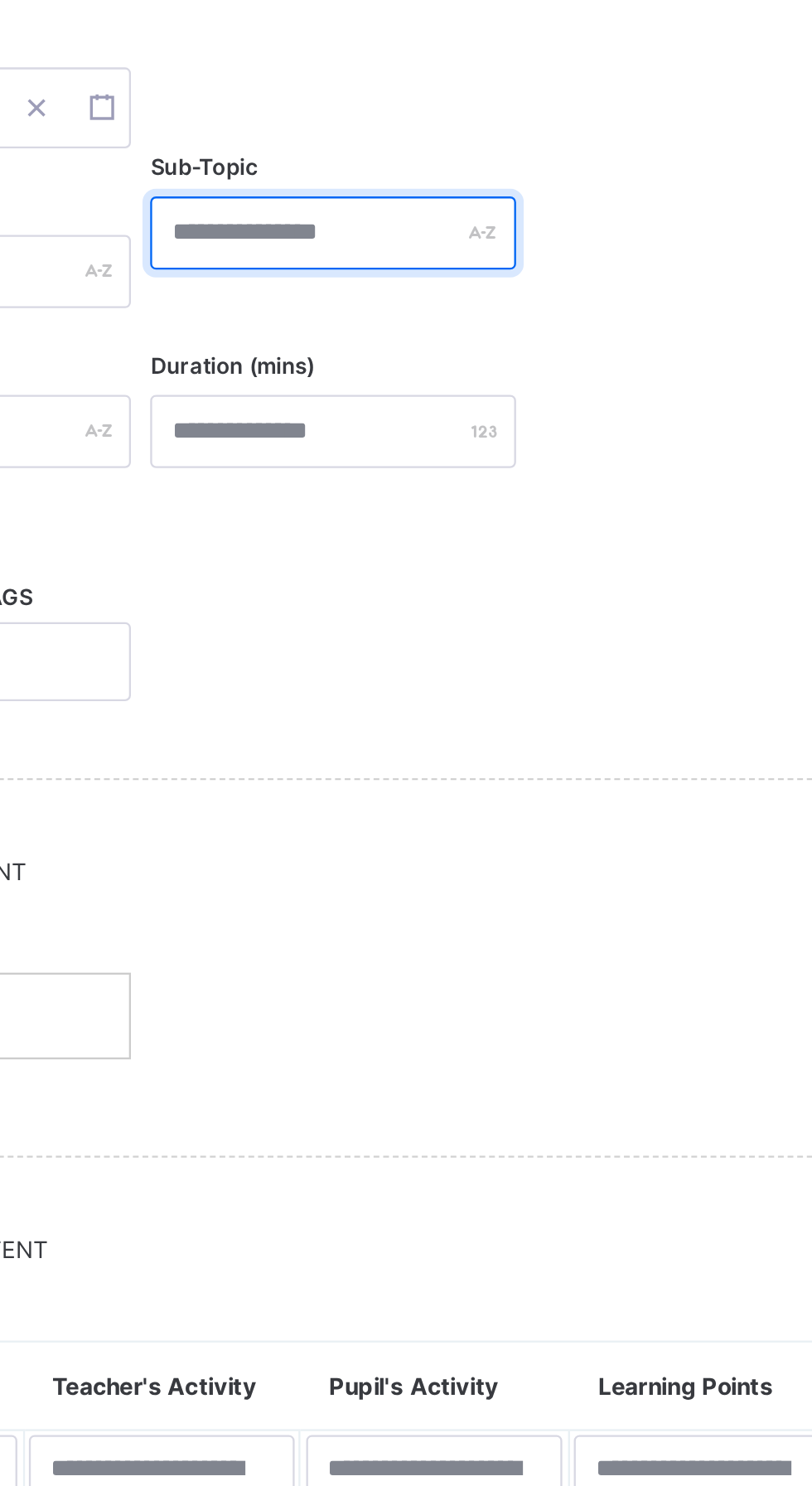
click at [533, 499] on input "text" at bounding box center [504, 504] width 156 height 31
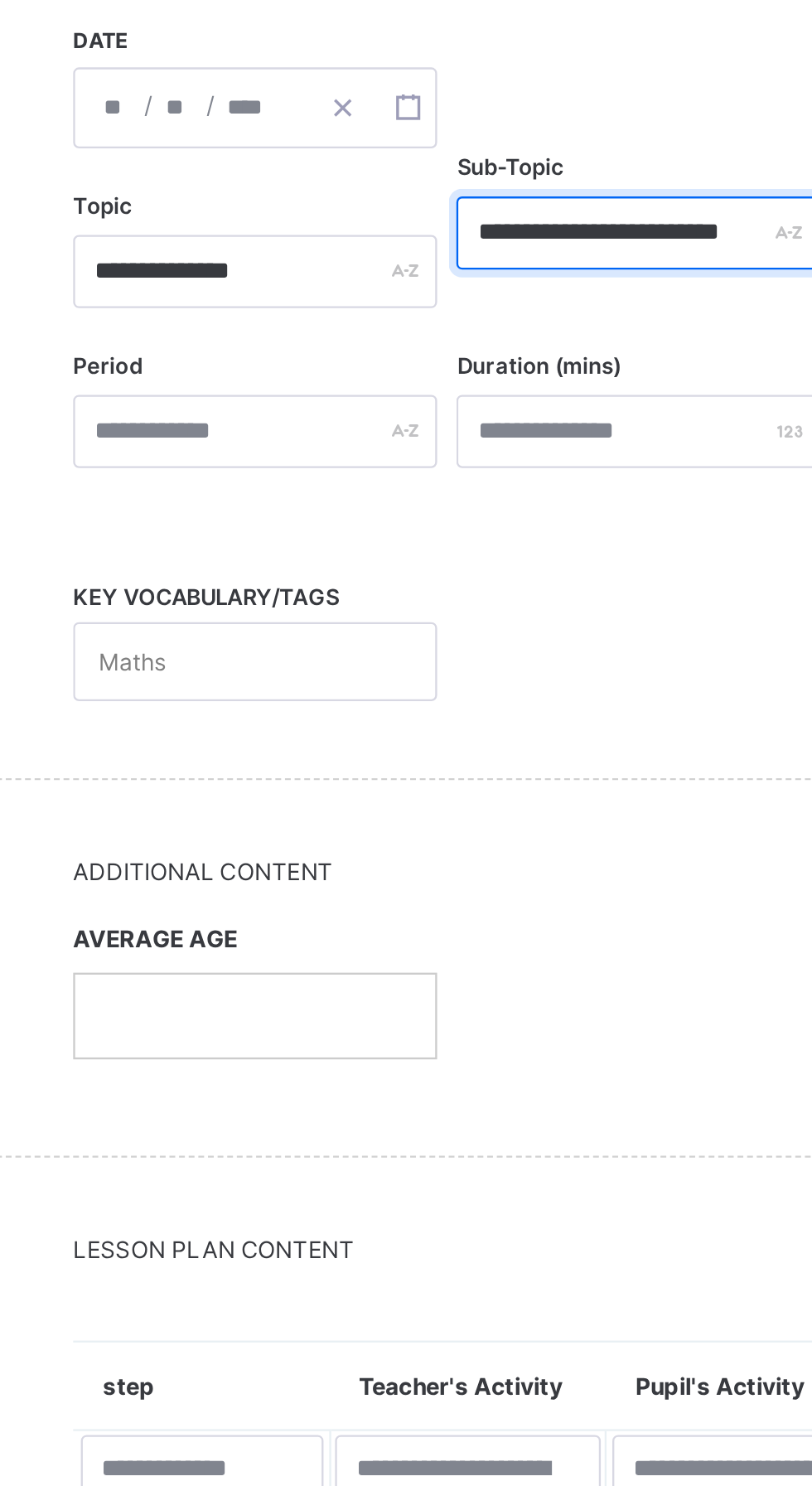
type input "**********"
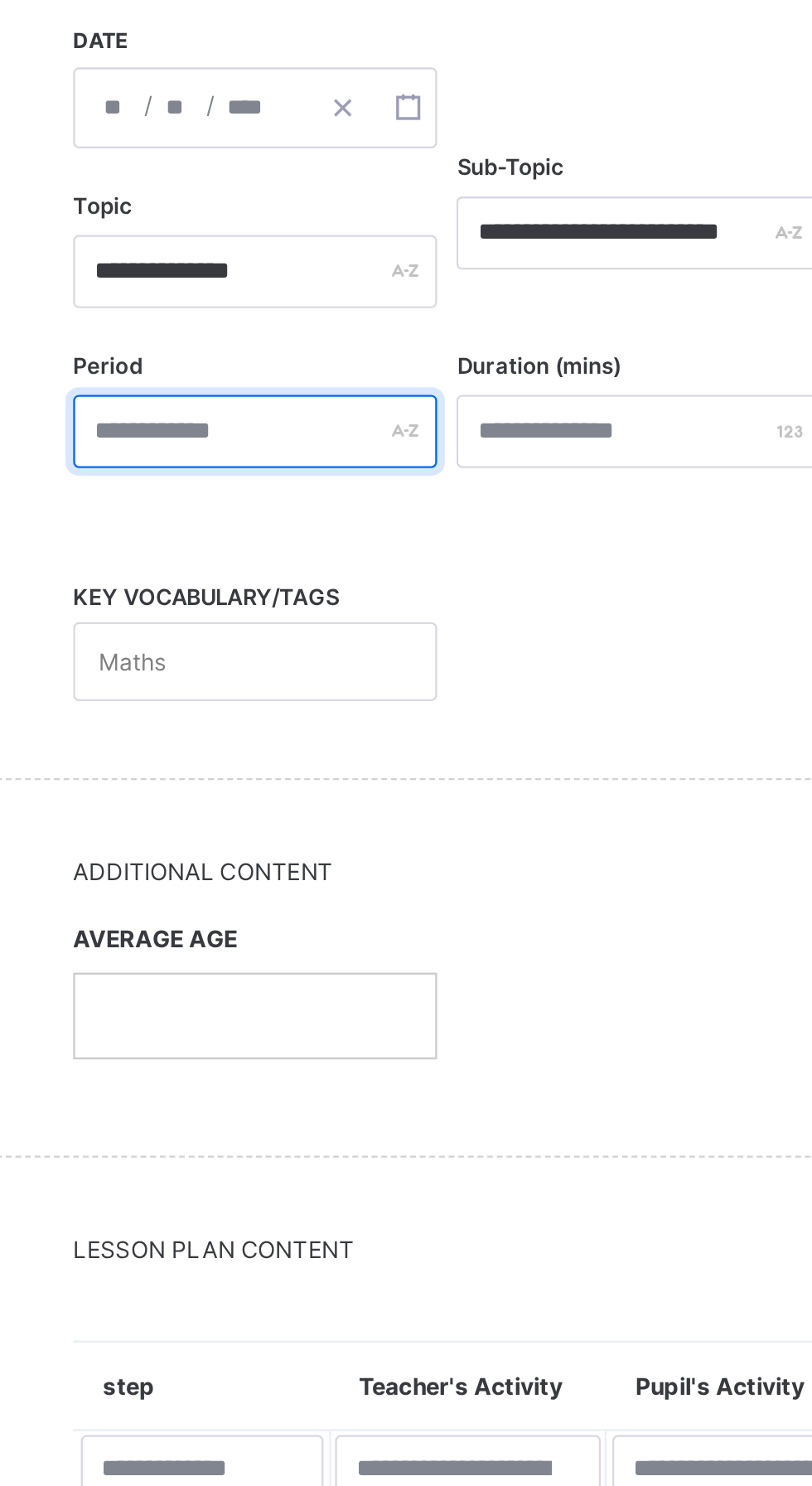
click at [403, 594] on input "text" at bounding box center [339, 589] width 156 height 31
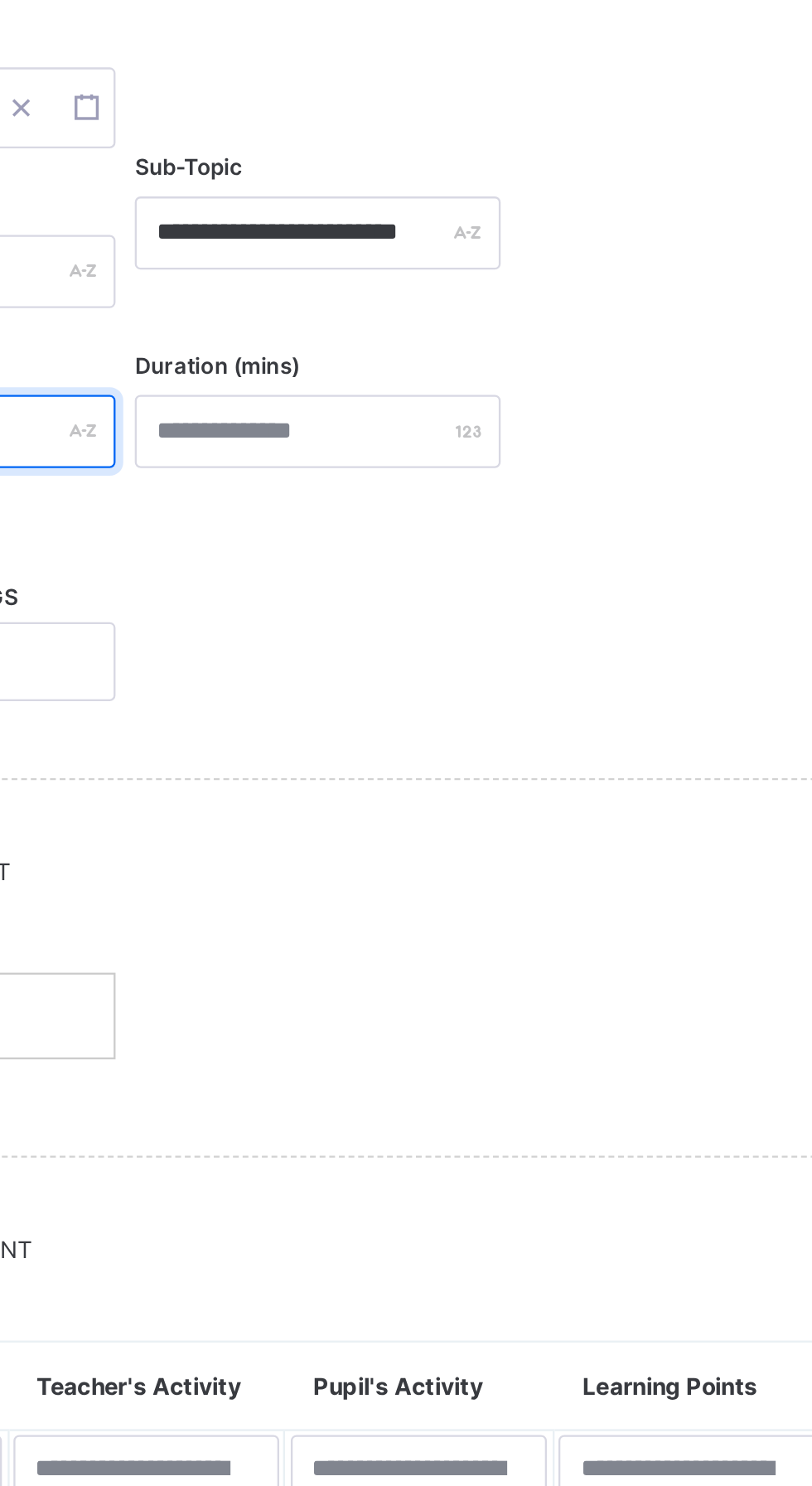
type input "*"
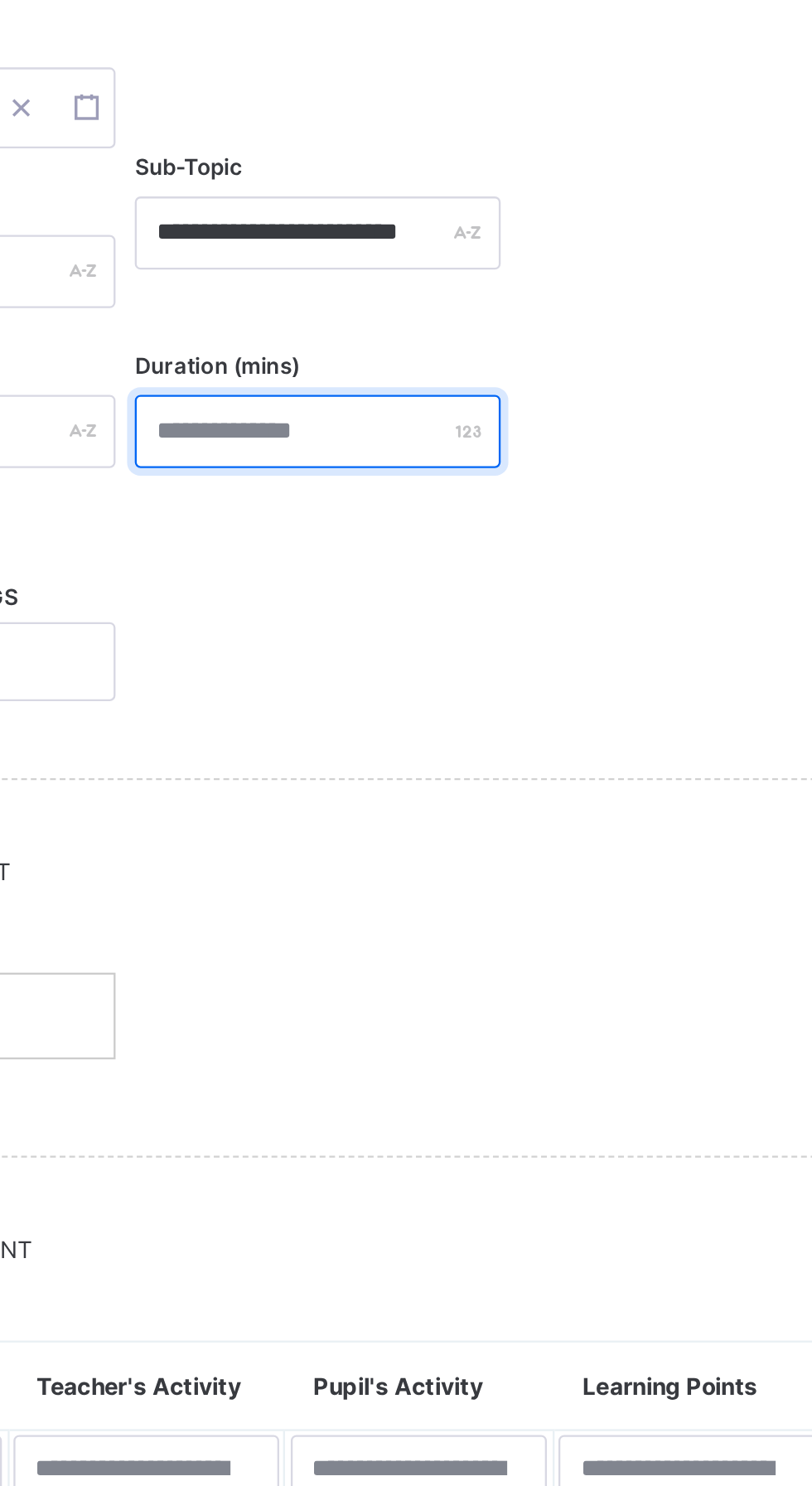
click at [525, 581] on input "number" at bounding box center [504, 589] width 156 height 31
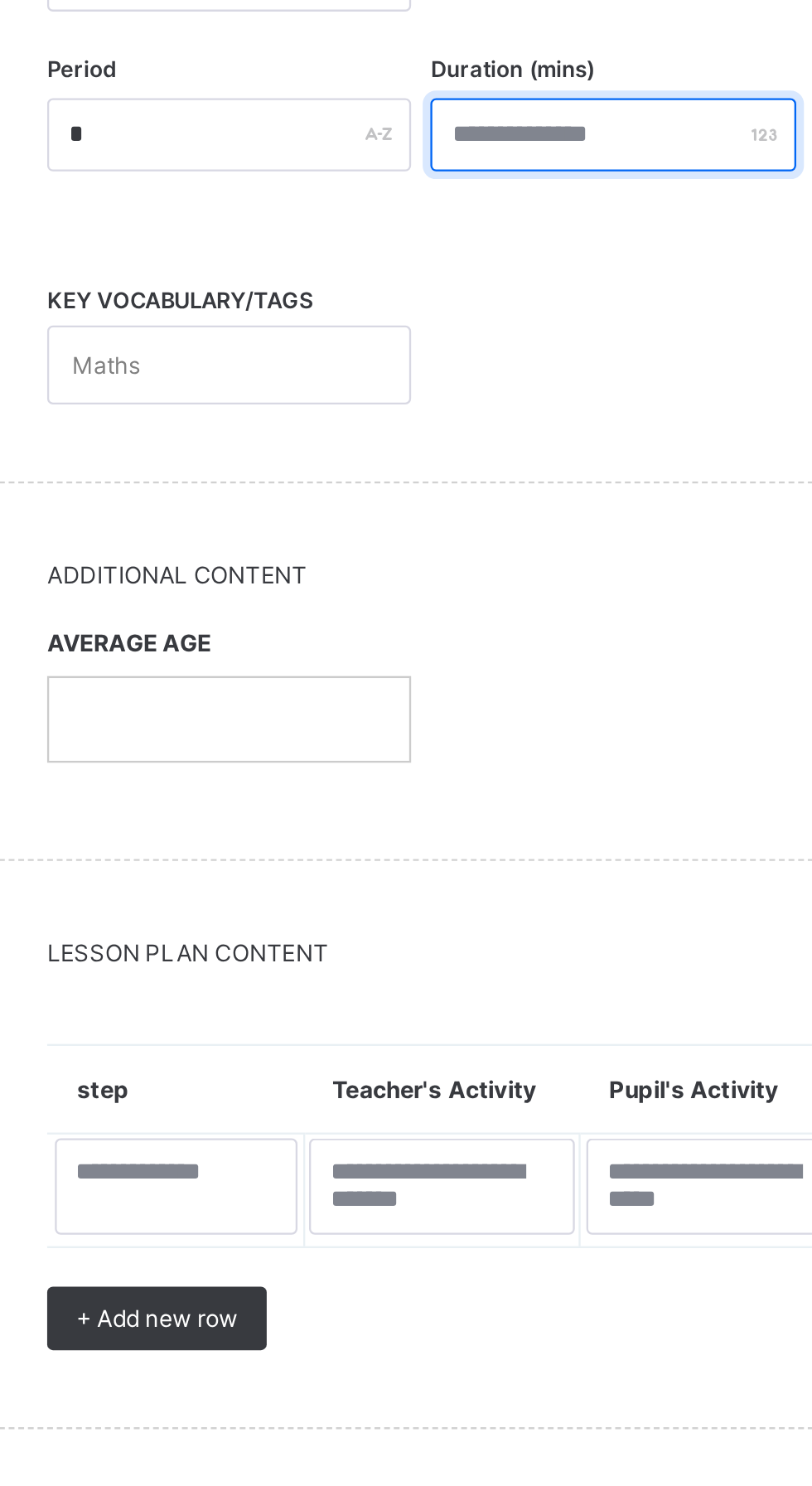
type input "**"
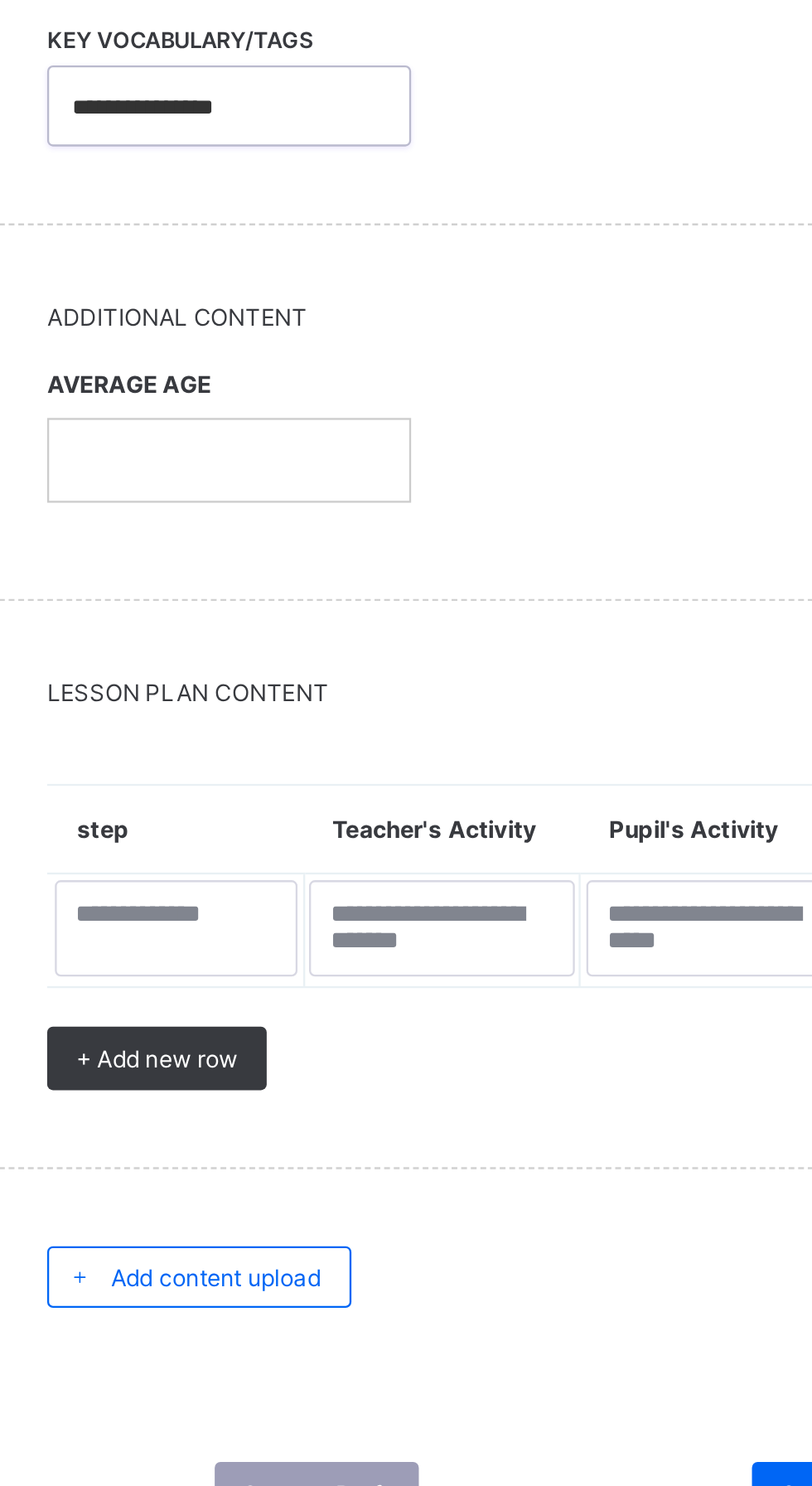
type input "**********"
click at [320, 828] on div "AVERAGE AGE" at bounding box center [339, 826] width 156 height 82
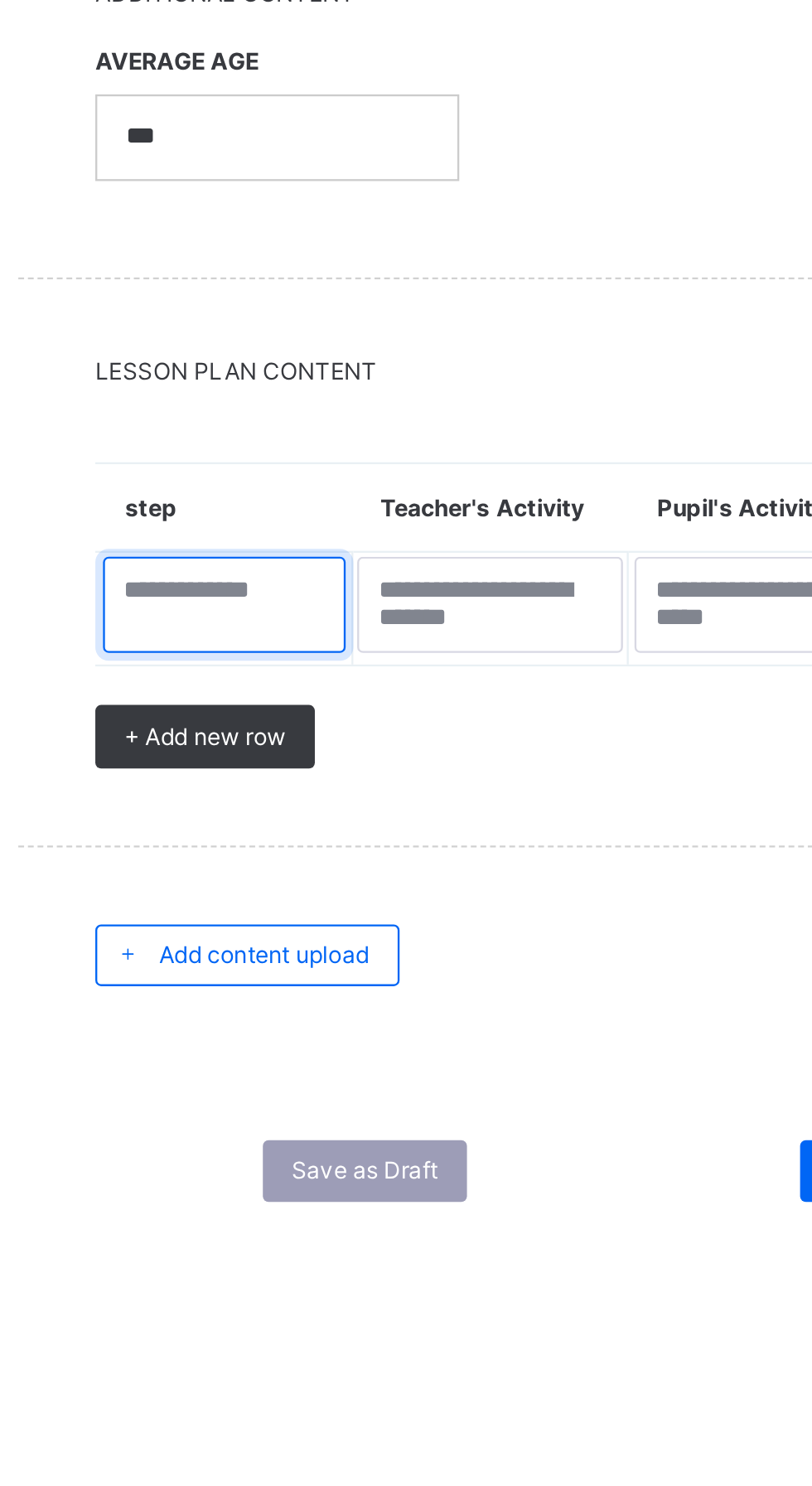
click at [320, 1059] on textarea at bounding box center [318, 1064] width 105 height 41
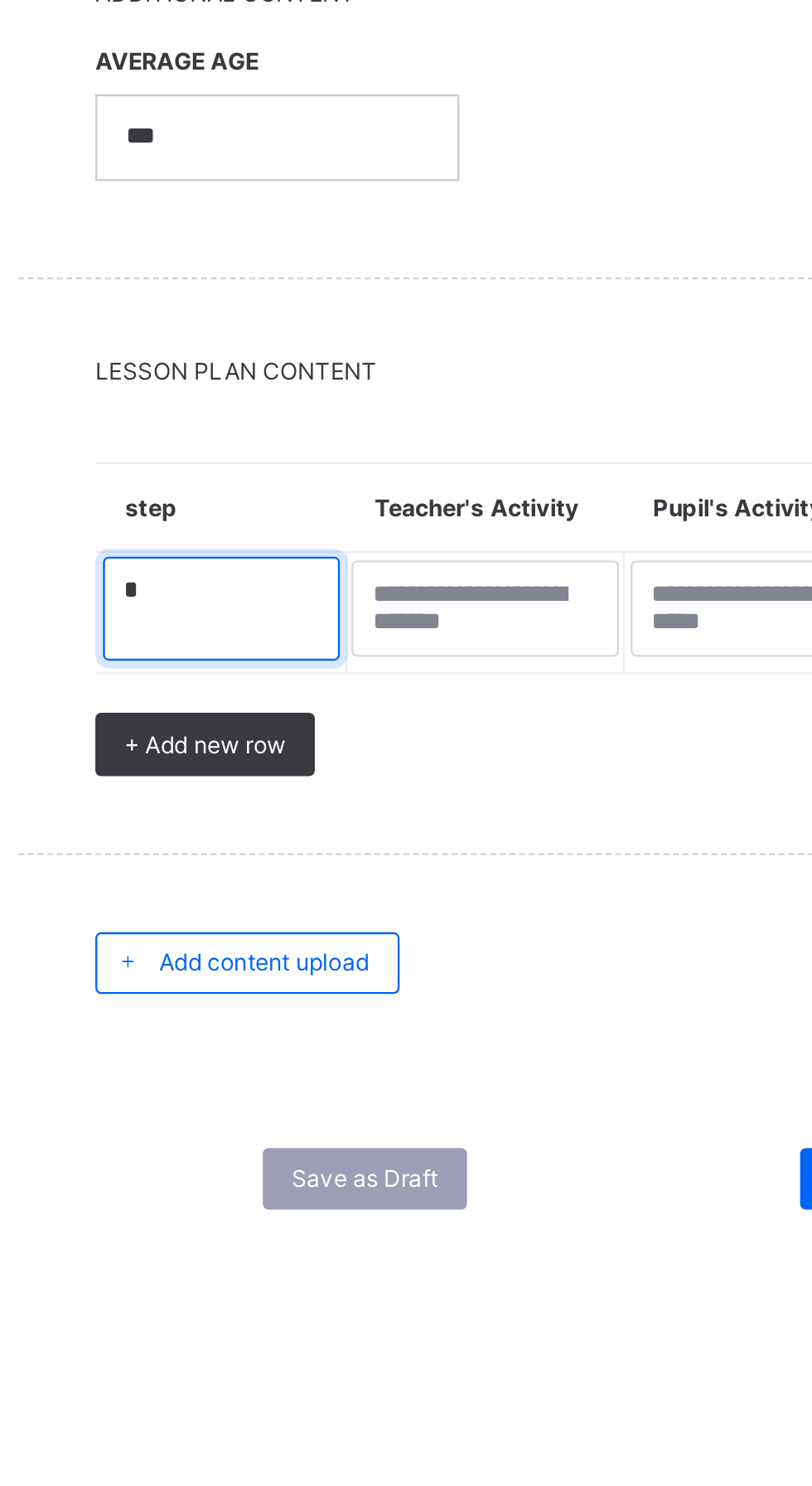
type textarea "*"
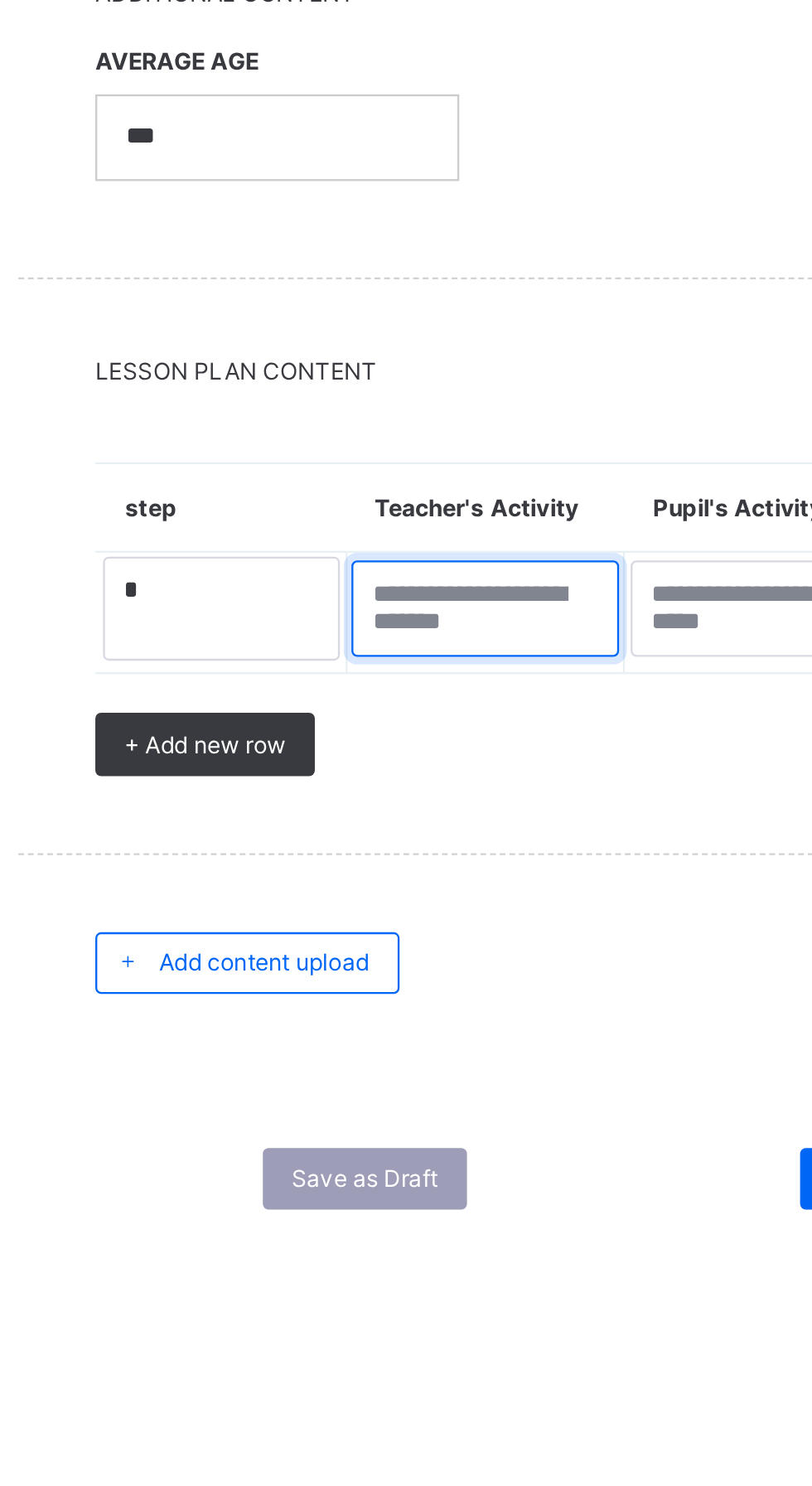
click at [430, 1057] on textarea at bounding box center [429, 1066] width 115 height 41
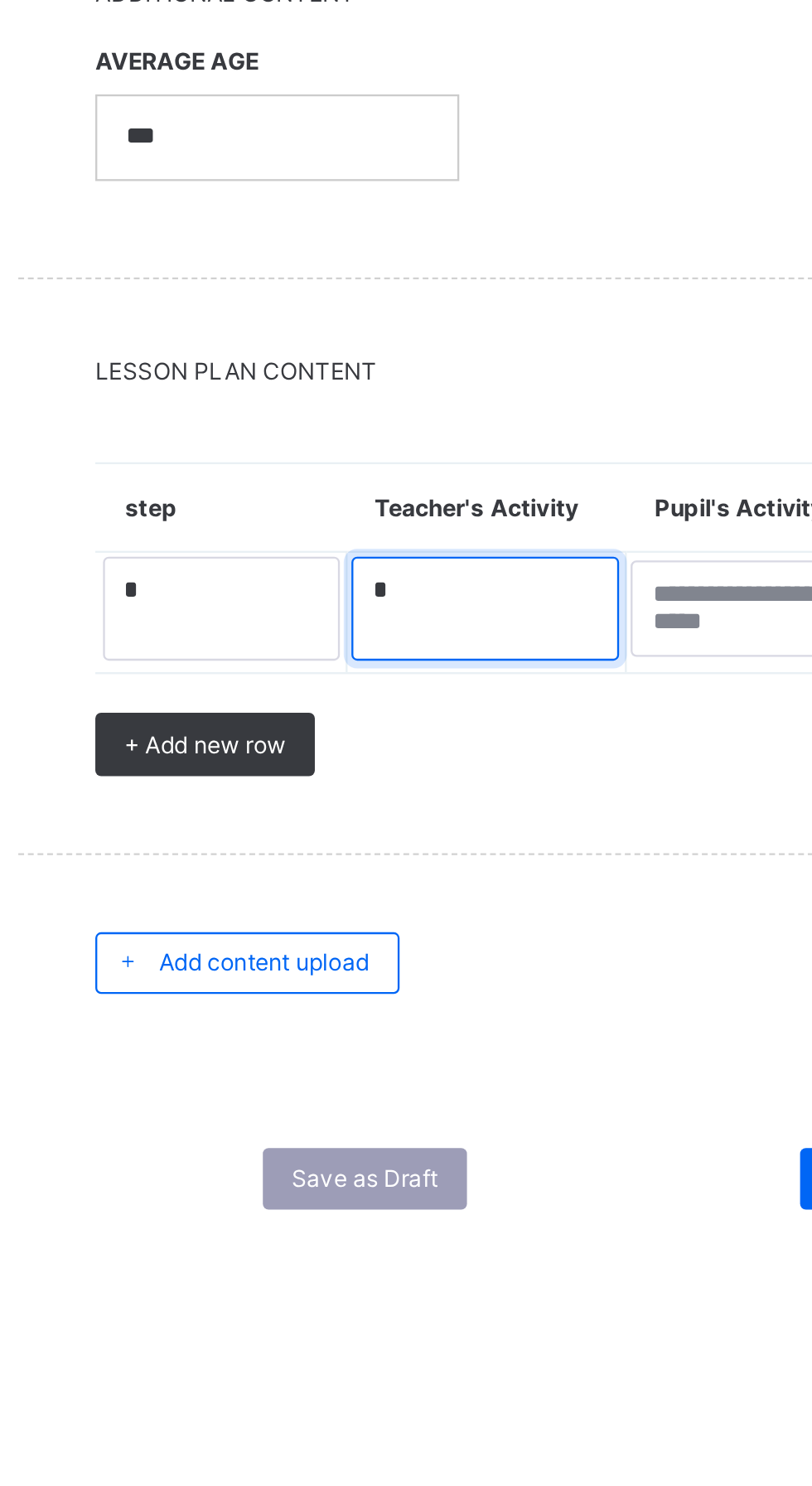
type textarea "*"
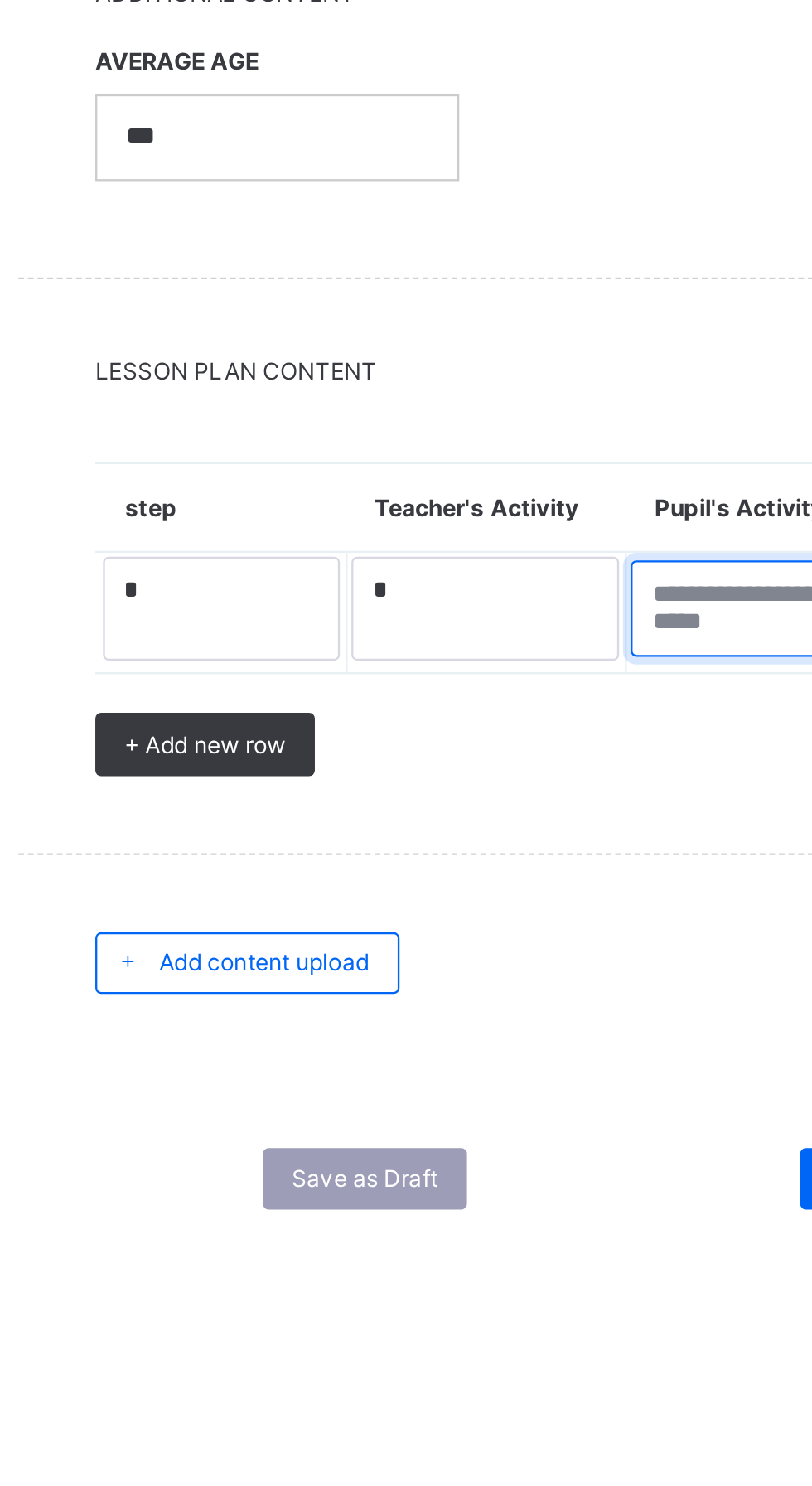
click at [526, 1058] on textarea at bounding box center [548, 1066] width 111 height 41
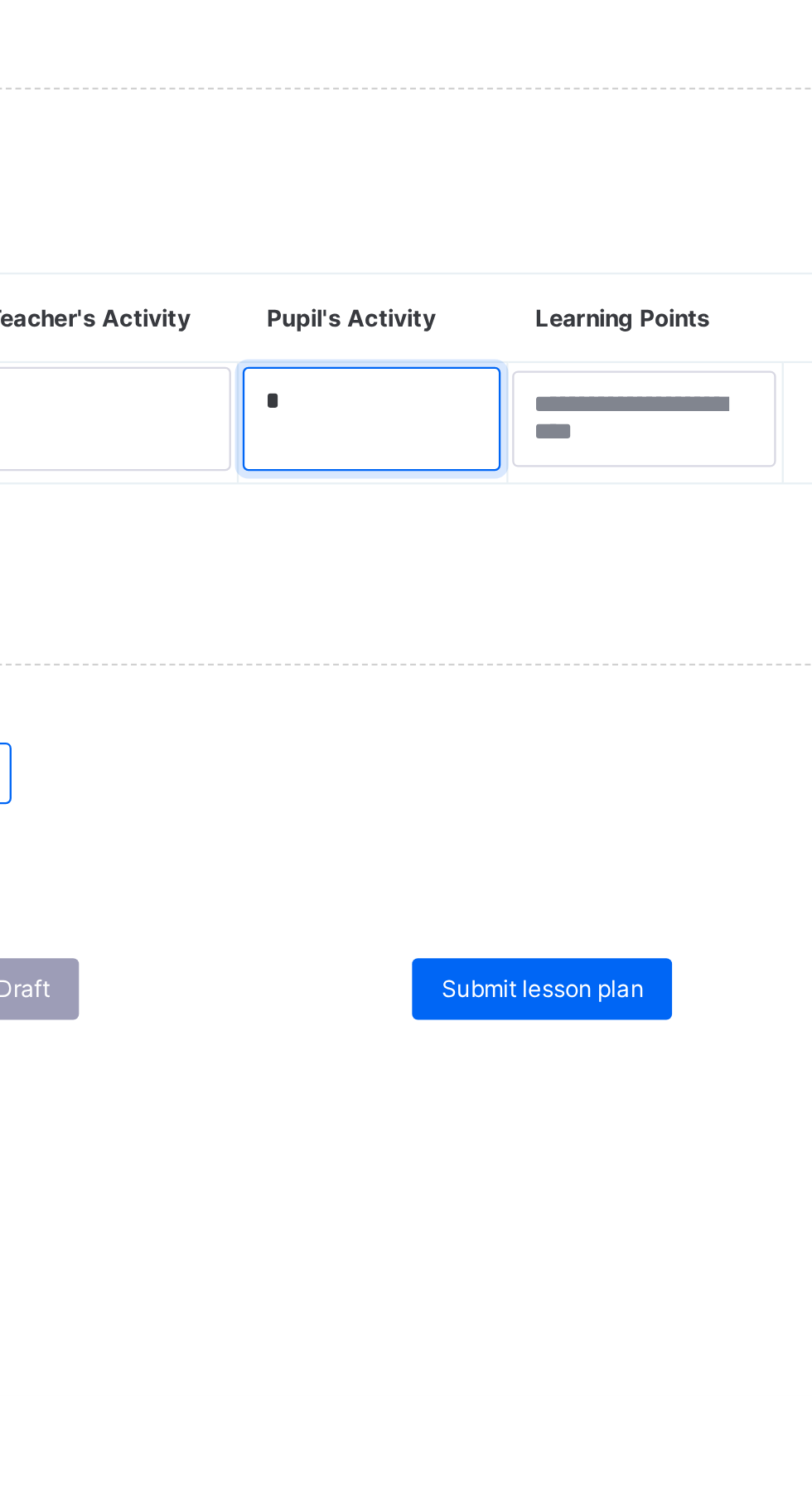
type textarea "*"
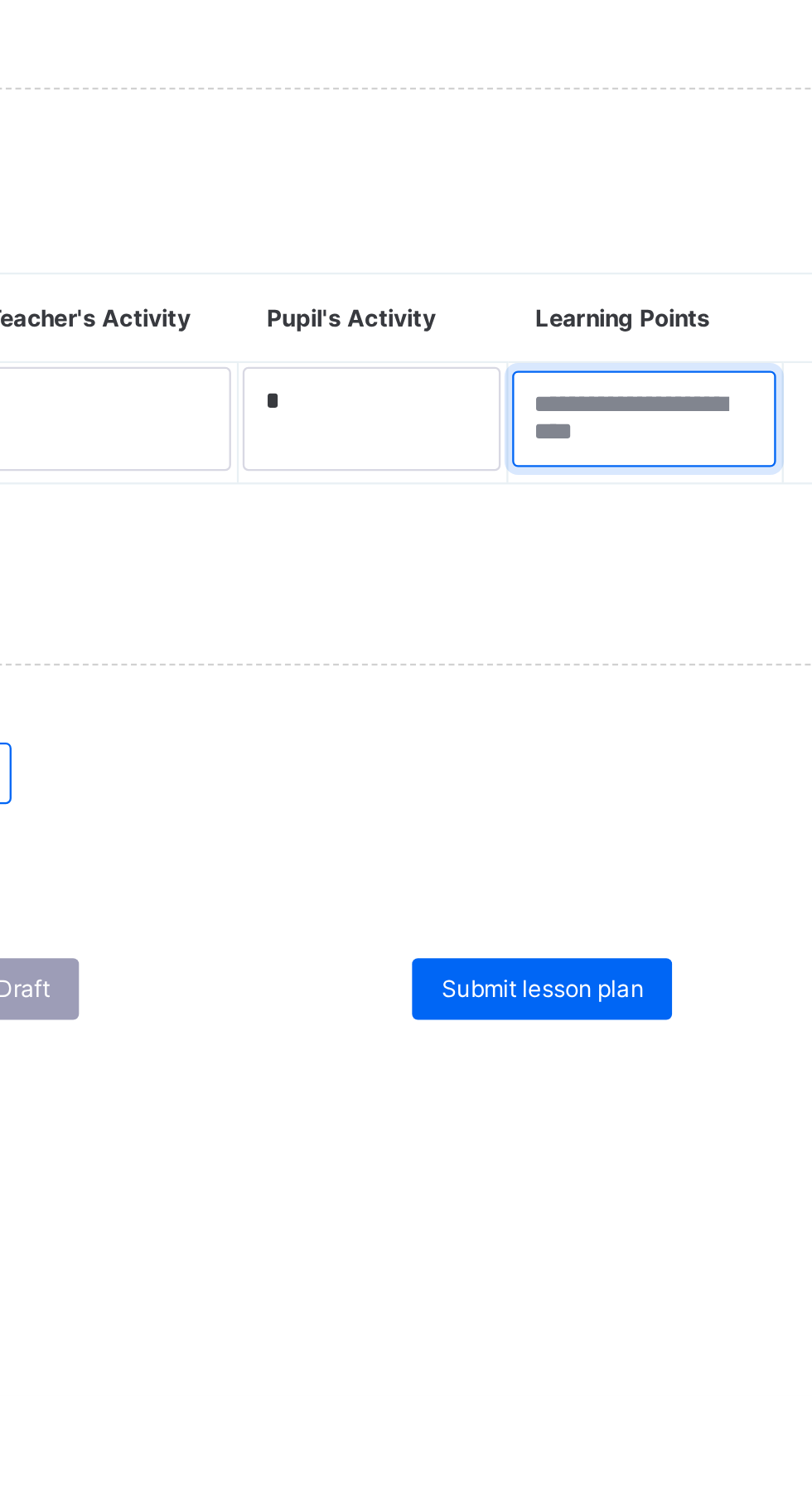
click at [657, 1055] on textarea at bounding box center [664, 1066] width 113 height 41
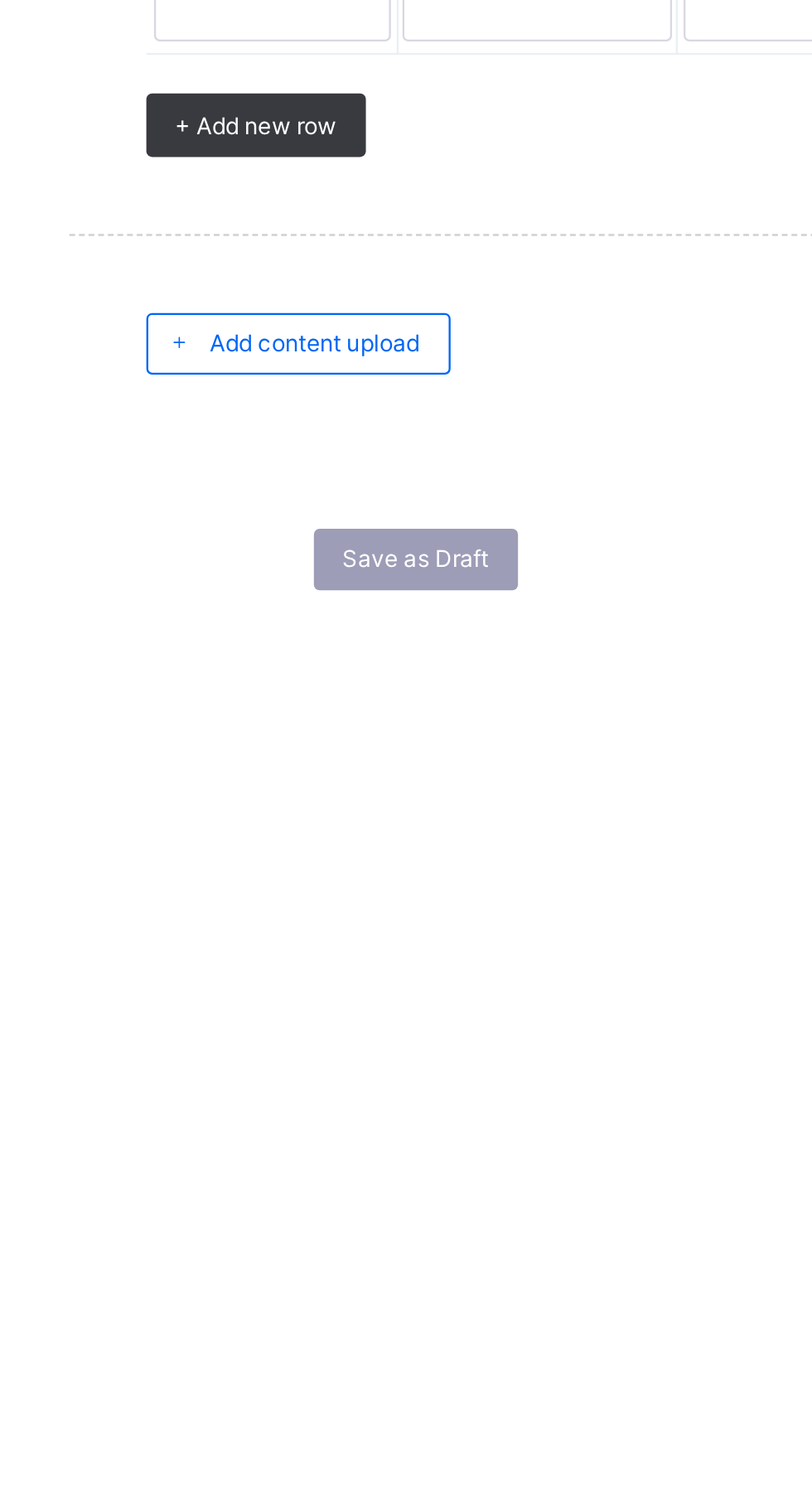
type textarea "*"
click at [327, 1213] on span "Add content upload" at bounding box center [334, 1217] width 91 height 12
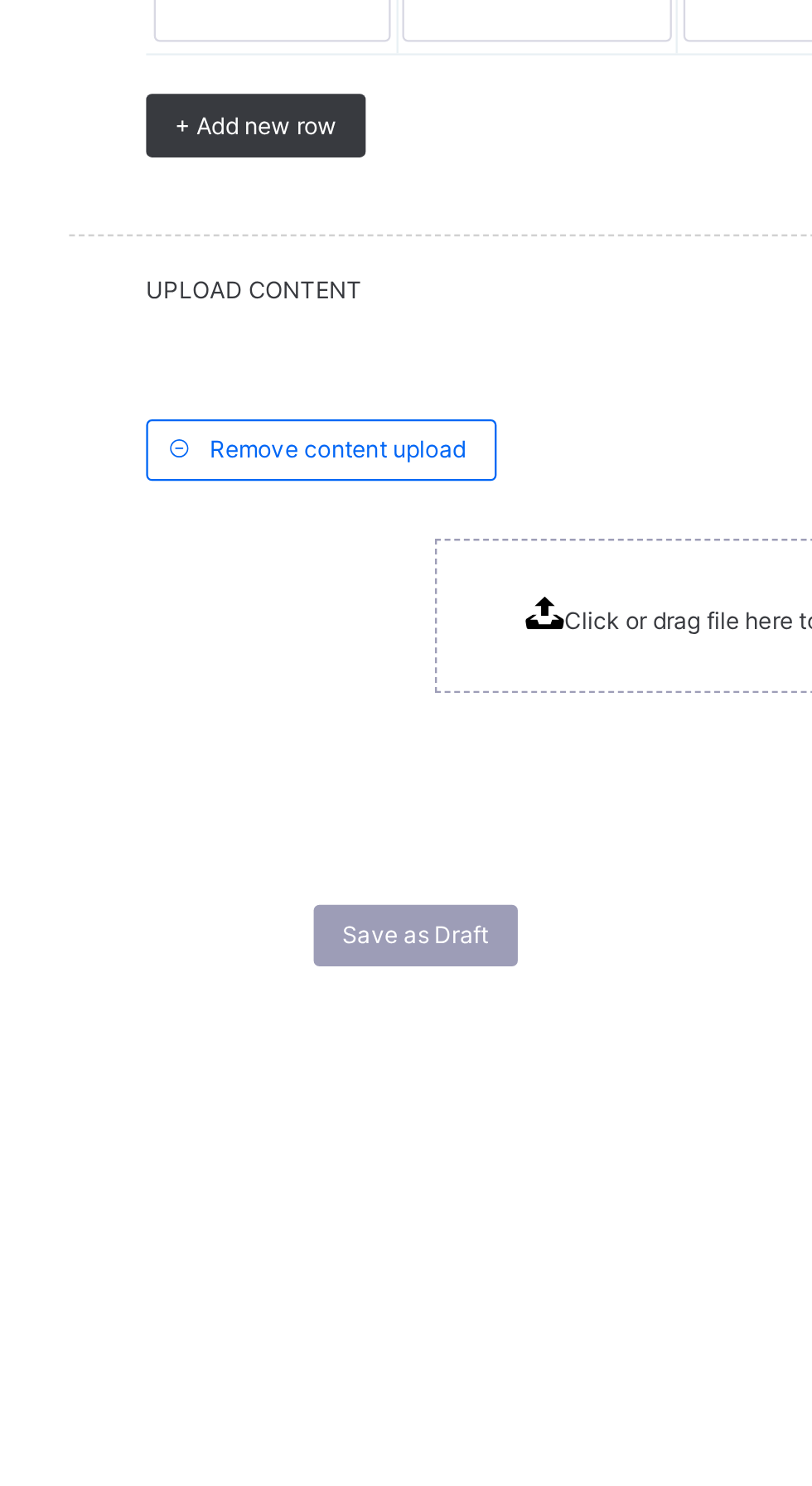
click at [442, 1337] on span "Click or drag file here to upload" at bounding box center [513, 1337] width 144 height 12
click at [457, 1331] on span "Click or drag file here to upload" at bounding box center [513, 1337] width 144 height 12
click at [468, 1327] on div "Click or drag file here to upload" at bounding box center [505, 1335] width 161 height 16
click at [421, 1325] on div "Click or drag file here to upload" at bounding box center [505, 1335] width 238 height 67
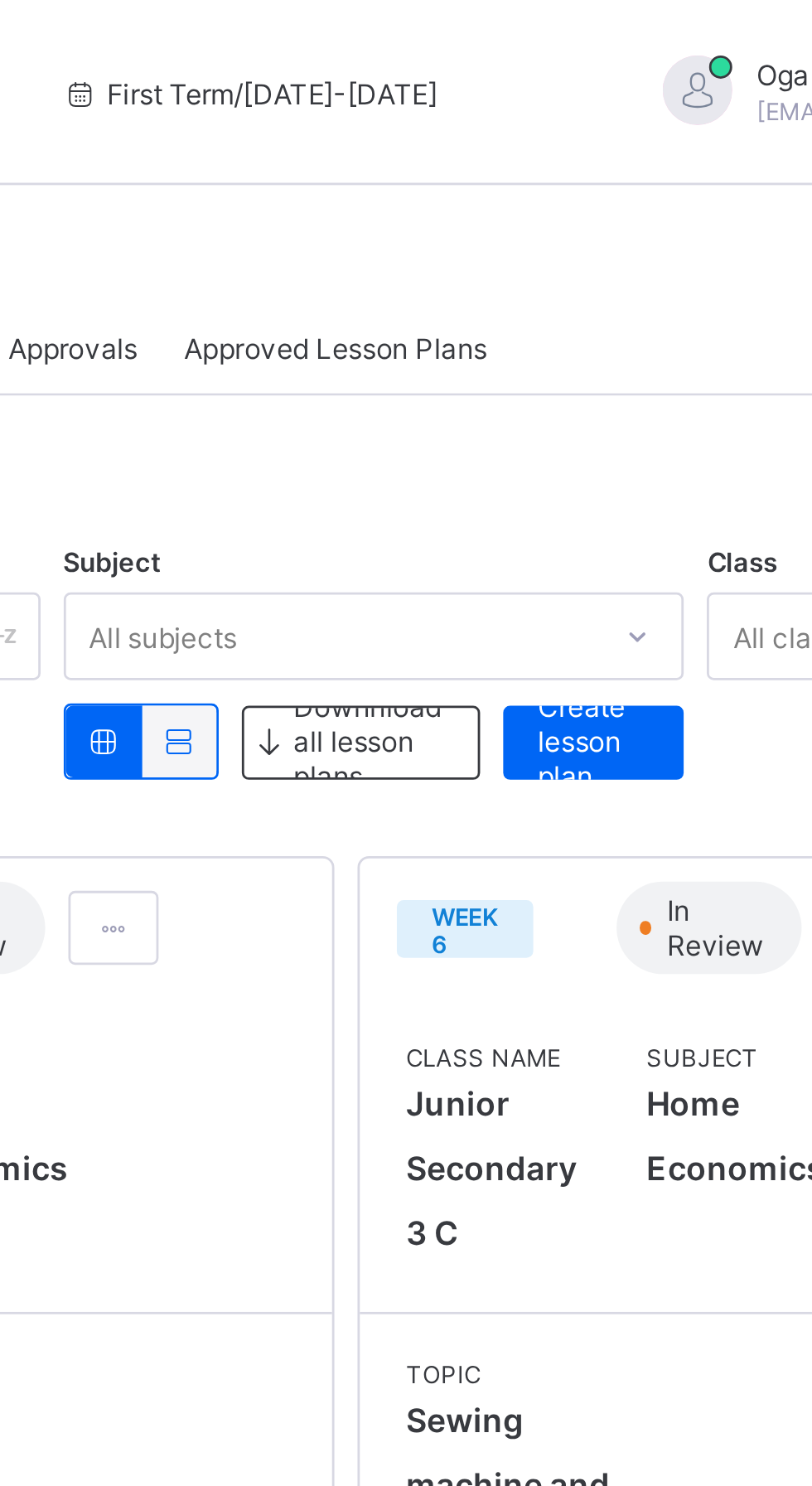
click at [581, 262] on span "Create lesson plan" at bounding box center [584, 265] width 40 height 37
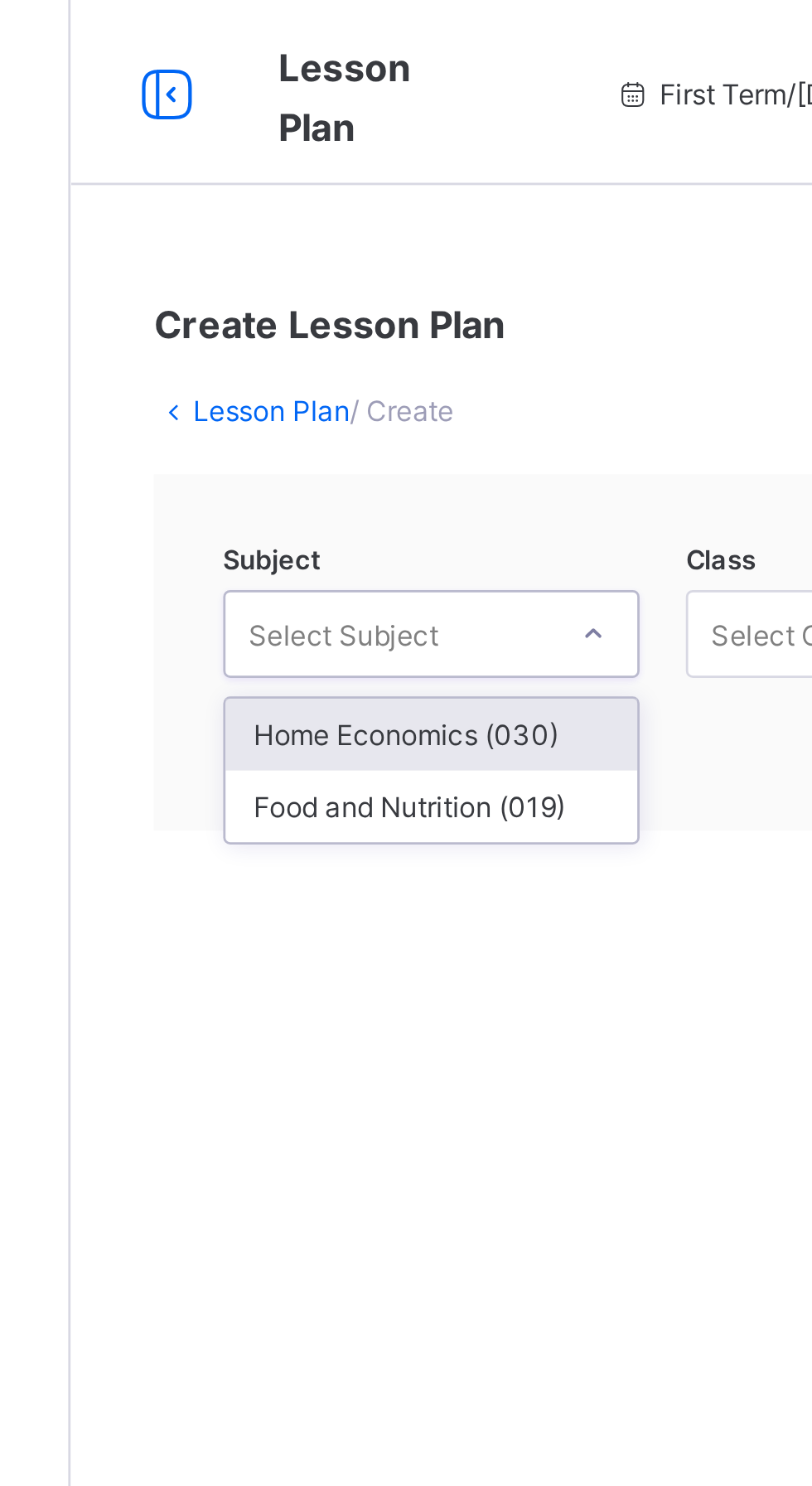
click at [327, 262] on div "Home Economics (030)" at bounding box center [328, 264] width 148 height 26
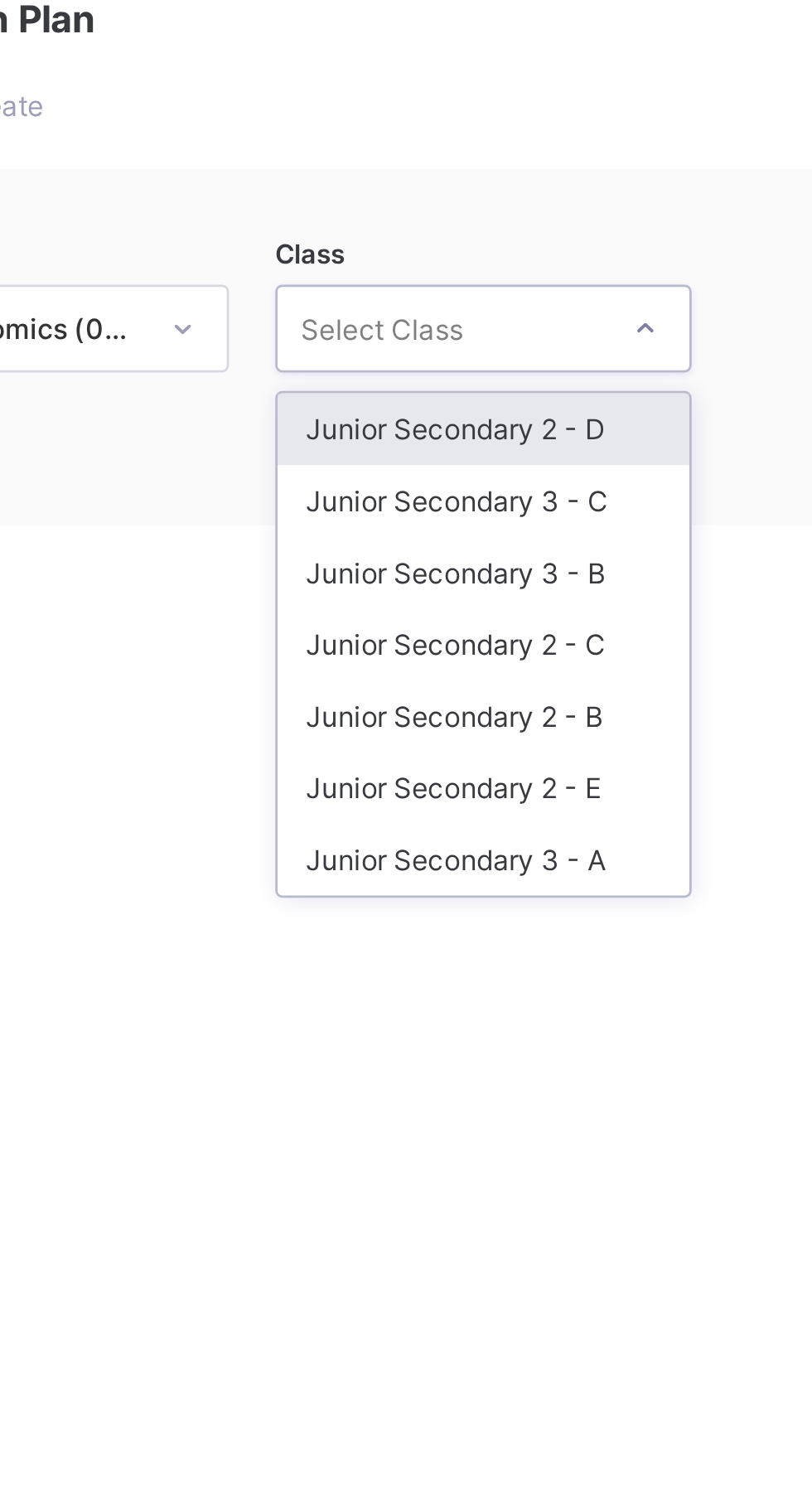
click at [498, 292] on div "Junior Secondary 3 - C" at bounding box center [493, 289] width 148 height 26
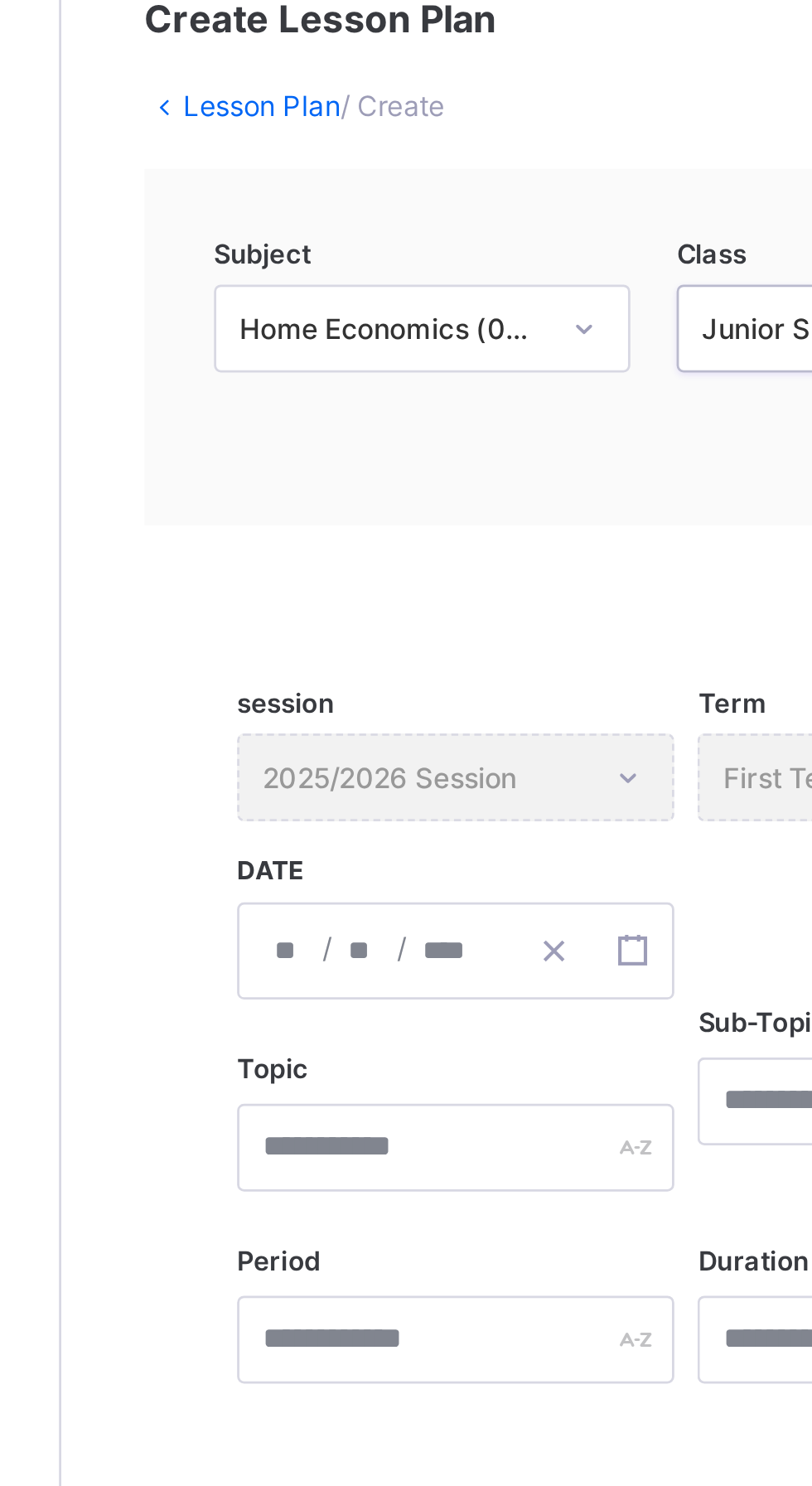
click at [285, 445] on div "/ /" at bounding box center [339, 450] width 156 height 35
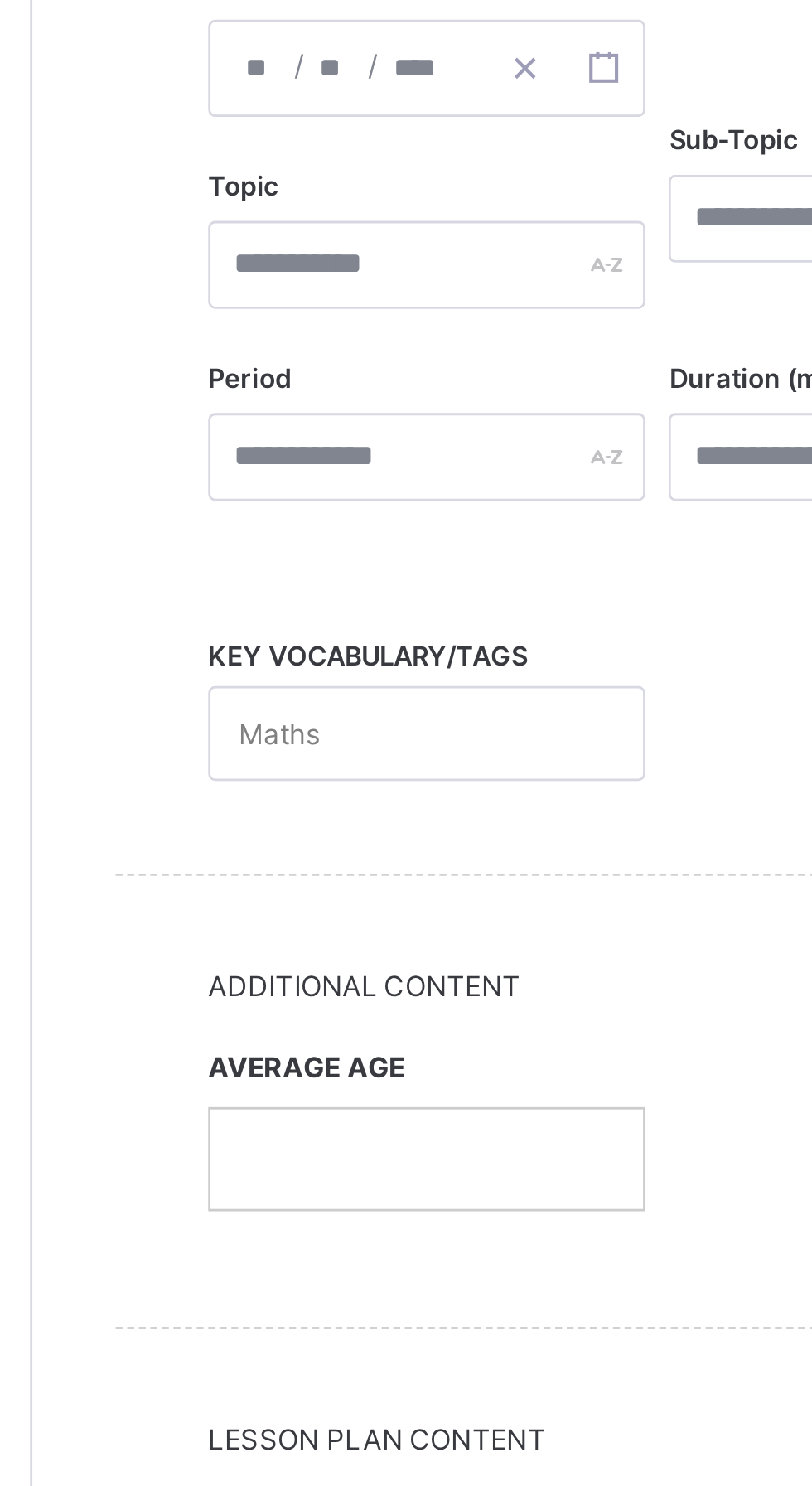
click at [278, 448] on input "number" at bounding box center [281, 450] width 13 height 33
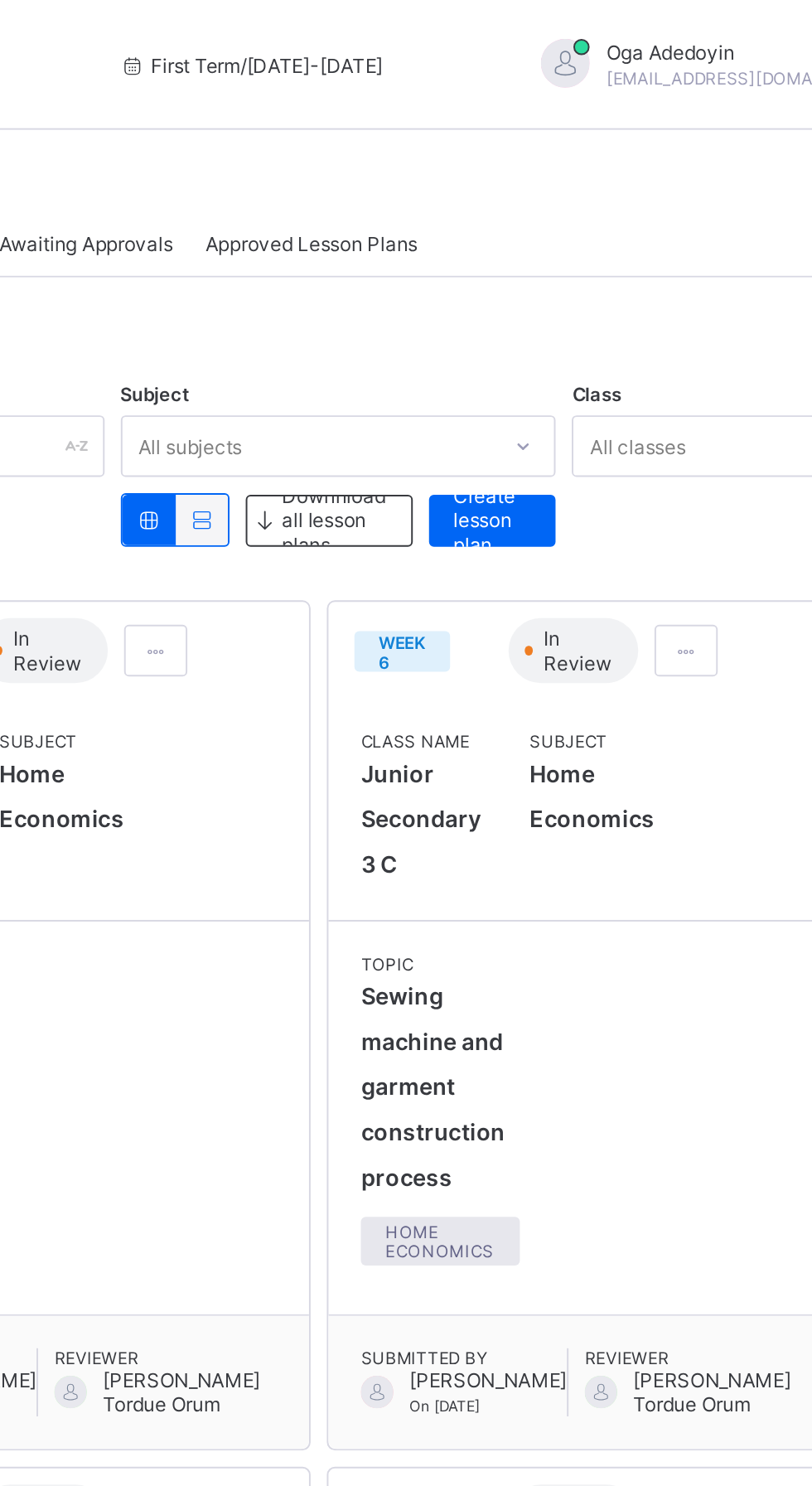
click at [595, 270] on span "Create lesson plan" at bounding box center [584, 265] width 40 height 37
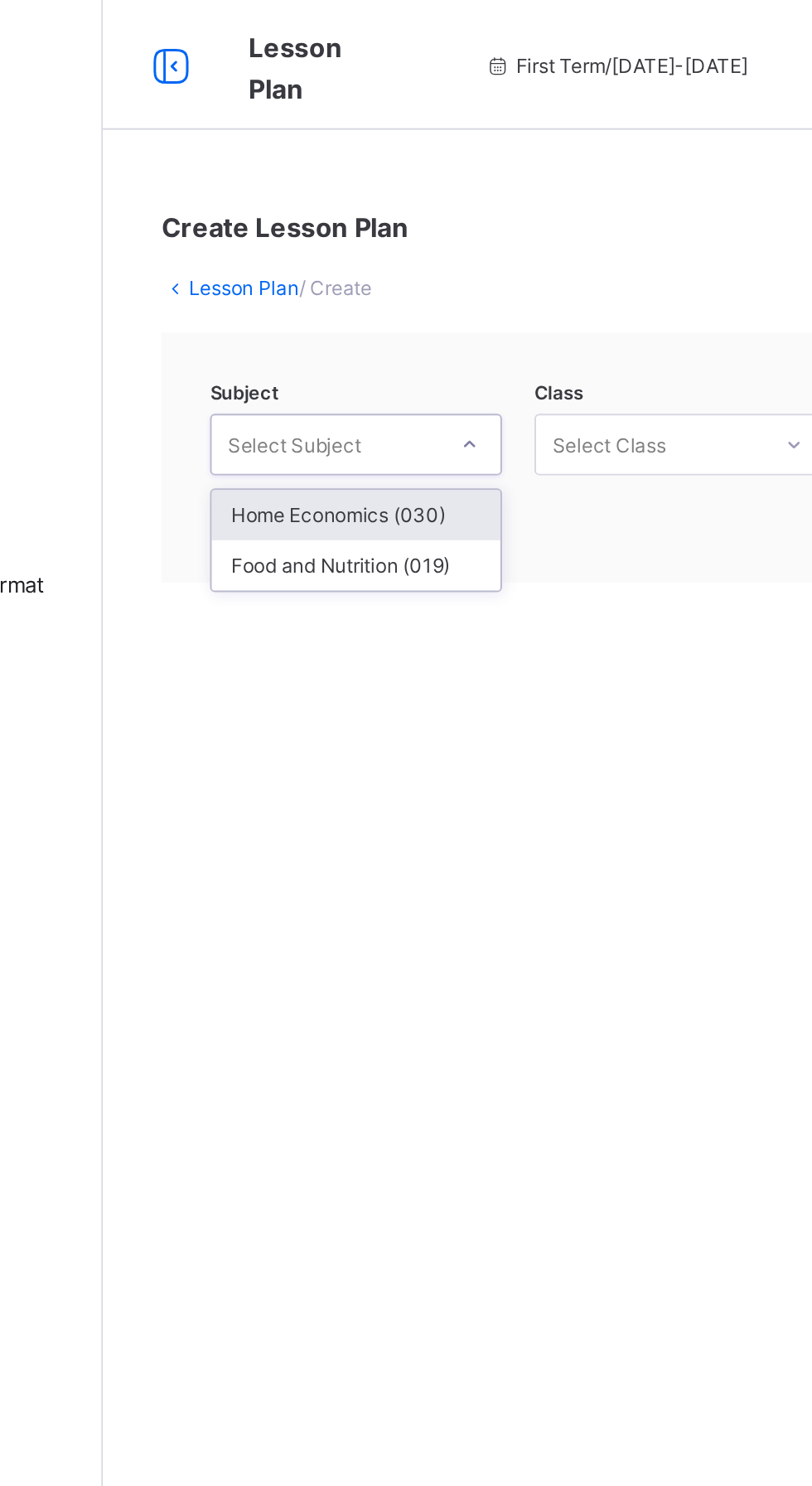
click at [327, 265] on div "Home Economics (030)" at bounding box center [328, 264] width 148 height 26
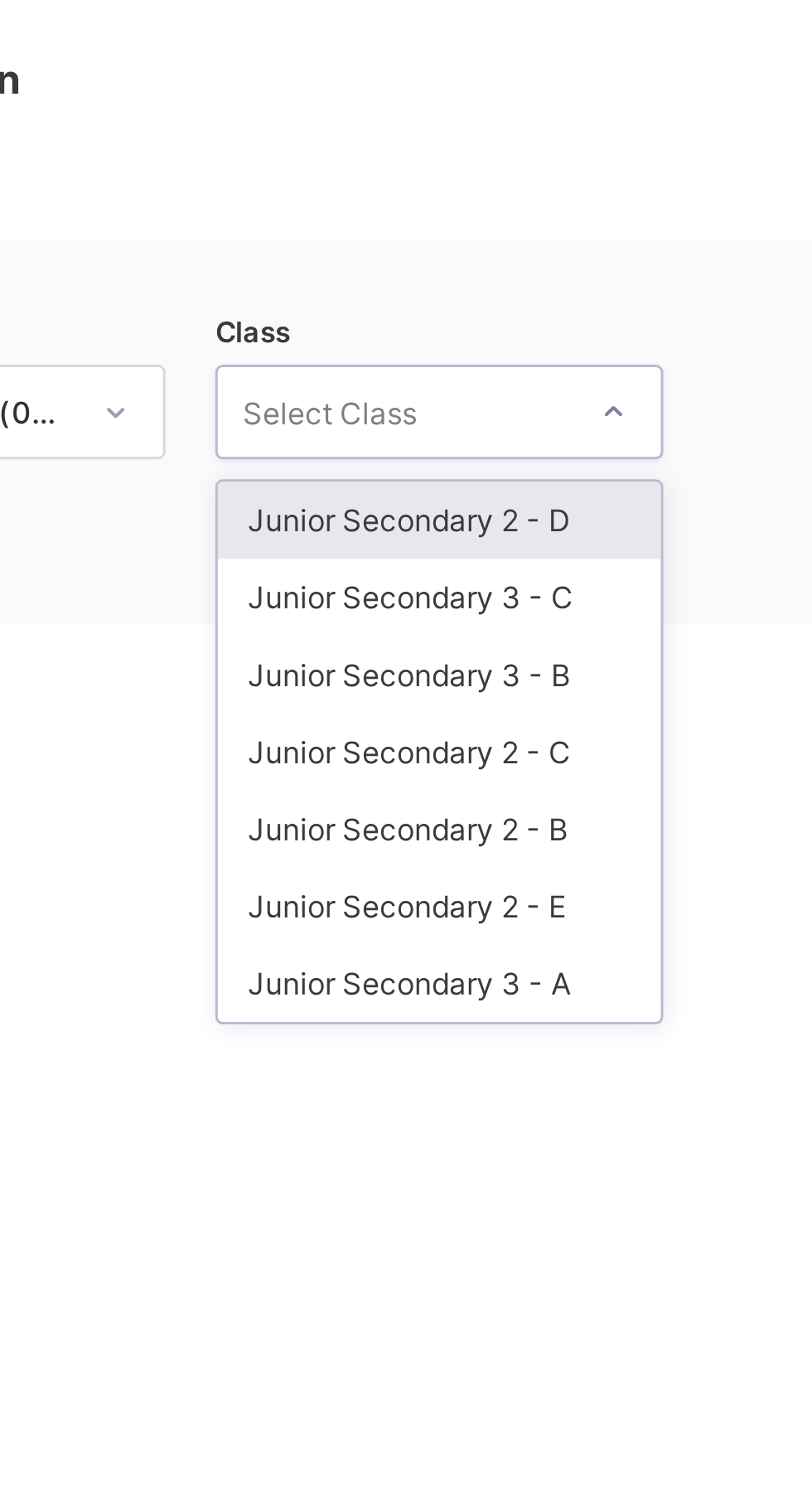
click at [514, 285] on div "Junior Secondary 3 - C" at bounding box center [493, 289] width 148 height 26
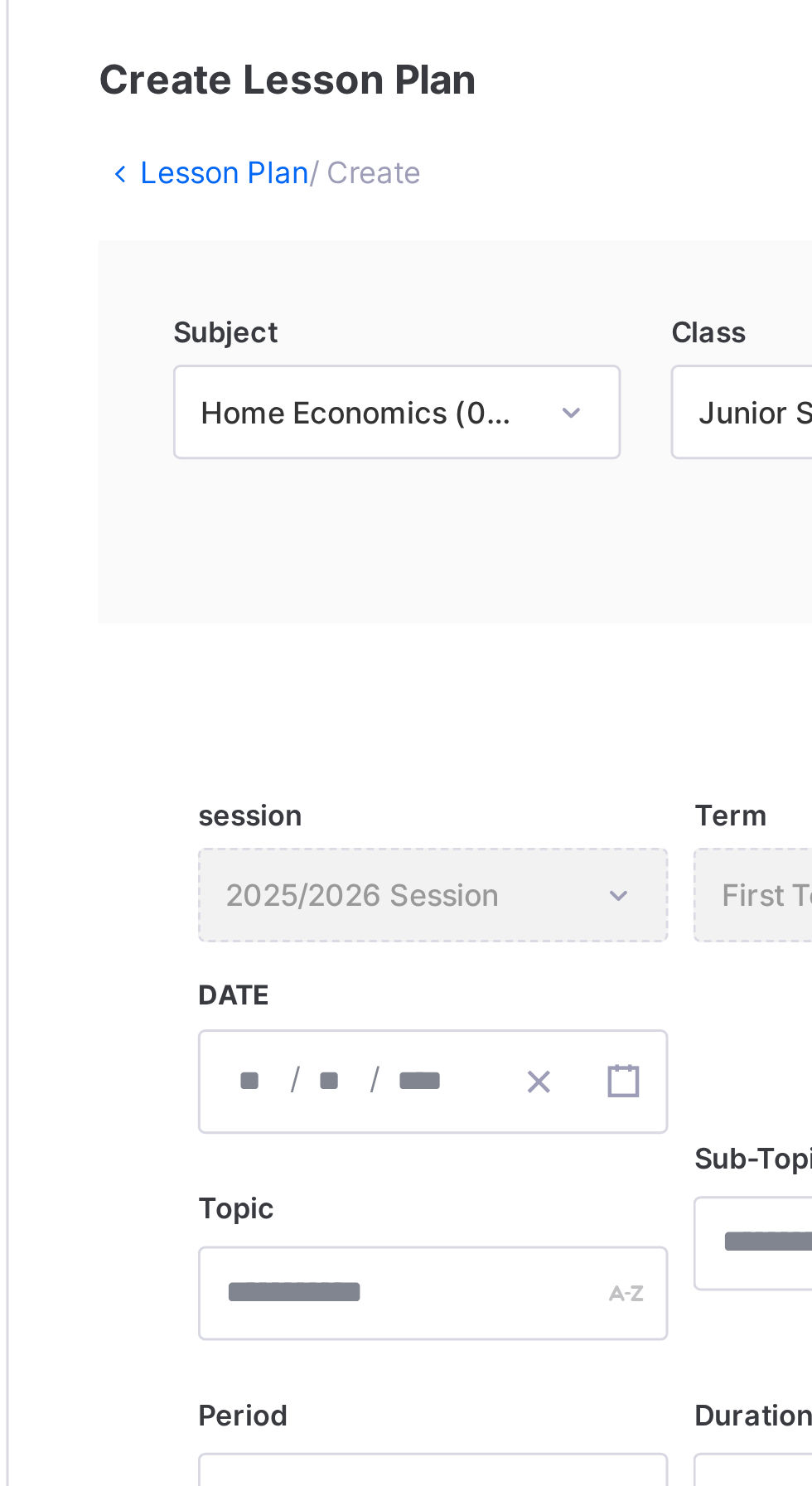
click at [278, 446] on div "/ /" at bounding box center [339, 450] width 156 height 35
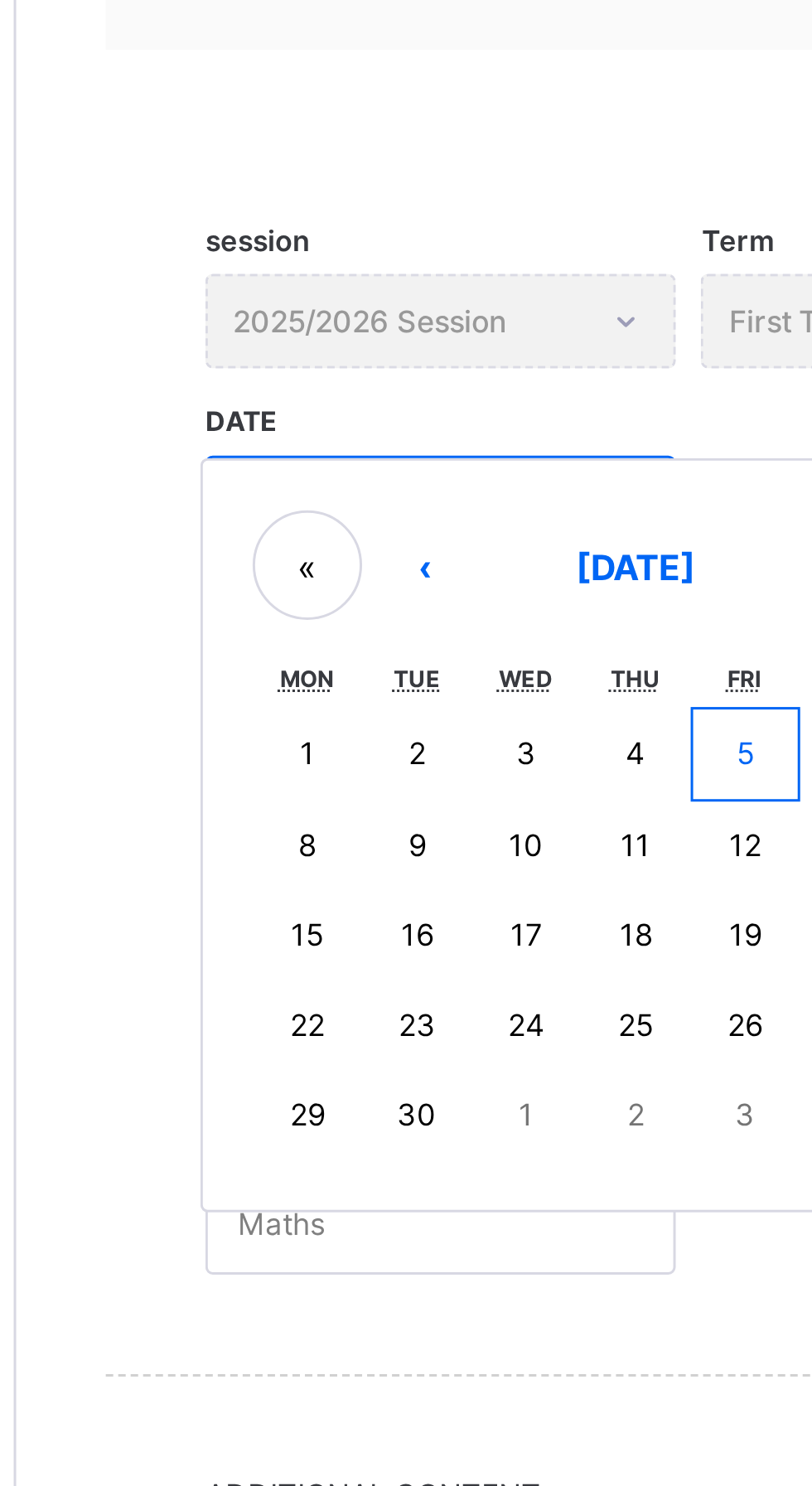
click at [450, 531] on button "5" at bounding box center [441, 532] width 36 height 31
type input "**********"
type input "*"
type input "****"
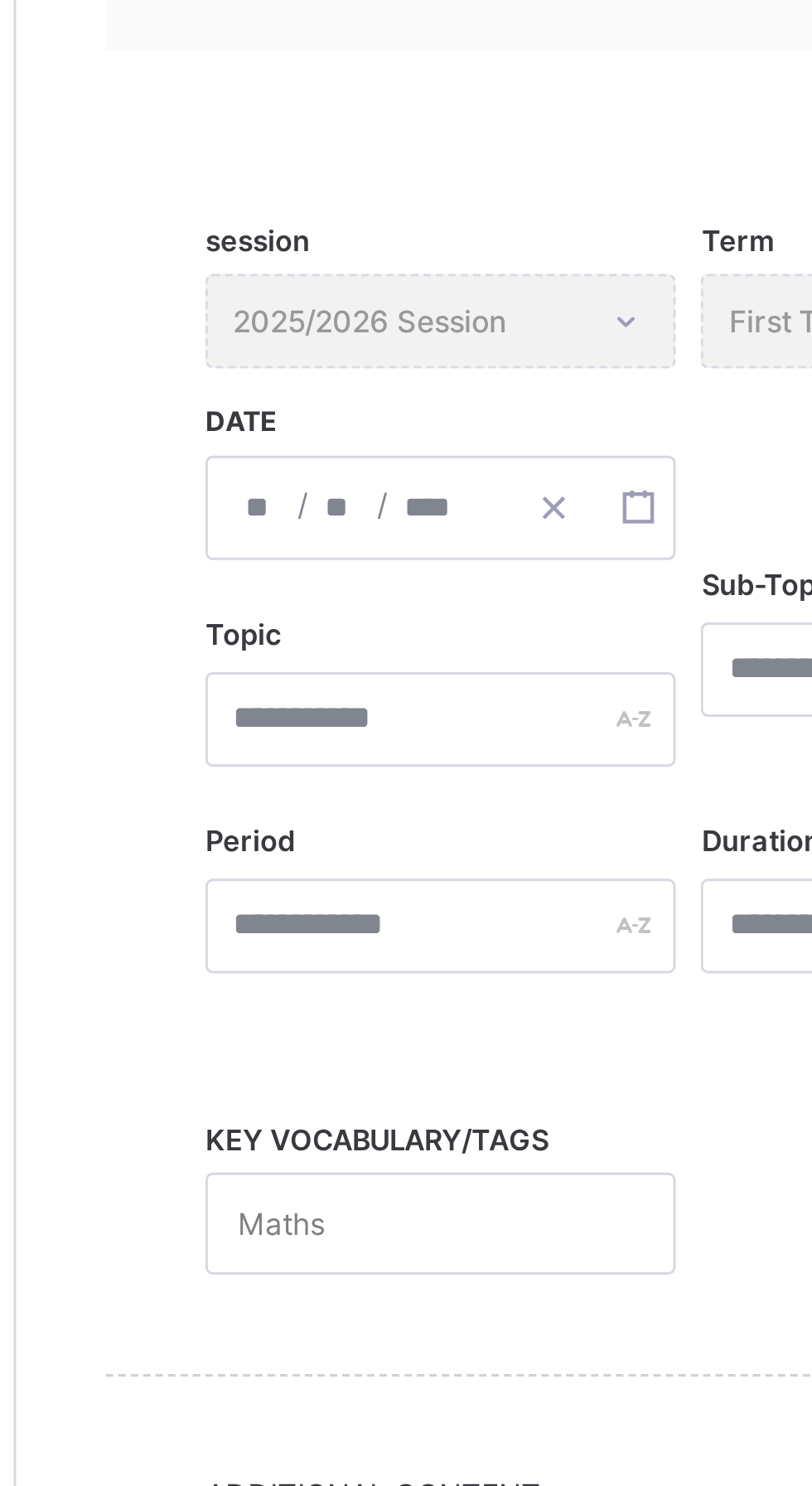
click at [384, 339] on span at bounding box center [505, 352] width 487 height 41
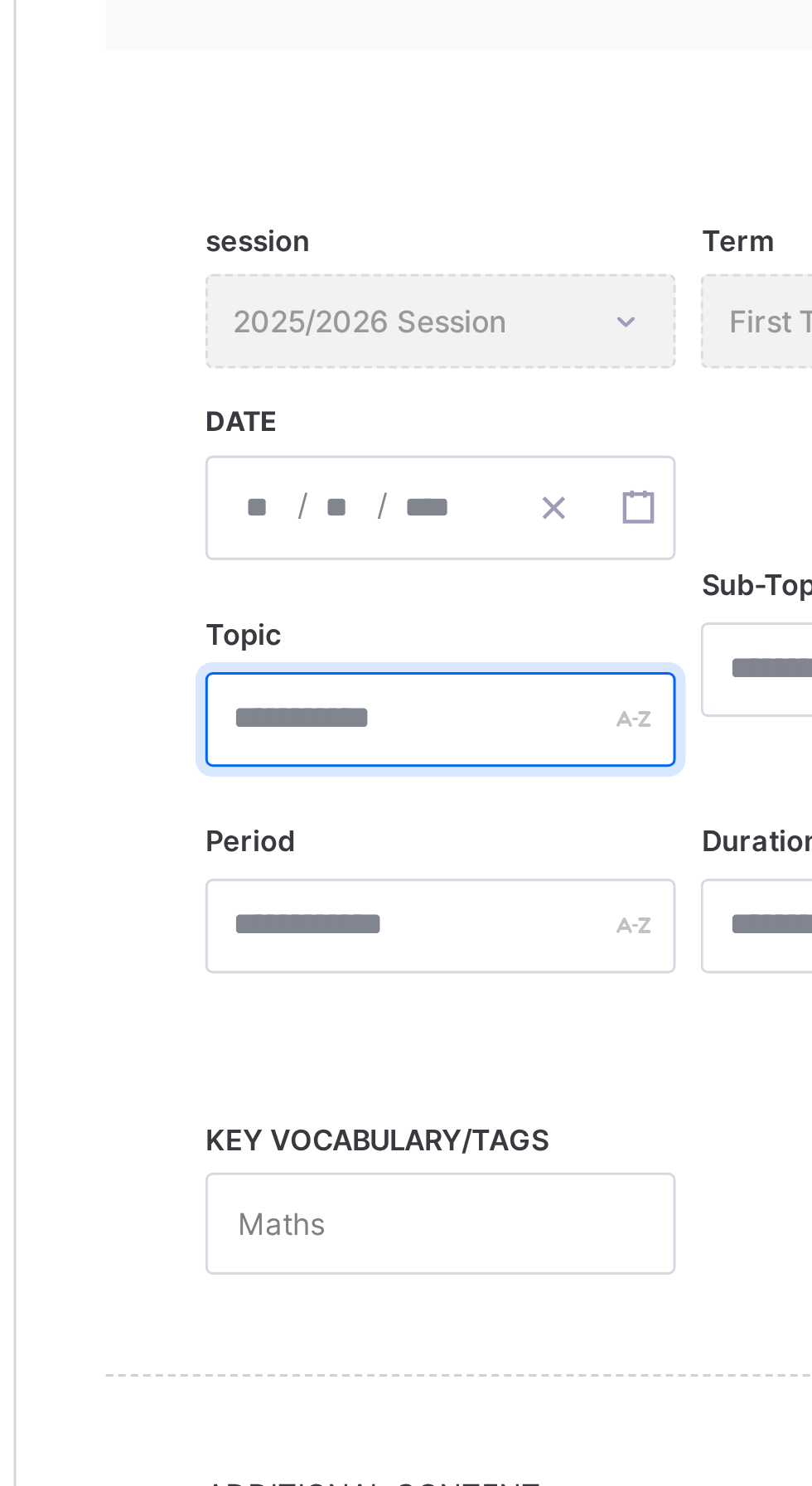
click at [321, 525] on input "text" at bounding box center [339, 520] width 156 height 31
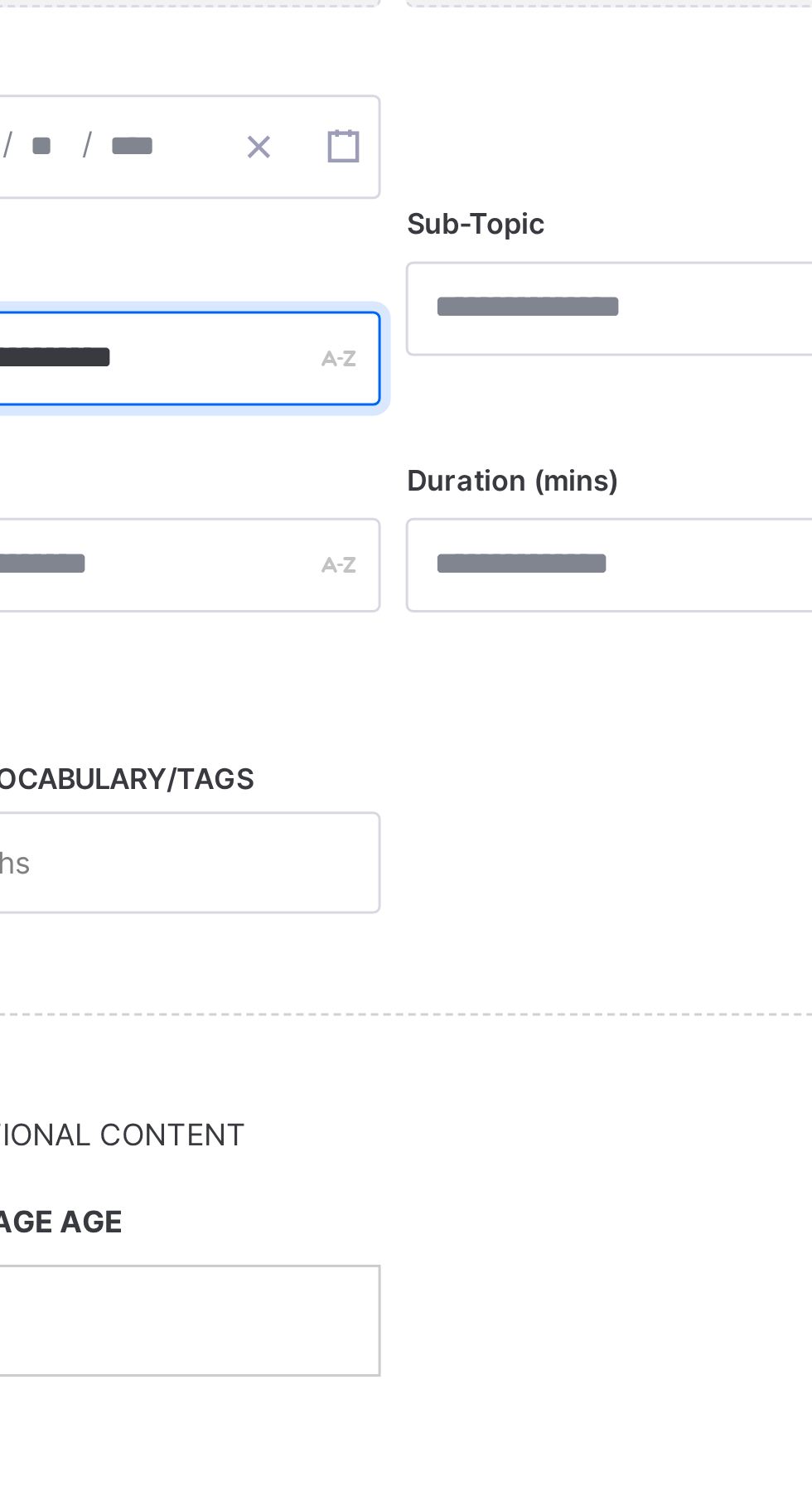
type input "**********"
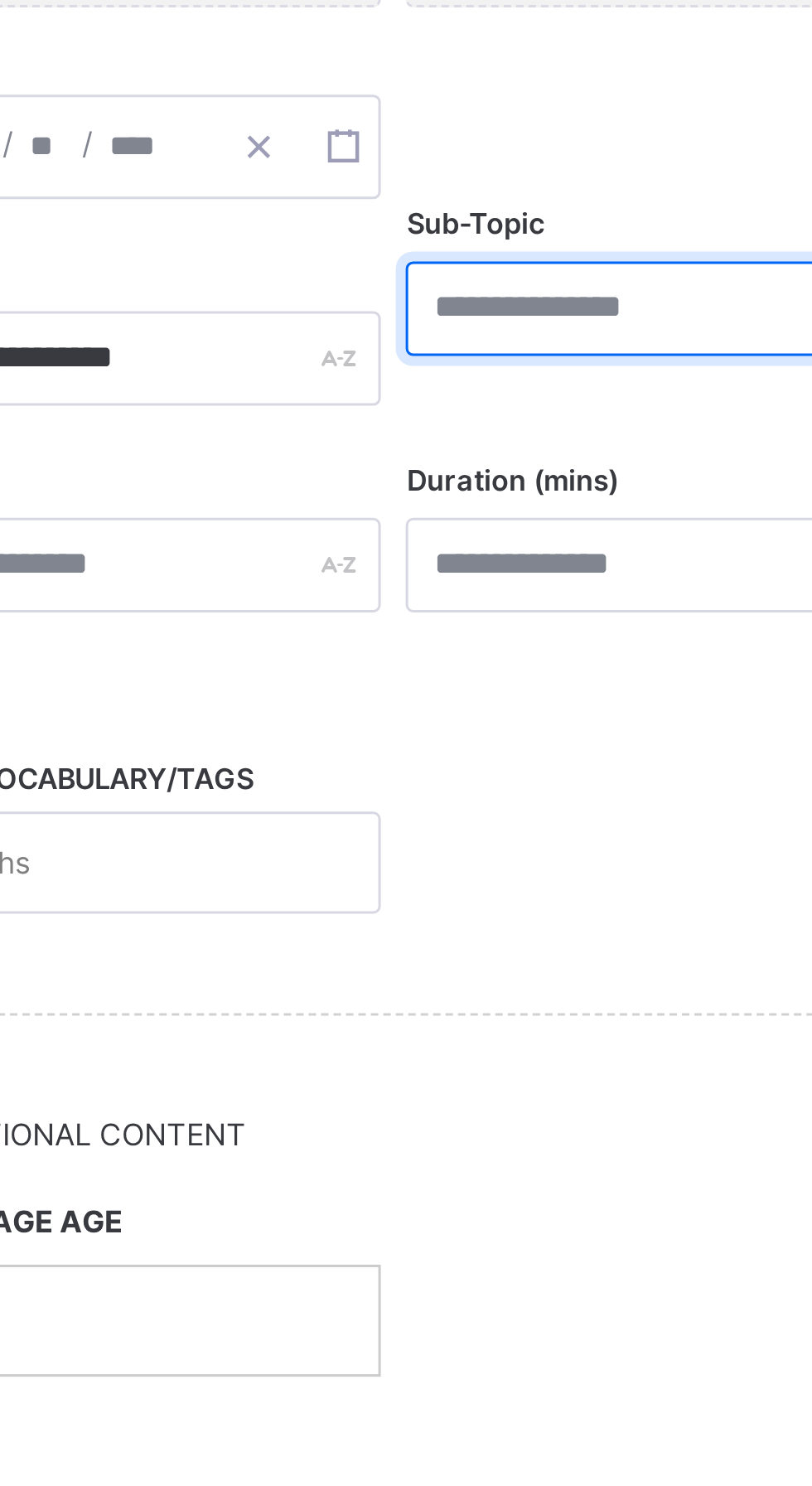
click at [485, 507] on input "text" at bounding box center [504, 504] width 156 height 31
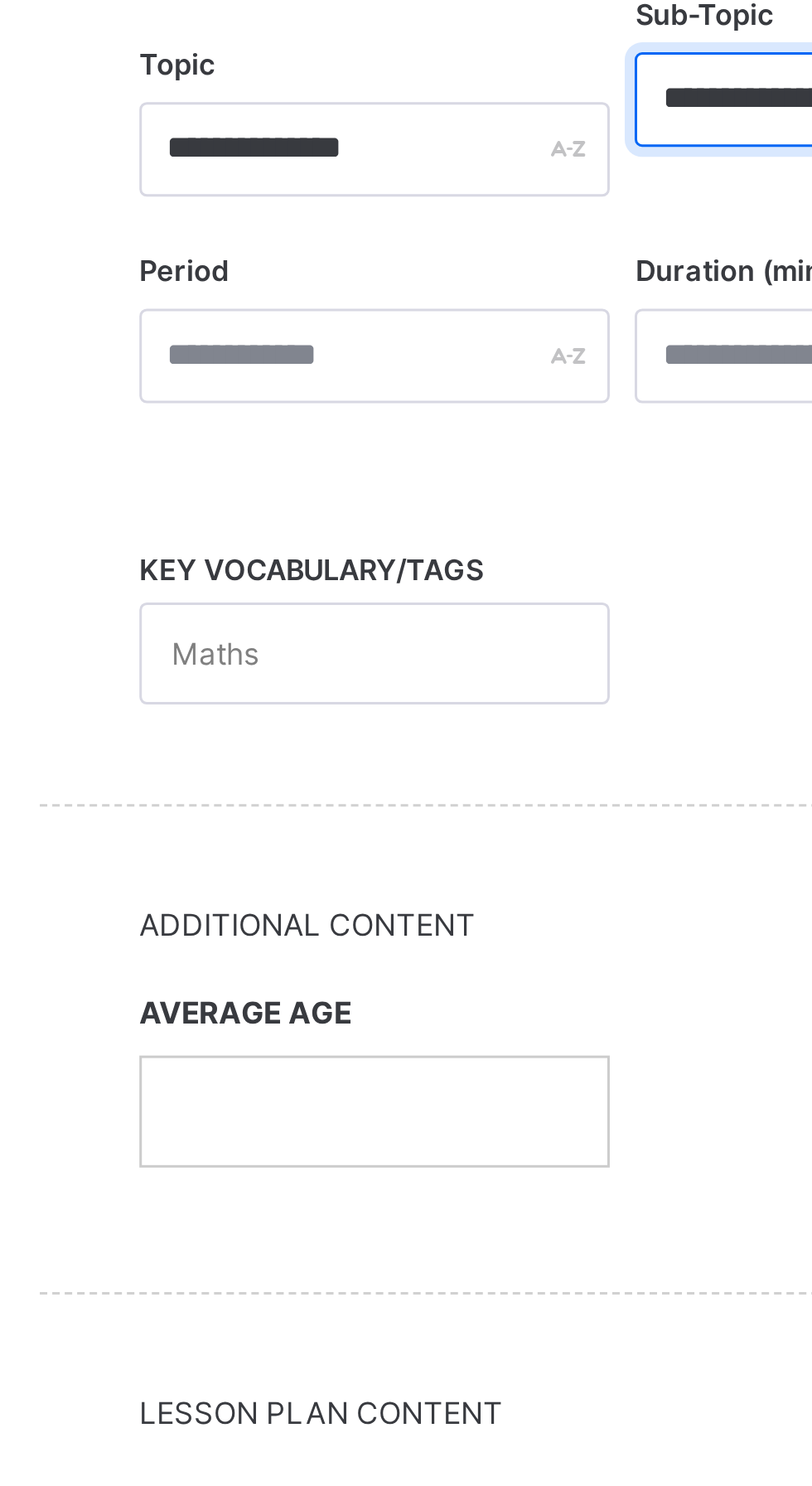
type input "**********"
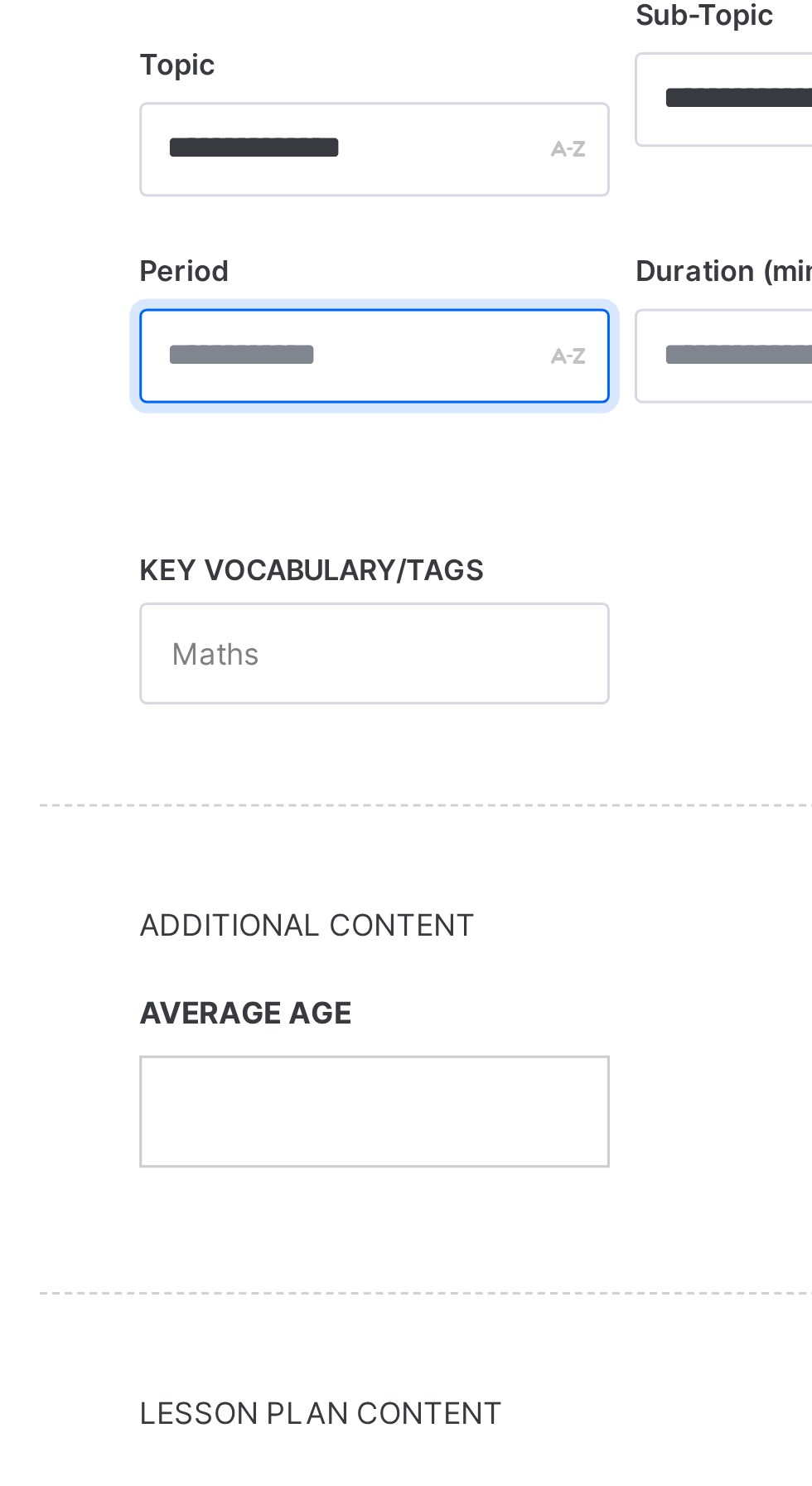
click at [347, 591] on input "text" at bounding box center [339, 589] width 156 height 31
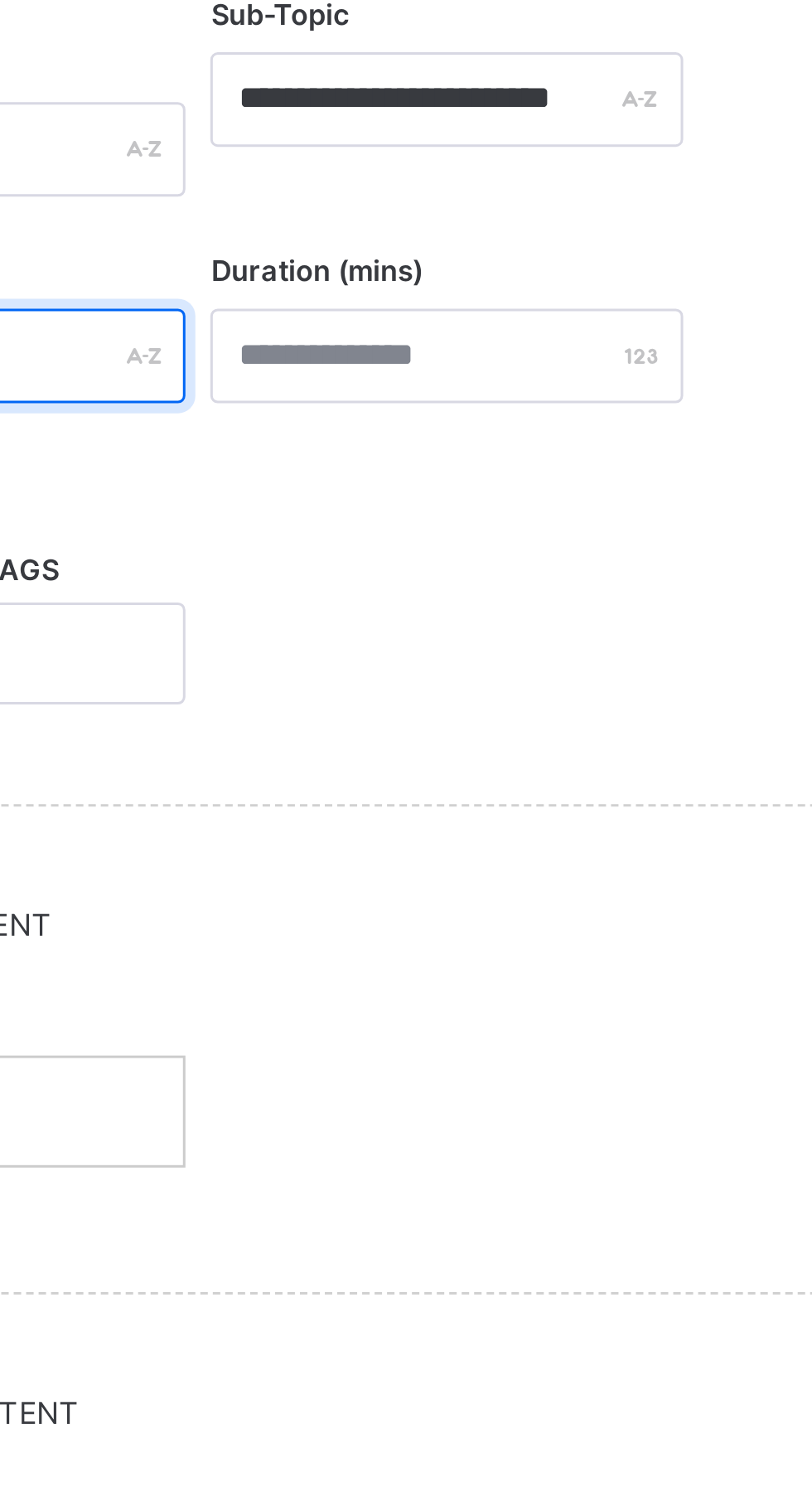
type input "*"
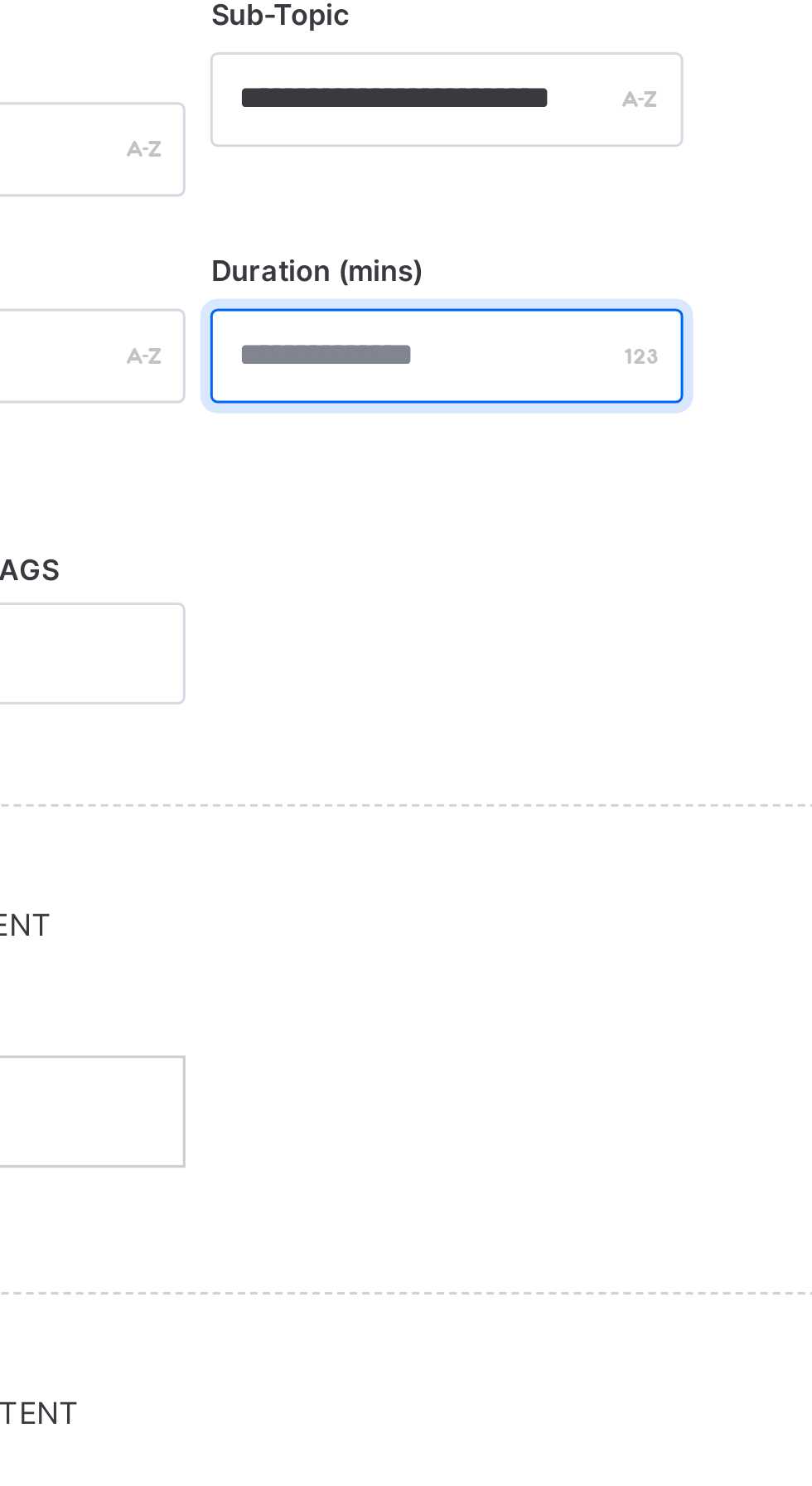
click at [549, 586] on input "number" at bounding box center [504, 589] width 156 height 31
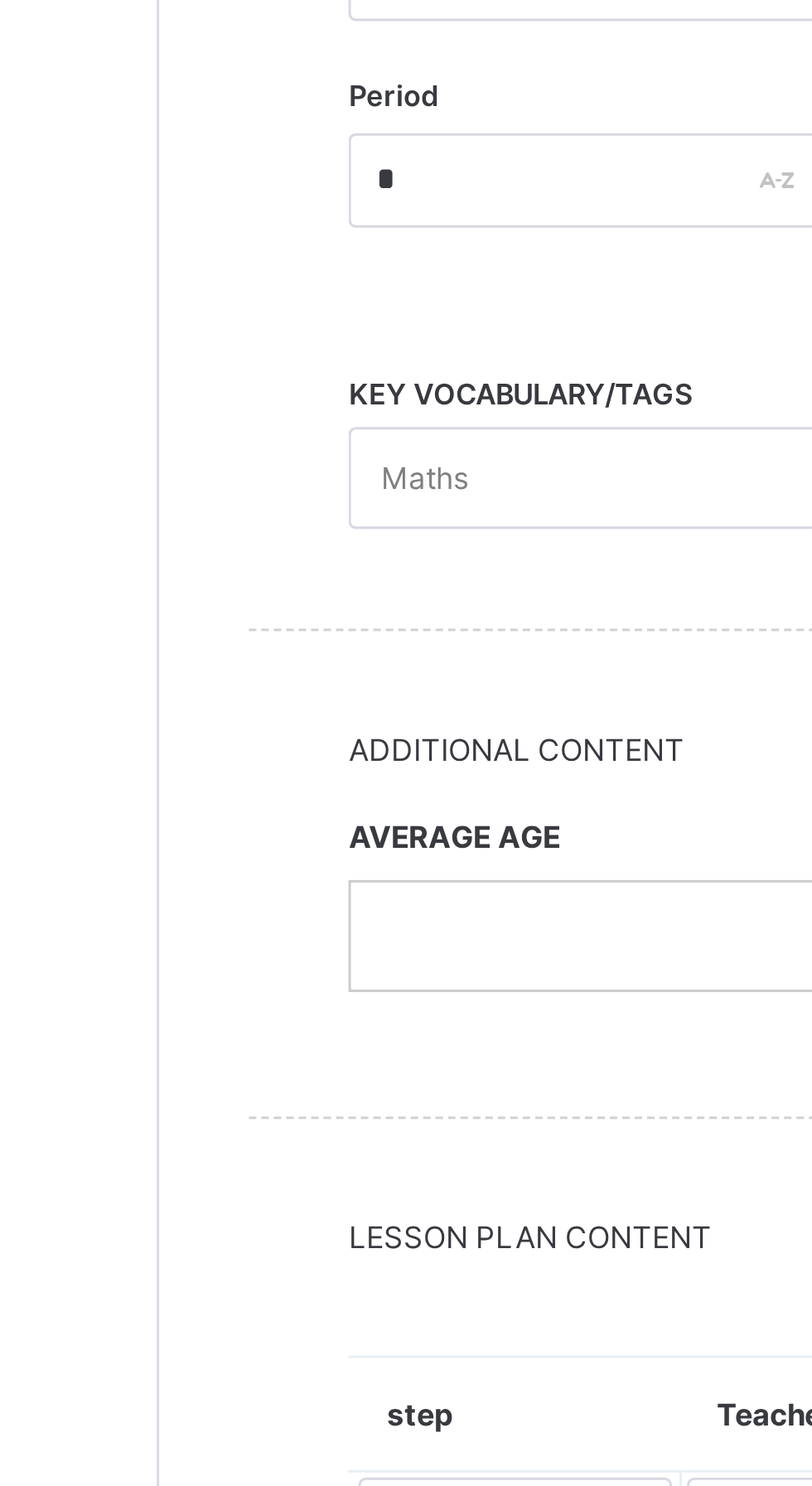
type input "**"
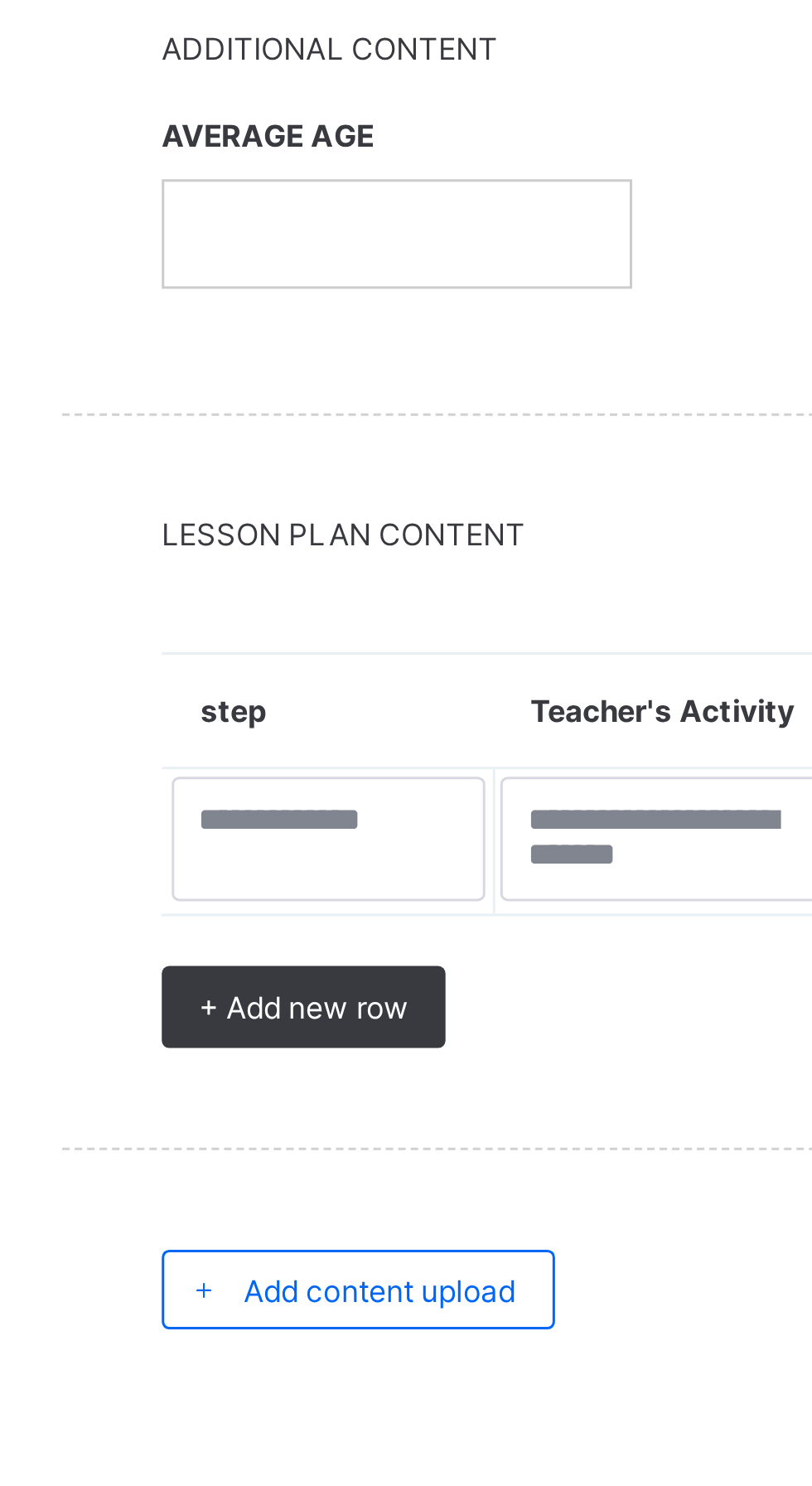
type input "**********"
click at [292, 831] on div "AVERAGE AGE" at bounding box center [339, 826] width 156 height 82
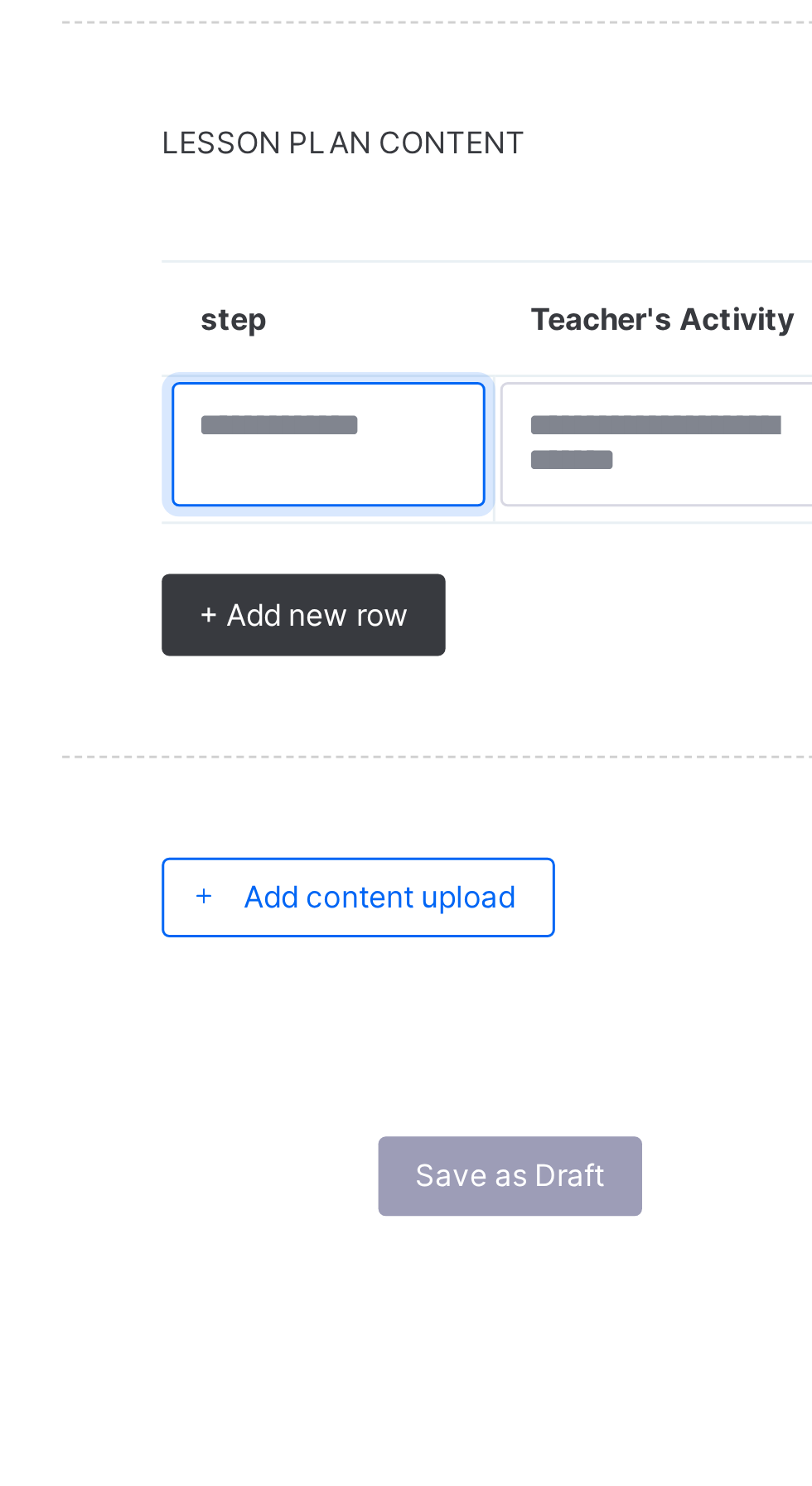
click at [325, 1059] on textarea at bounding box center [318, 1064] width 105 height 41
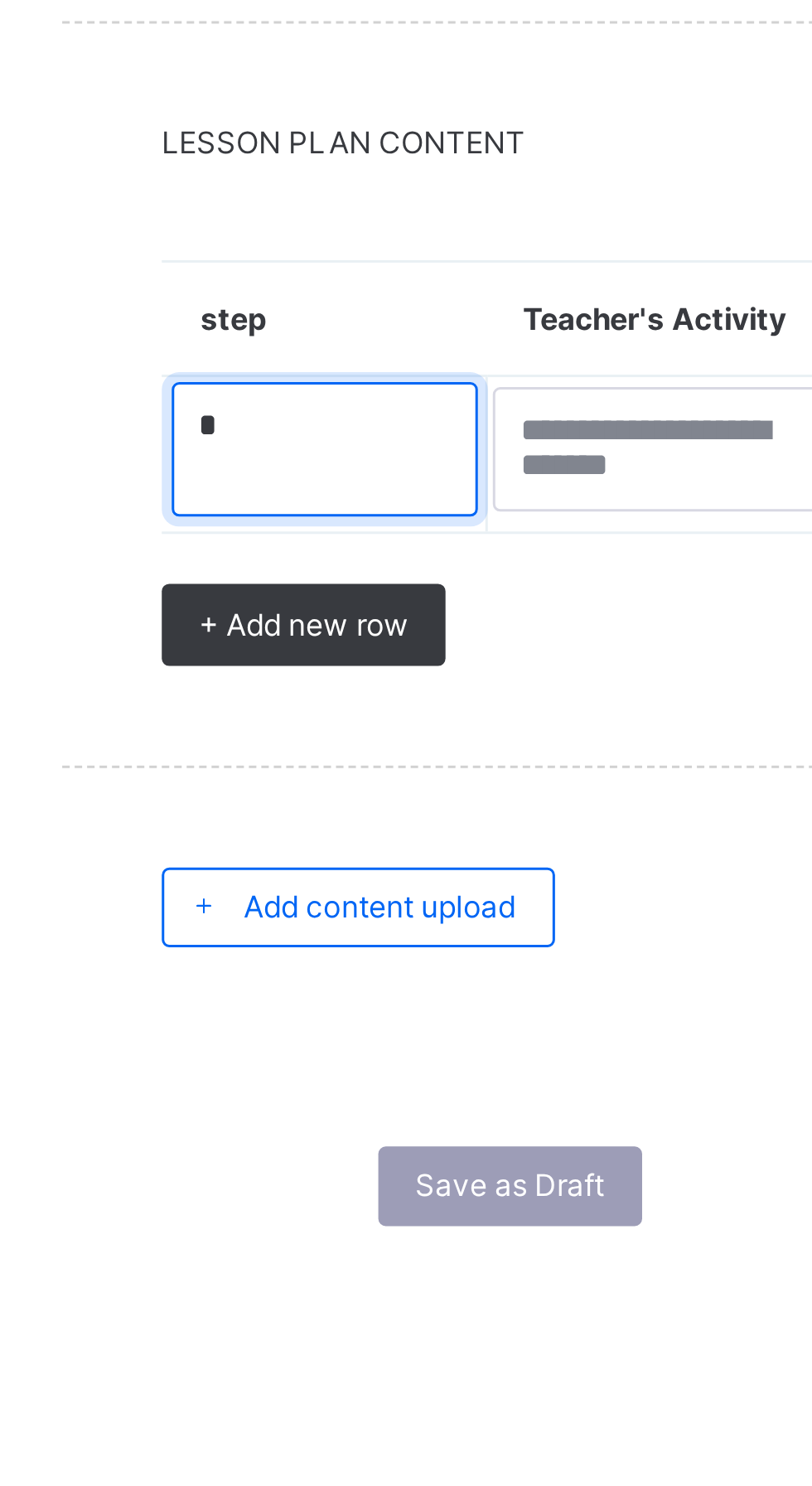
type textarea "*"
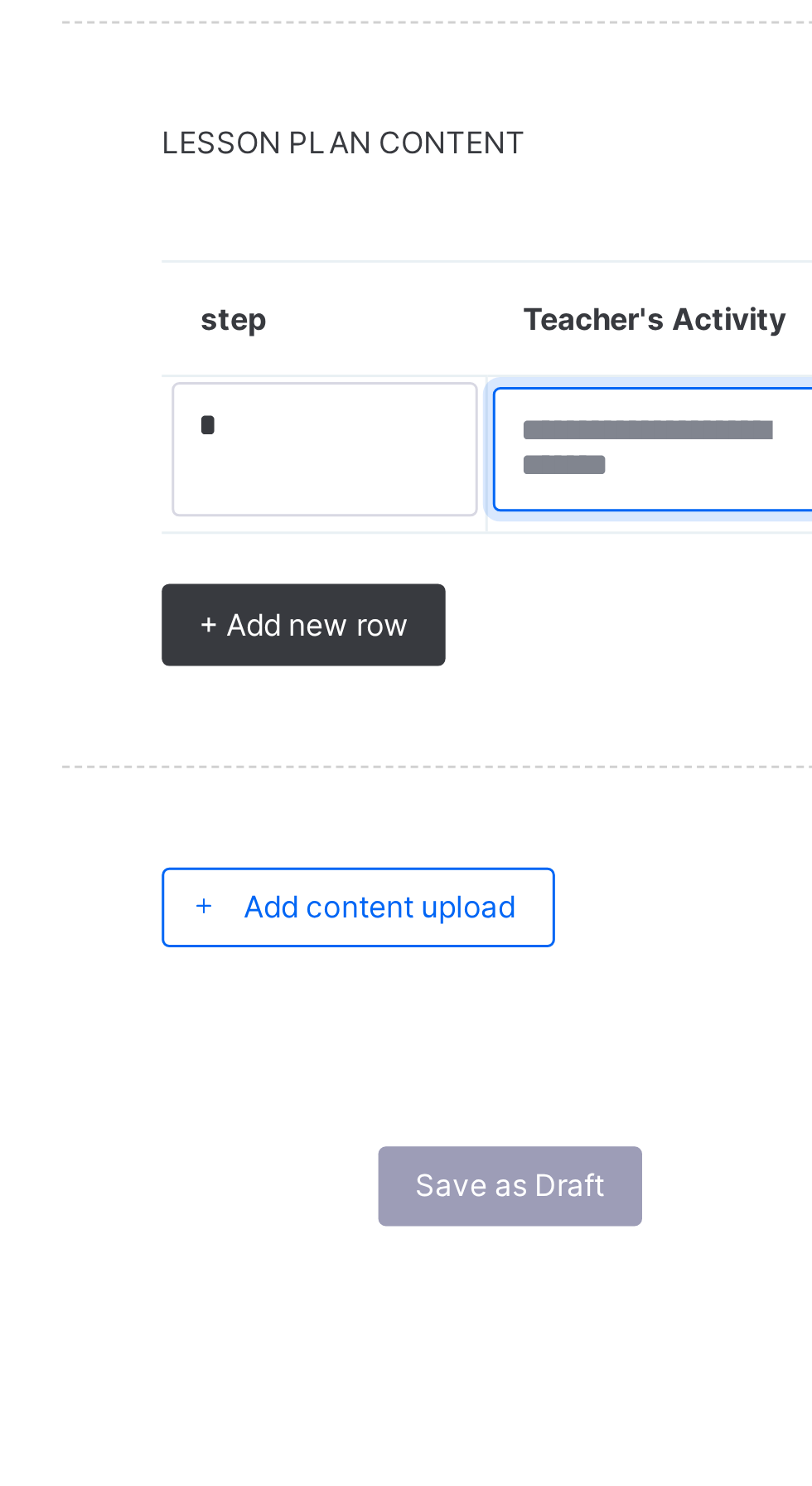
click at [428, 1059] on textarea at bounding box center [429, 1066] width 115 height 41
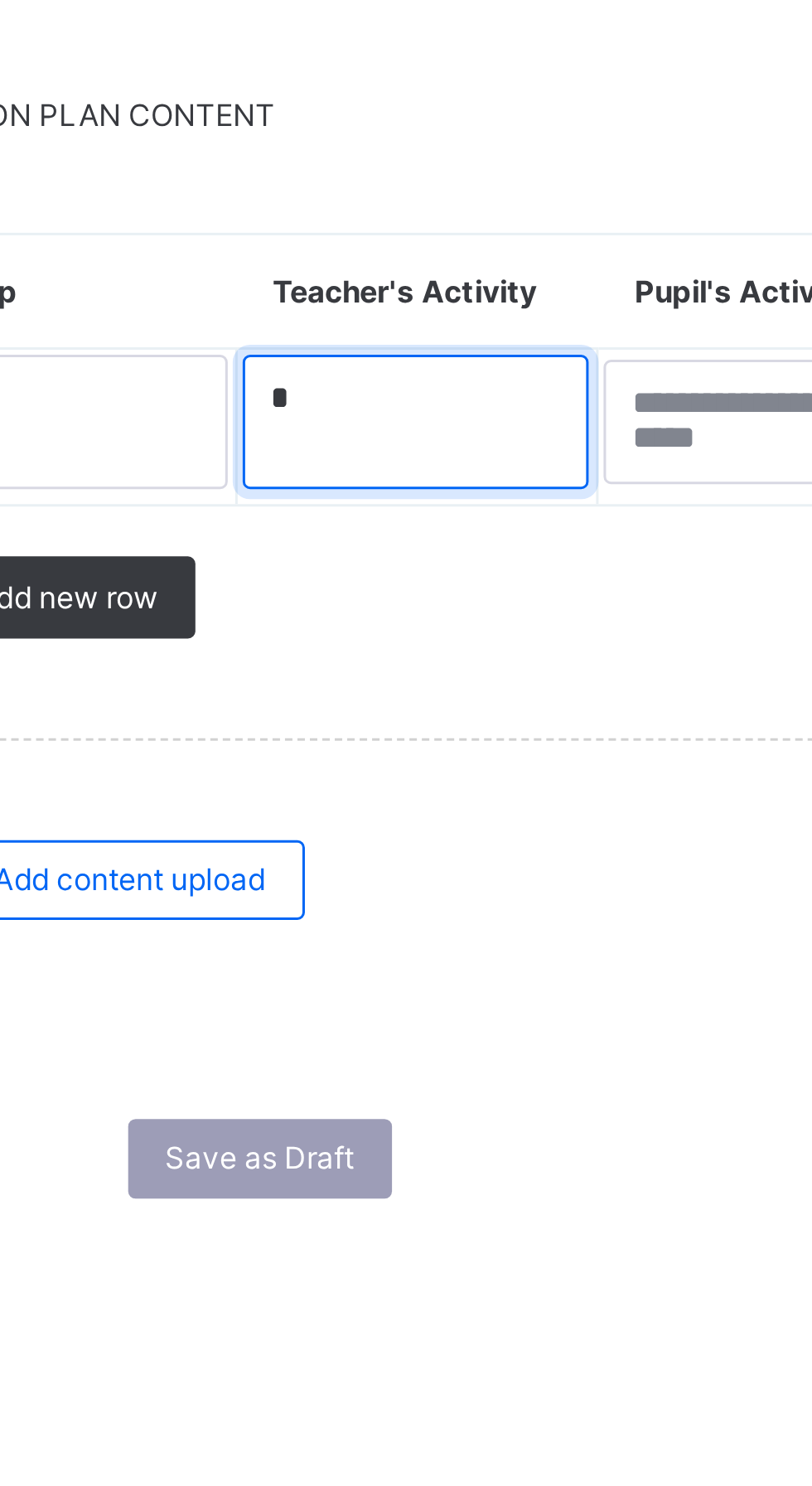
type textarea "*"
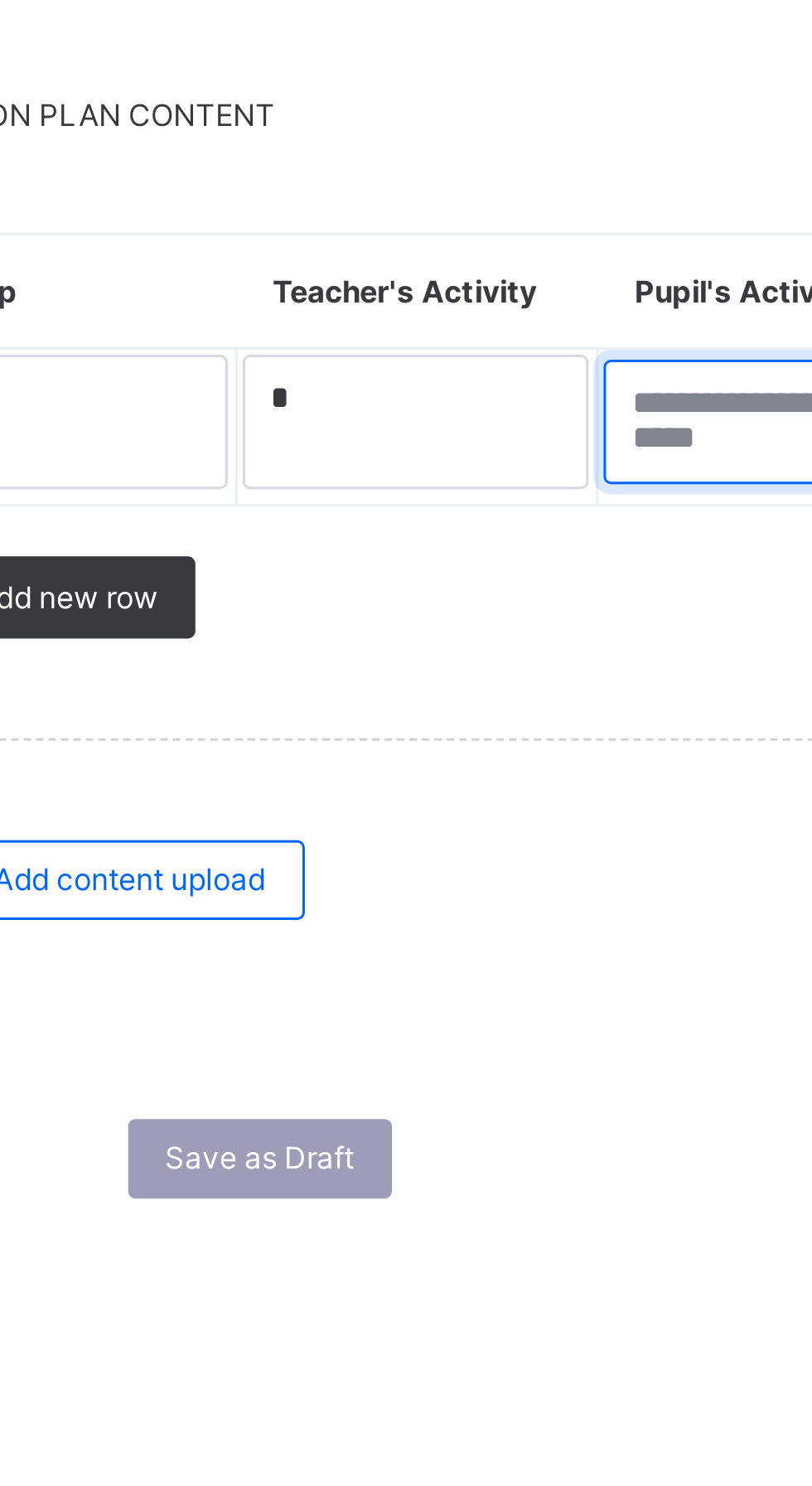
click at [523, 1056] on textarea at bounding box center [548, 1066] width 111 height 41
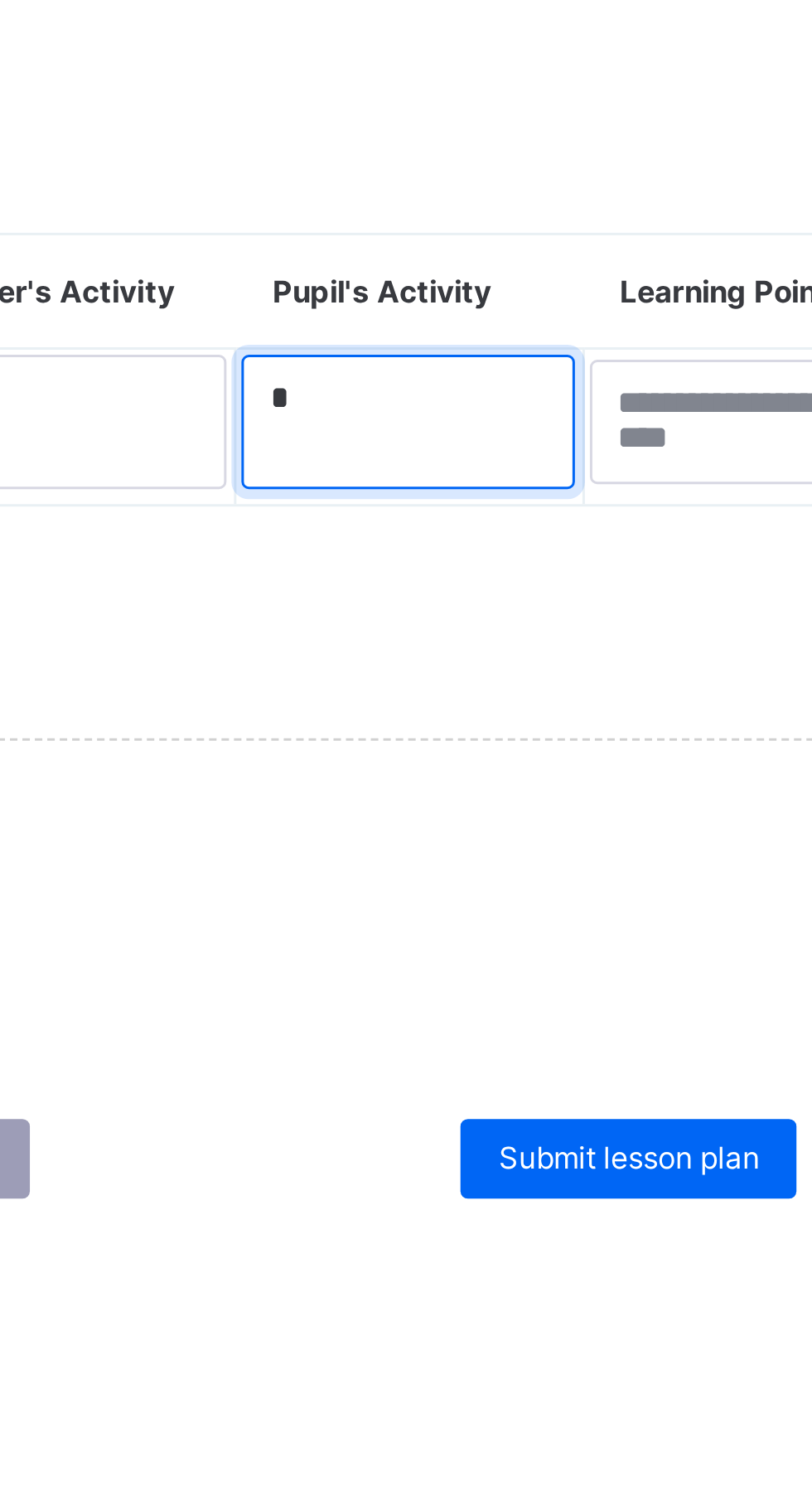
type textarea "*"
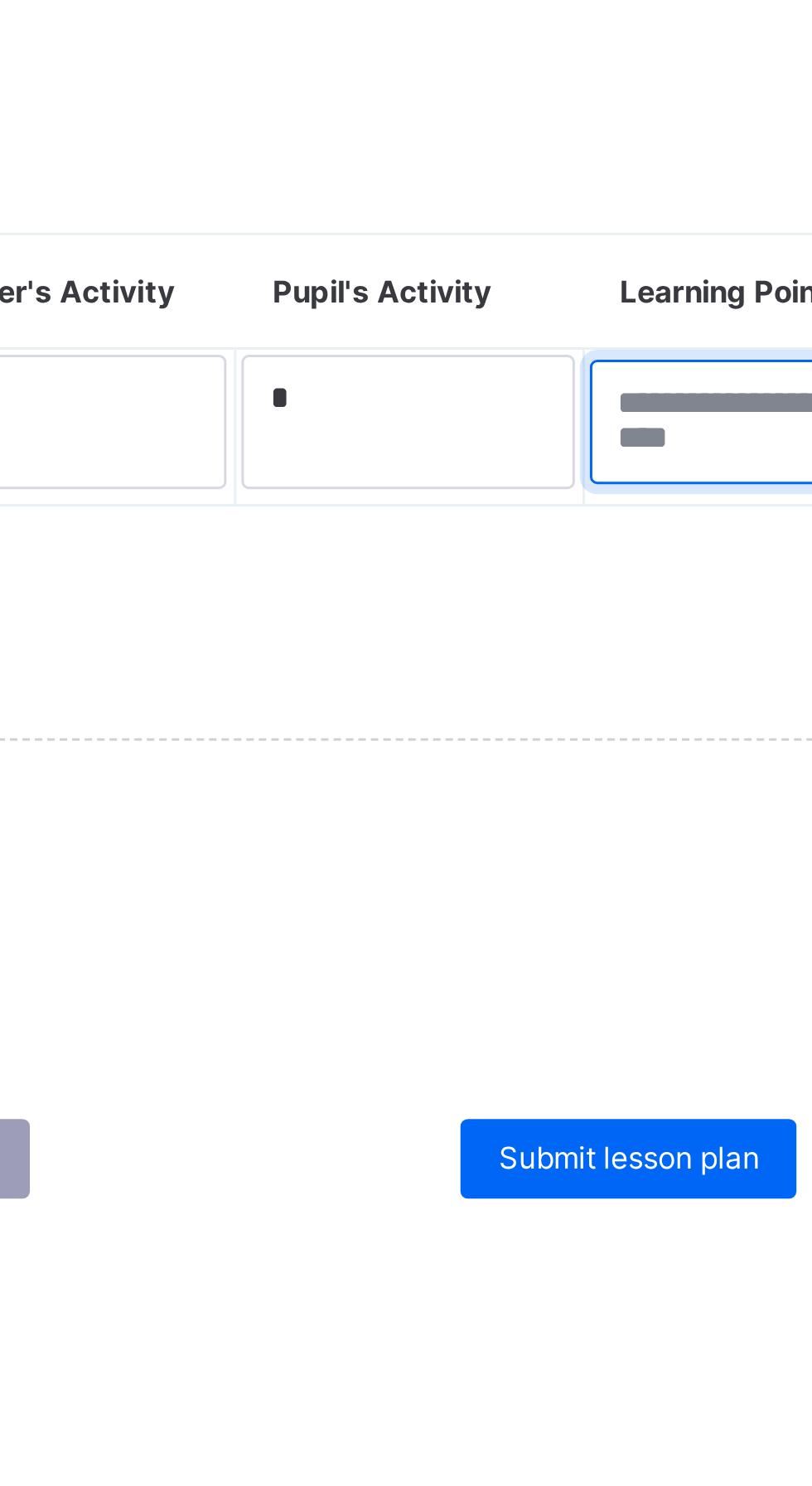
click at [650, 1057] on textarea at bounding box center [664, 1066] width 113 height 41
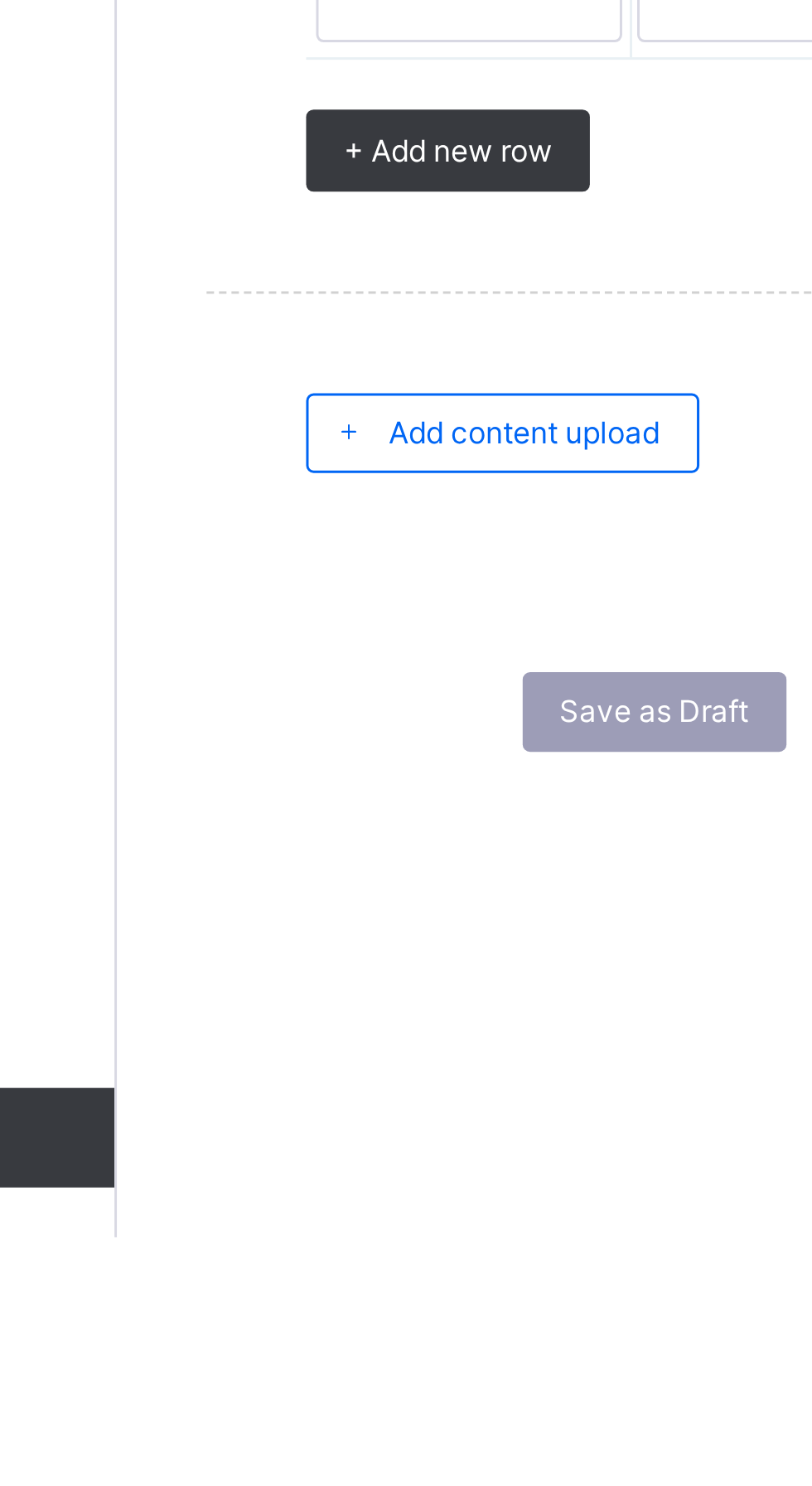
type textarea "*"
click at [341, 1213] on span "Add content upload" at bounding box center [334, 1217] width 91 height 12
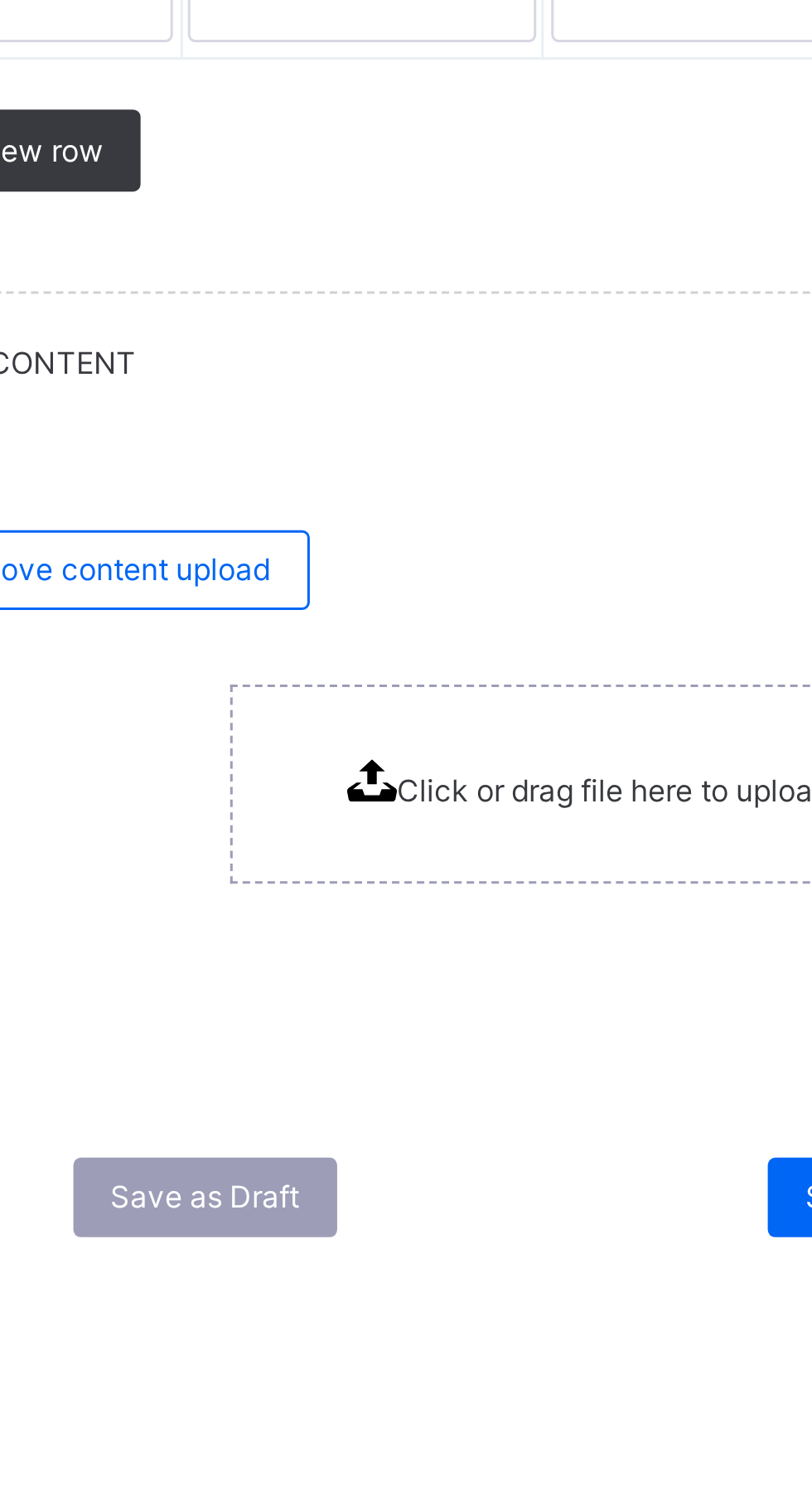
click at [485, 1337] on span "Click or drag file here to upload" at bounding box center [513, 1337] width 144 height 12
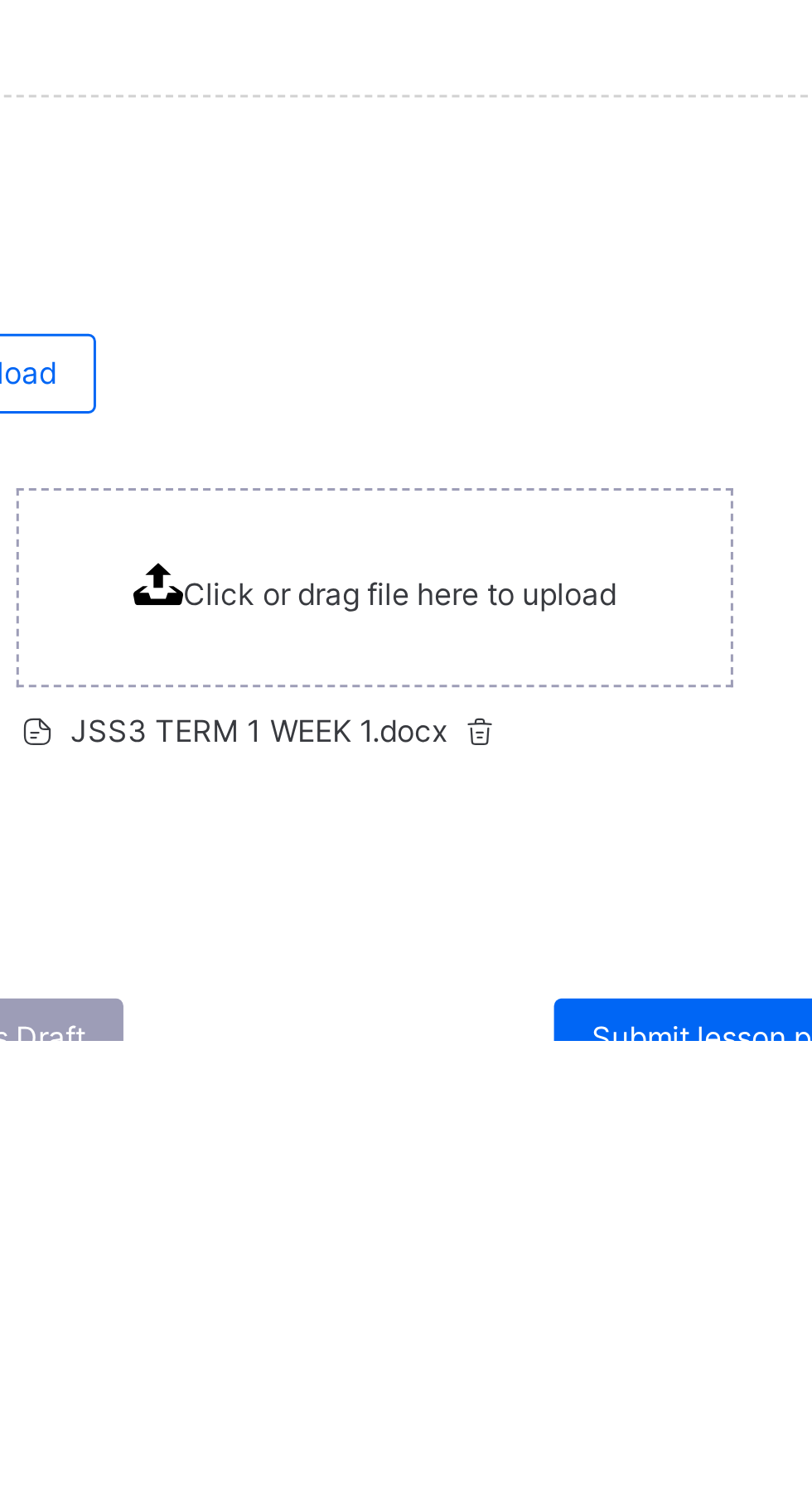
click at [598, 1485] on span "Submit lesson plan" at bounding box center [621, 1484] width 87 height 12
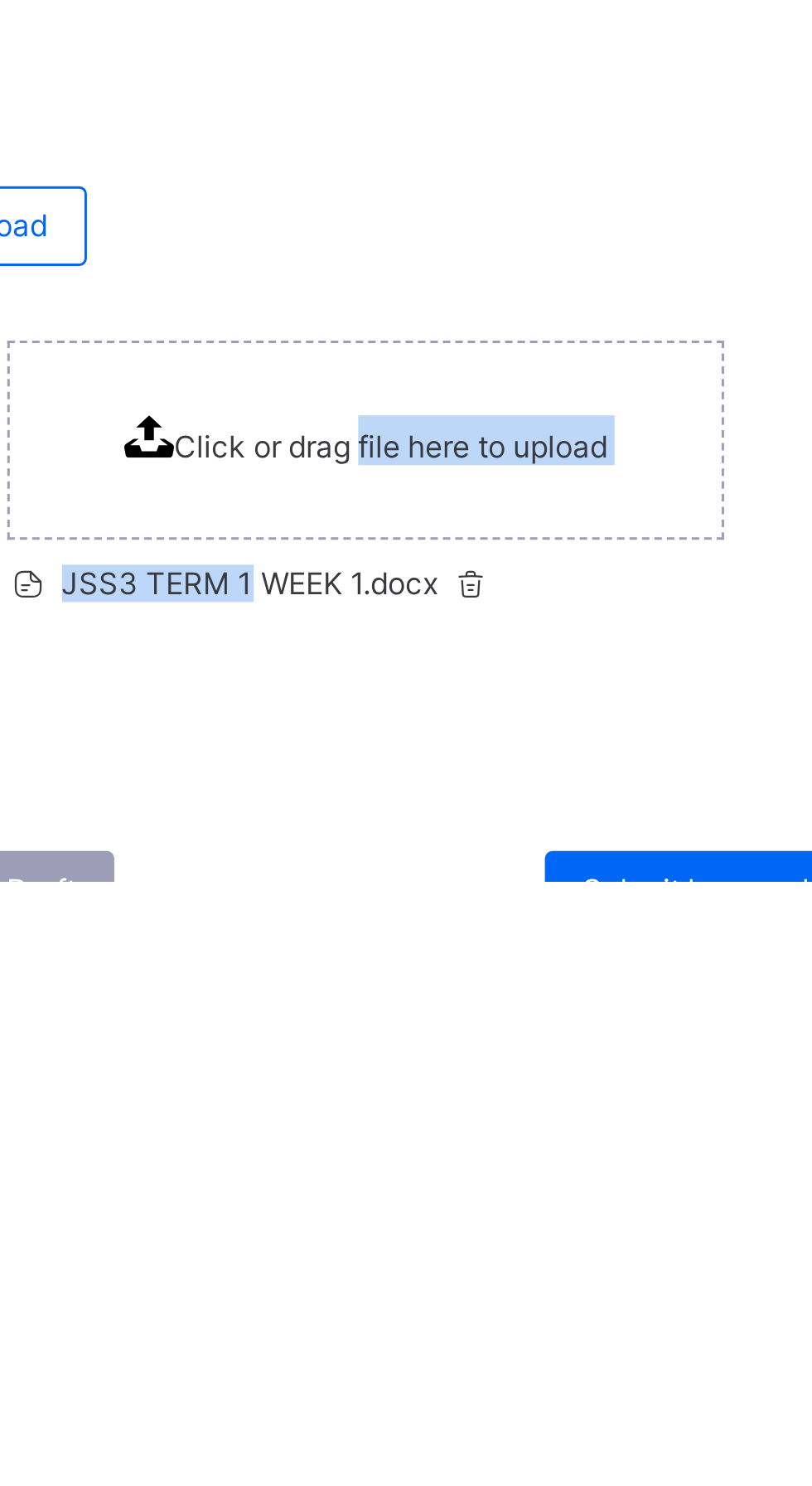
click at [606, 1377] on div "JSS3 TERM 1 WEEK 1.docx" at bounding box center [505, 1388] width 238 height 29
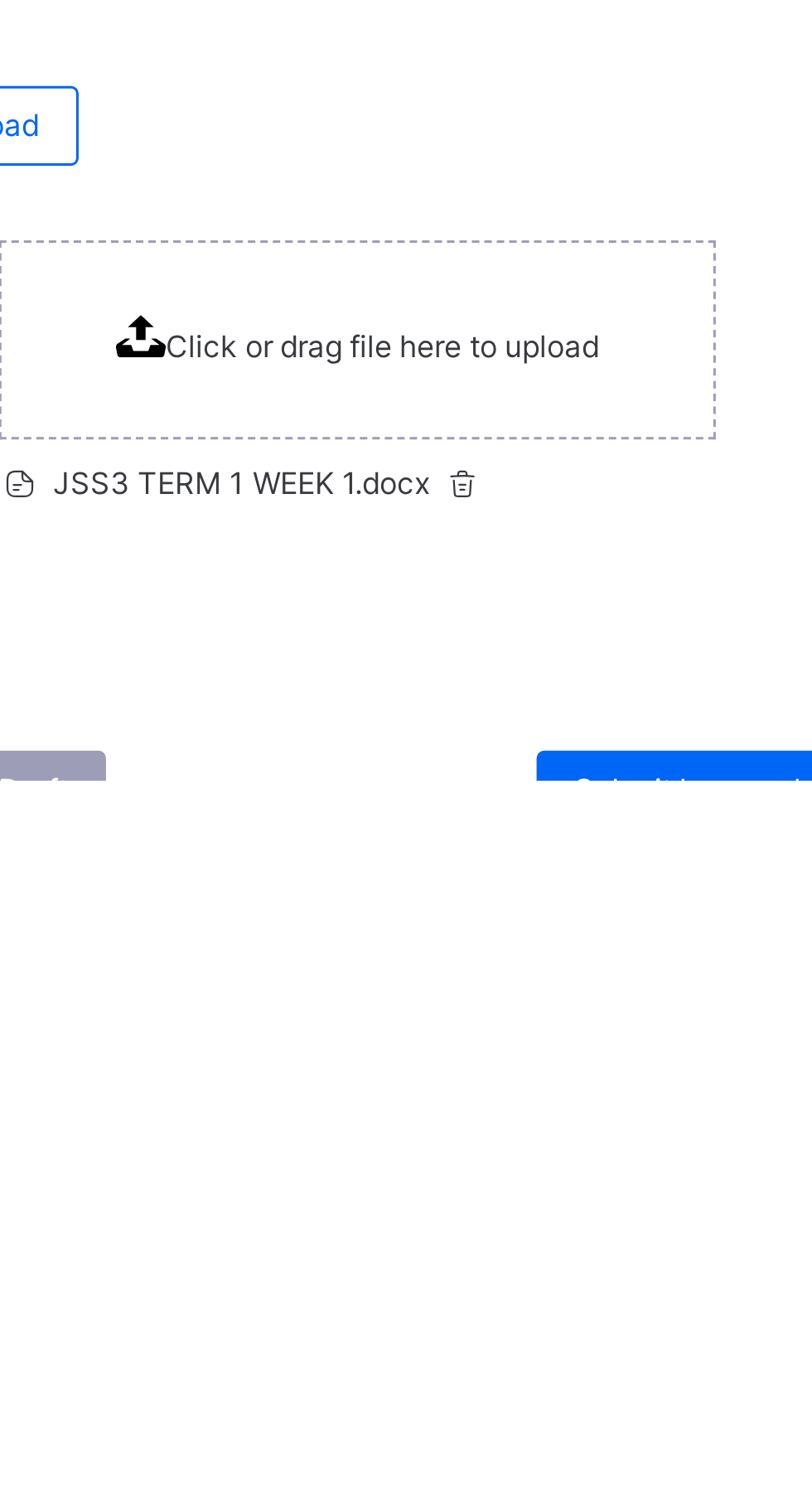
click at [606, 1485] on span "Submit lesson plan" at bounding box center [621, 1489] width 87 height 12
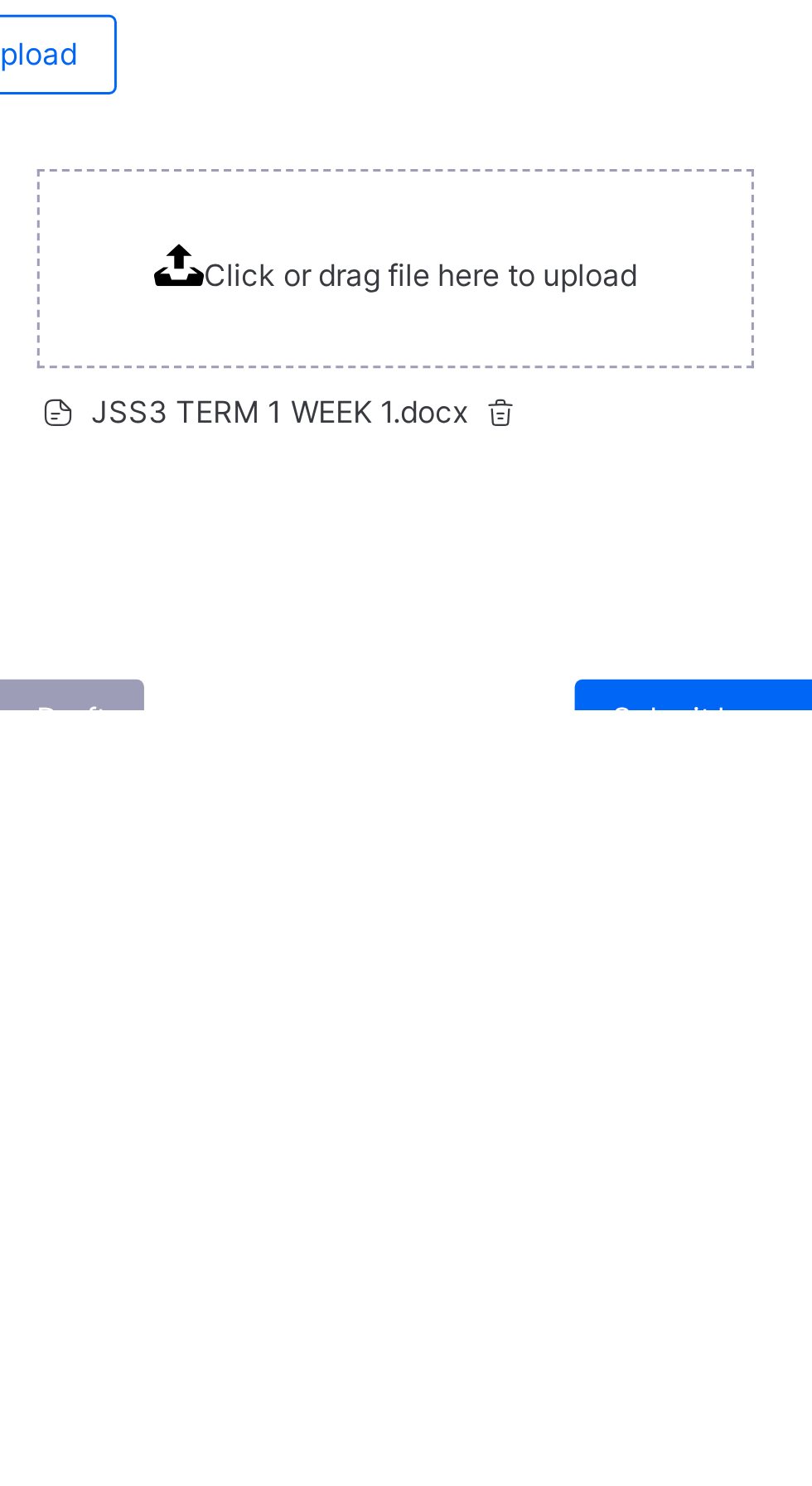
click at [498, 1385] on span "JSS3 TERM 1 WEEK 1.docx" at bounding box center [466, 1387] width 162 height 12
click at [440, 1381] on span "JSS3 TERM 1 WEEK 1.docx" at bounding box center [466, 1387] width 162 height 12
click at [454, 1384] on span "JSS3 TERM 1 WEEK 1.docx" at bounding box center [466, 1387] width 162 height 12
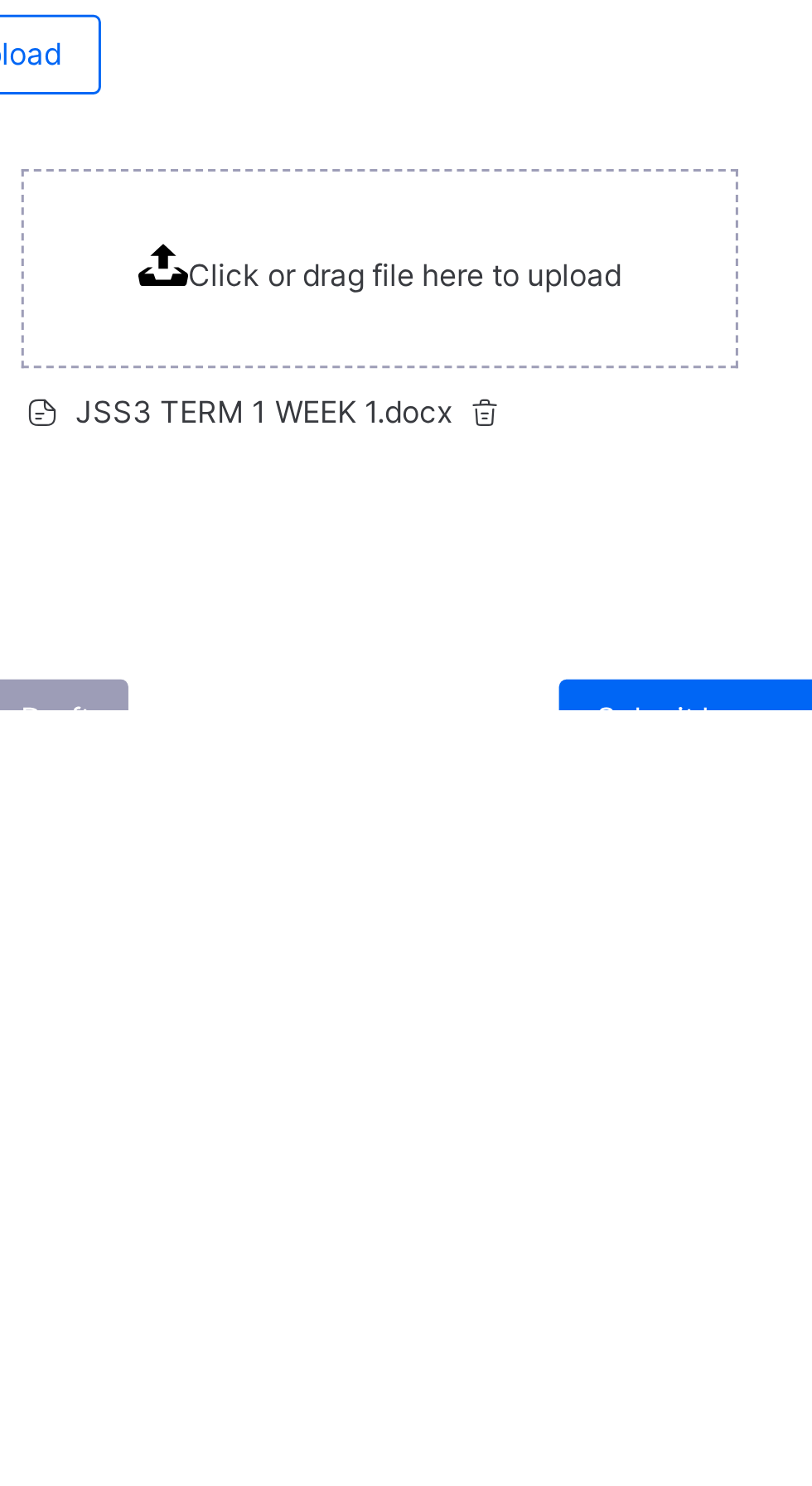
click at [609, 1485] on span "Submit lesson plan" at bounding box center [621, 1489] width 87 height 12
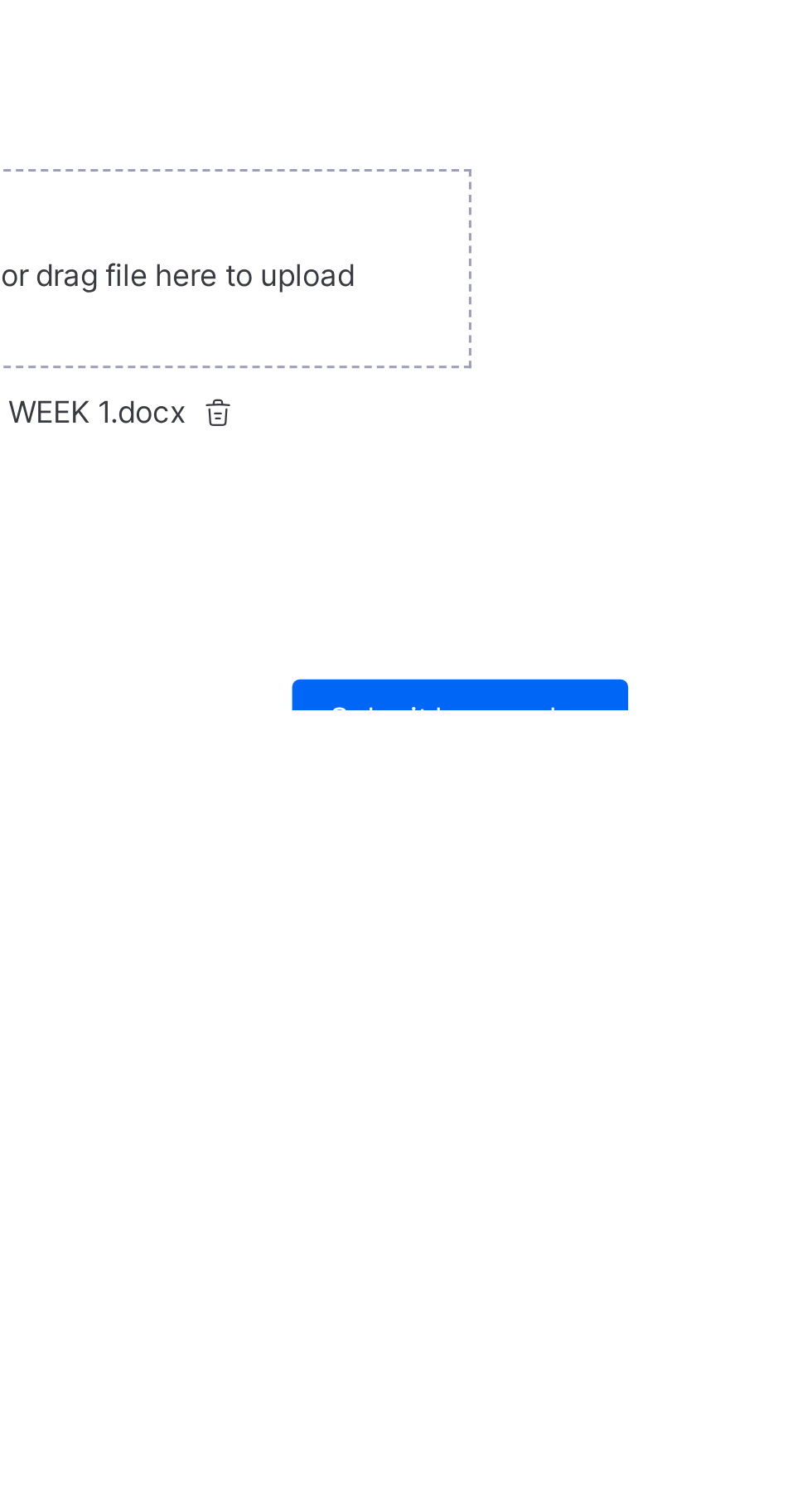
click at [638, 1485] on span "Submit lesson plan" at bounding box center [621, 1489] width 87 height 12
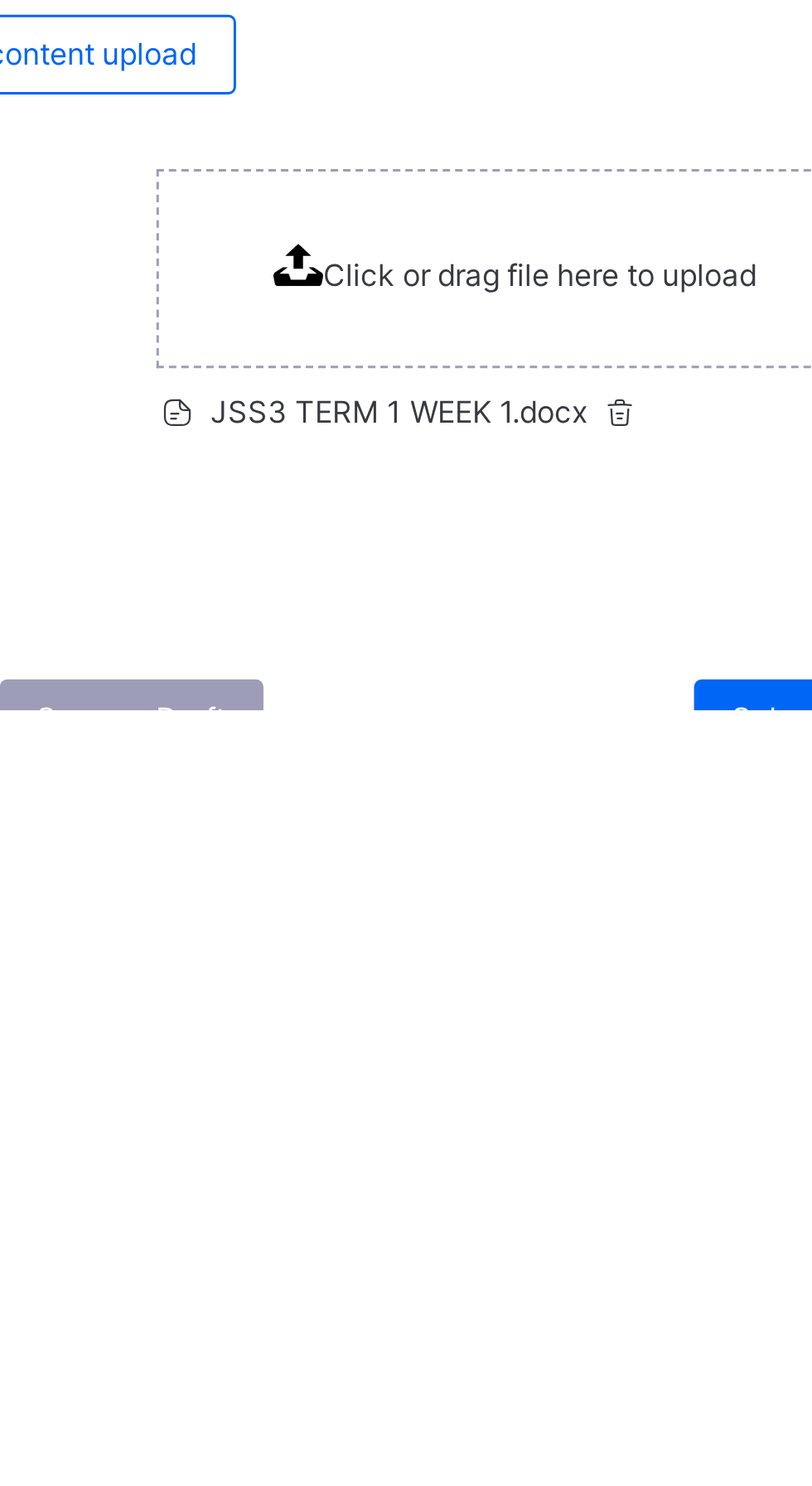
click at [396, 1485] on span "Save as Draft" at bounding box center [377, 1489] width 63 height 12
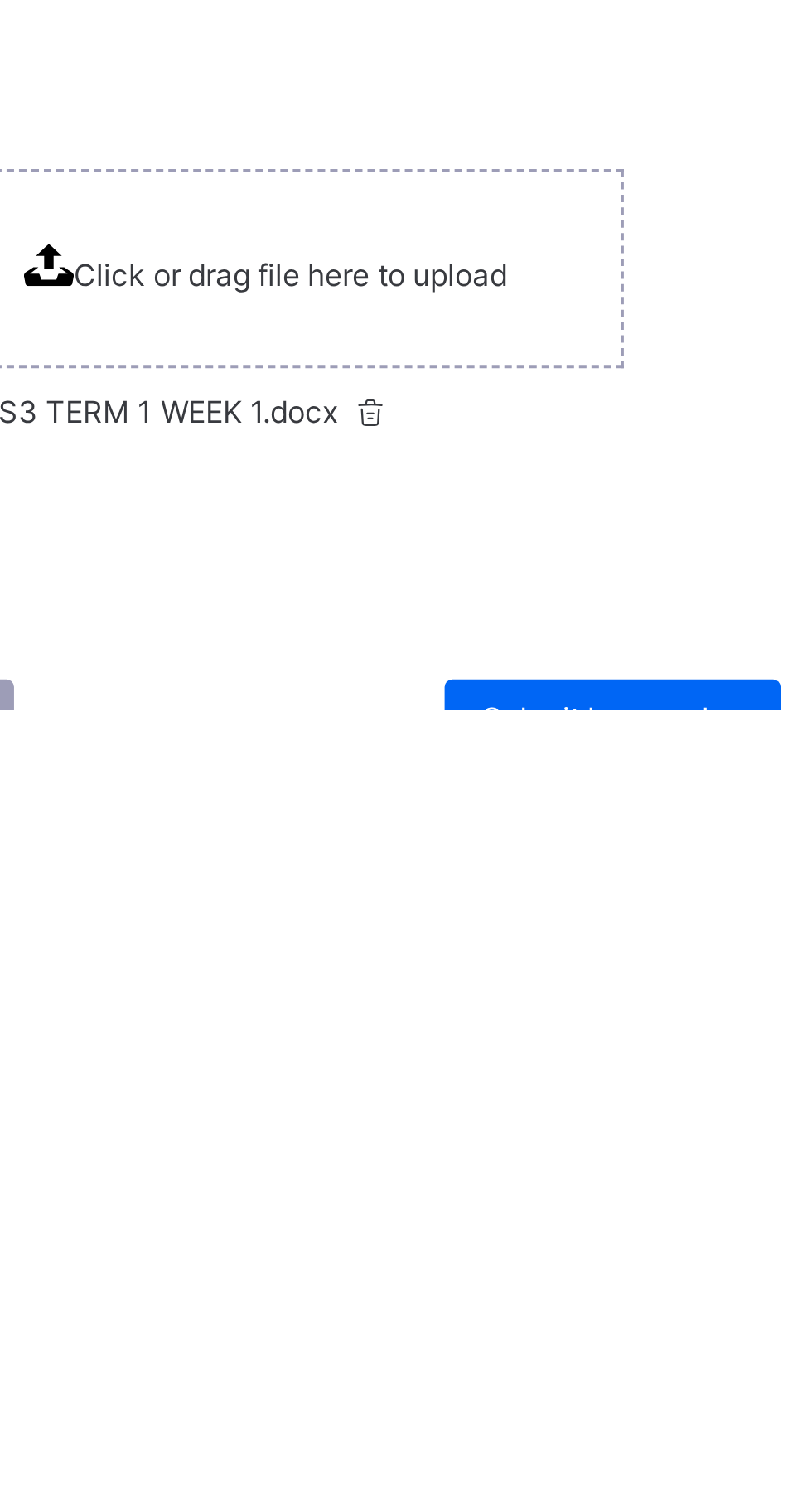
click at [608, 1485] on span "Submit lesson plan" at bounding box center [621, 1489] width 87 height 12
click at [619, 1485] on span "Submit lesson plan" at bounding box center [621, 1489] width 87 height 12
click at [609, 1485] on span "Submit lesson plan" at bounding box center [621, 1489] width 87 height 12
click at [641, 1485] on span "Submit lesson plan" at bounding box center [621, 1489] width 87 height 12
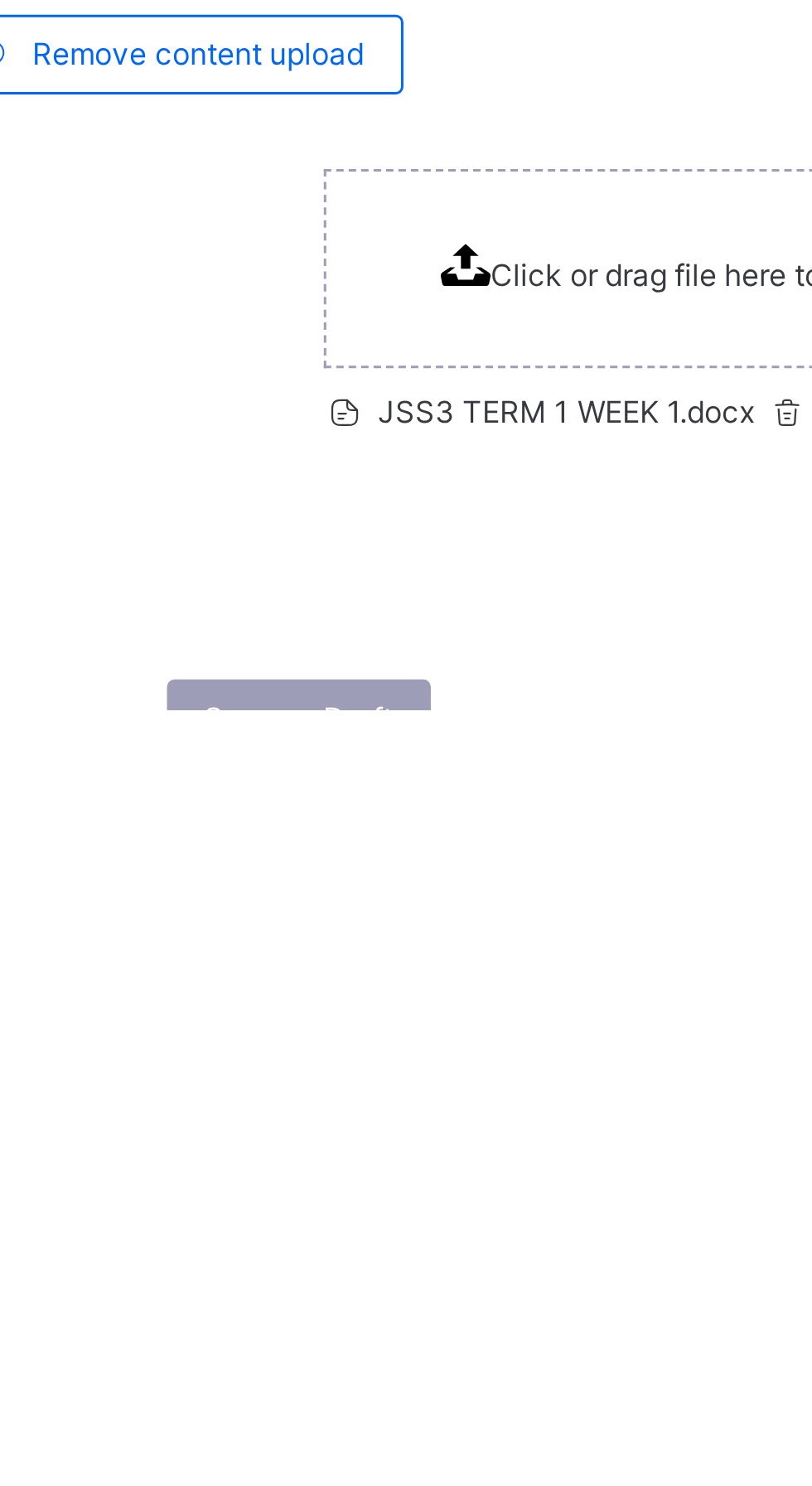
click at [474, 1384] on span "JSS3 TERM 1 WEEK 1.docx" at bounding box center [466, 1387] width 162 height 12
click at [438, 1383] on span "JSS3 TERM 1 WEEK 1.docx" at bounding box center [466, 1387] width 162 height 12
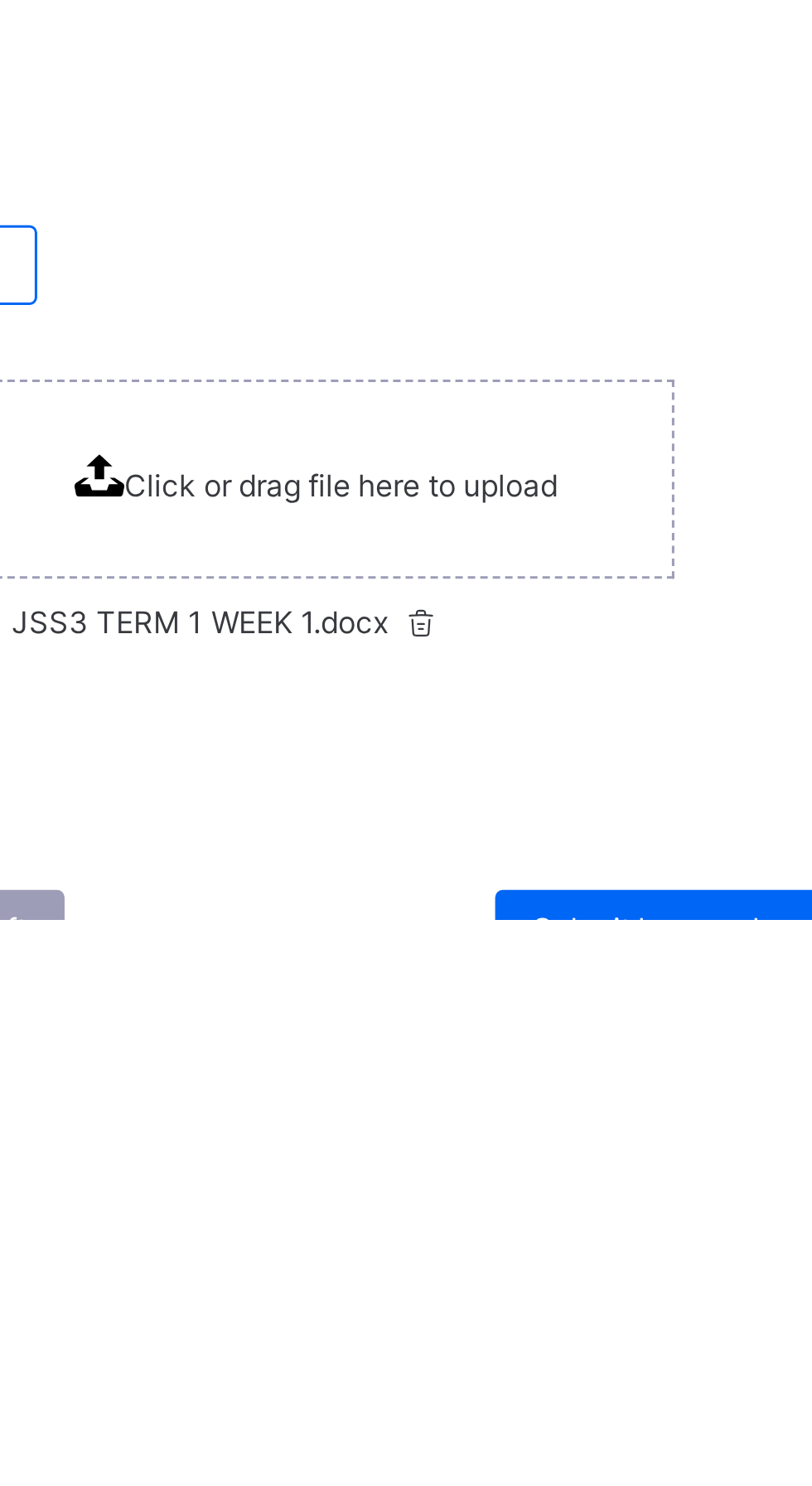
click at [494, 1335] on span "Click or drag file here to upload" at bounding box center [513, 1341] width 144 height 12
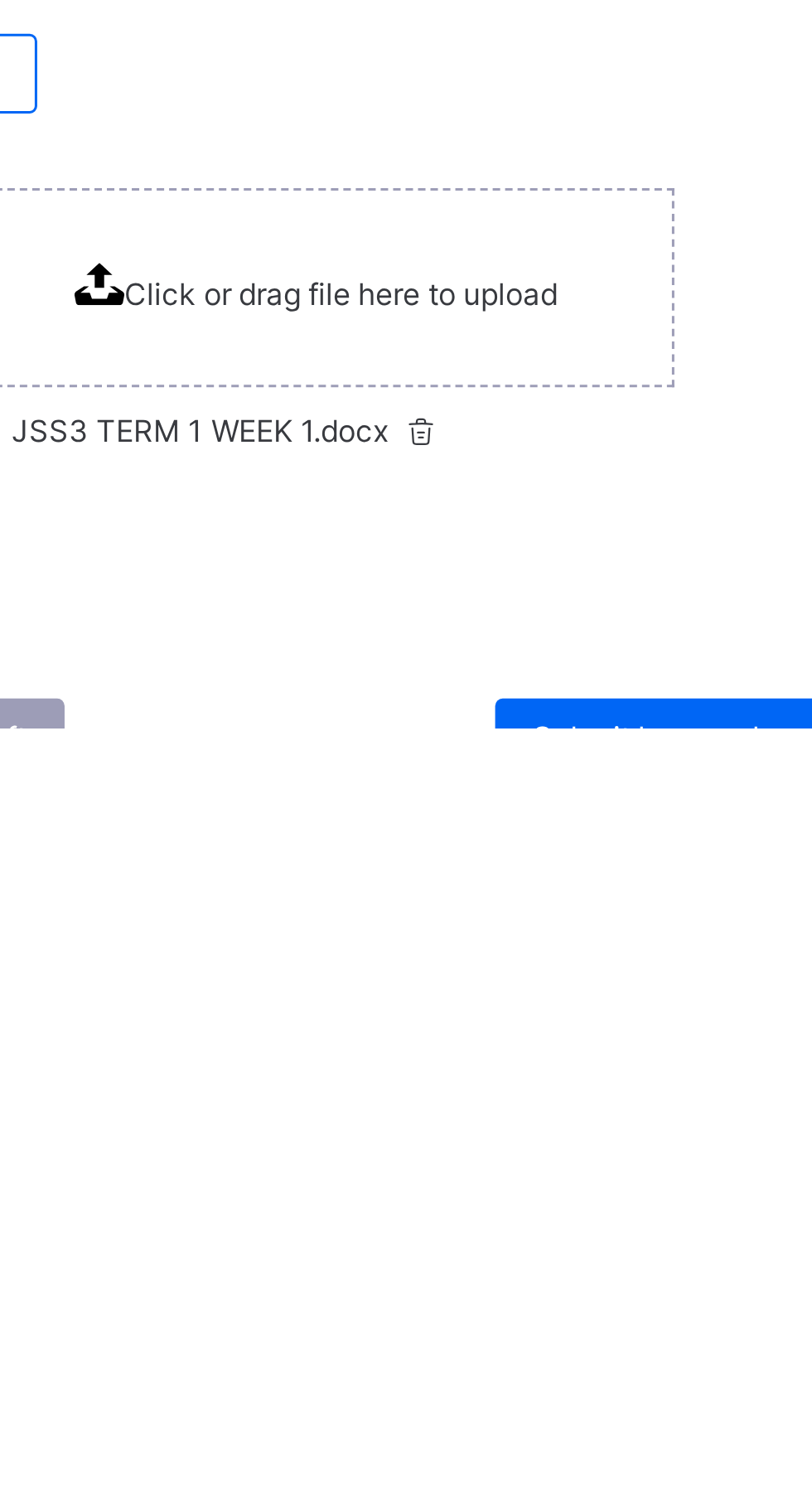
click at [606, 1485] on span "Submit lesson plan" at bounding box center [621, 1489] width 87 height 12
click at [616, 1485] on span "Submit lesson plan" at bounding box center [621, 1489] width 87 height 12
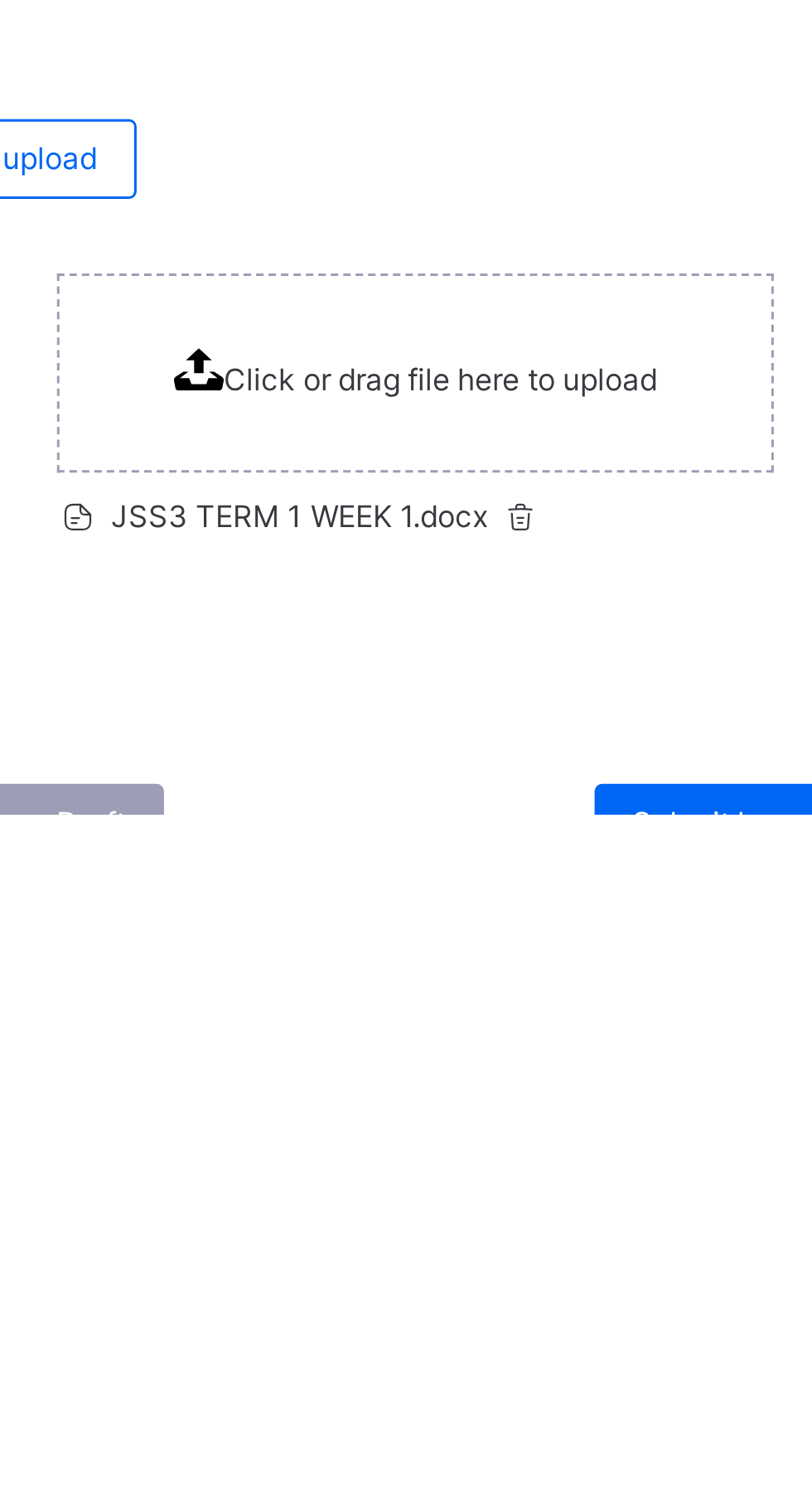
click at [601, 1485] on span "Submit lesson plan" at bounding box center [621, 1489] width 87 height 12
click at [608, 1485] on span "Submit lesson plan" at bounding box center [621, 1489] width 87 height 12
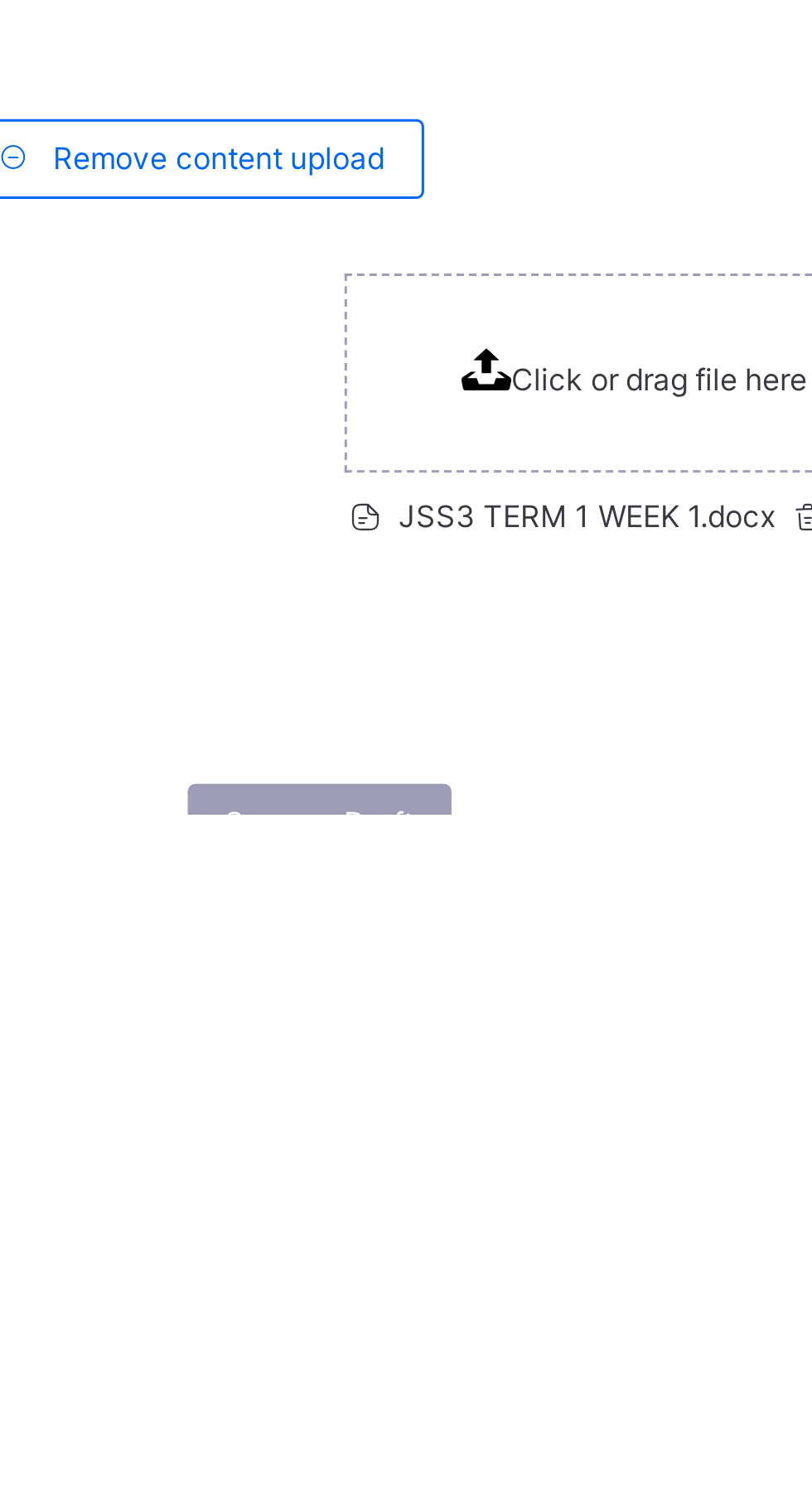
click at [380, 1485] on span "Save as Draft" at bounding box center [377, 1489] width 63 height 12
